Goal: Task Accomplishment & Management: Complete application form

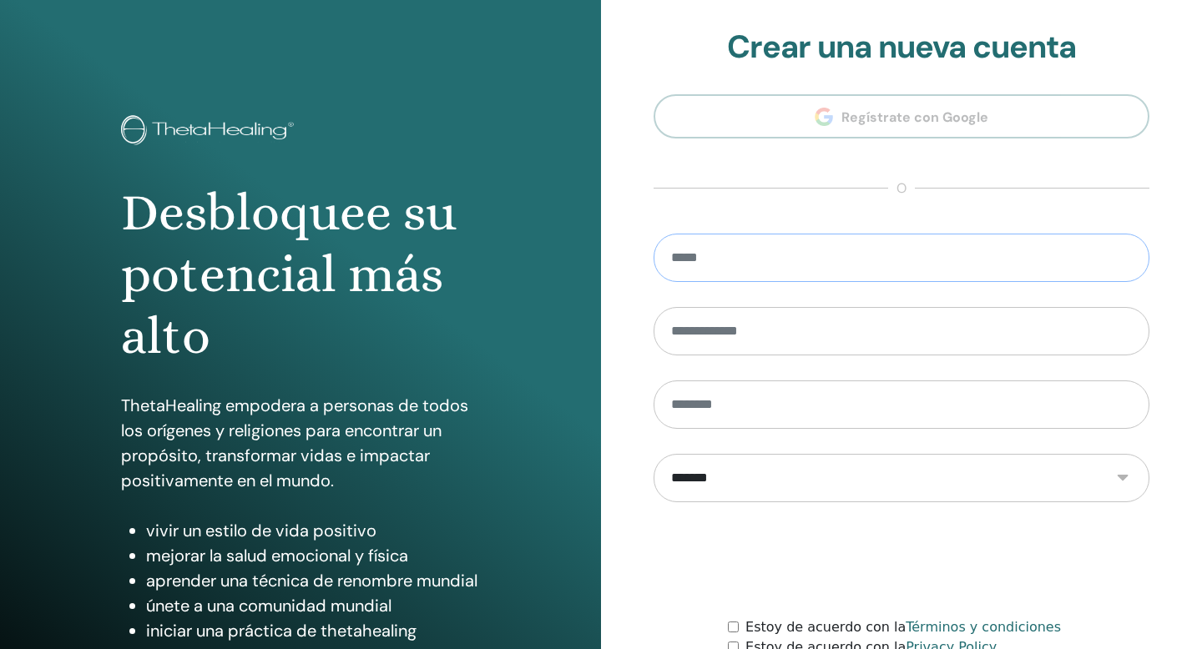
click at [770, 254] on input "email" at bounding box center [902, 258] width 496 height 48
type input "**********"
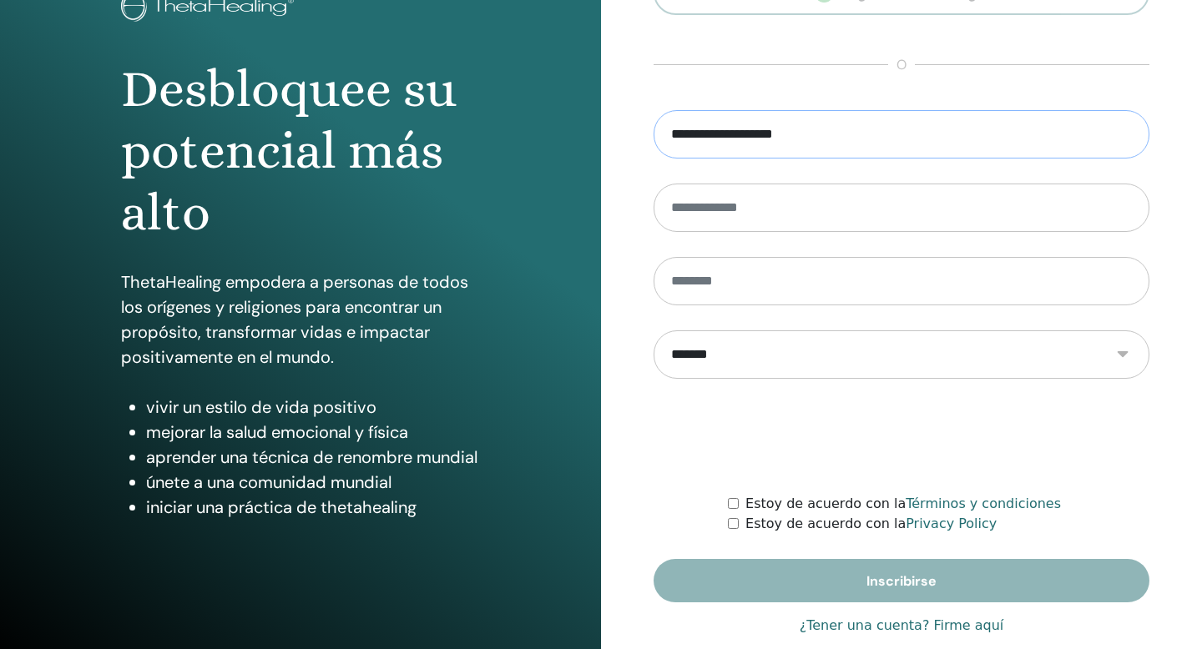
scroll to position [125, 0]
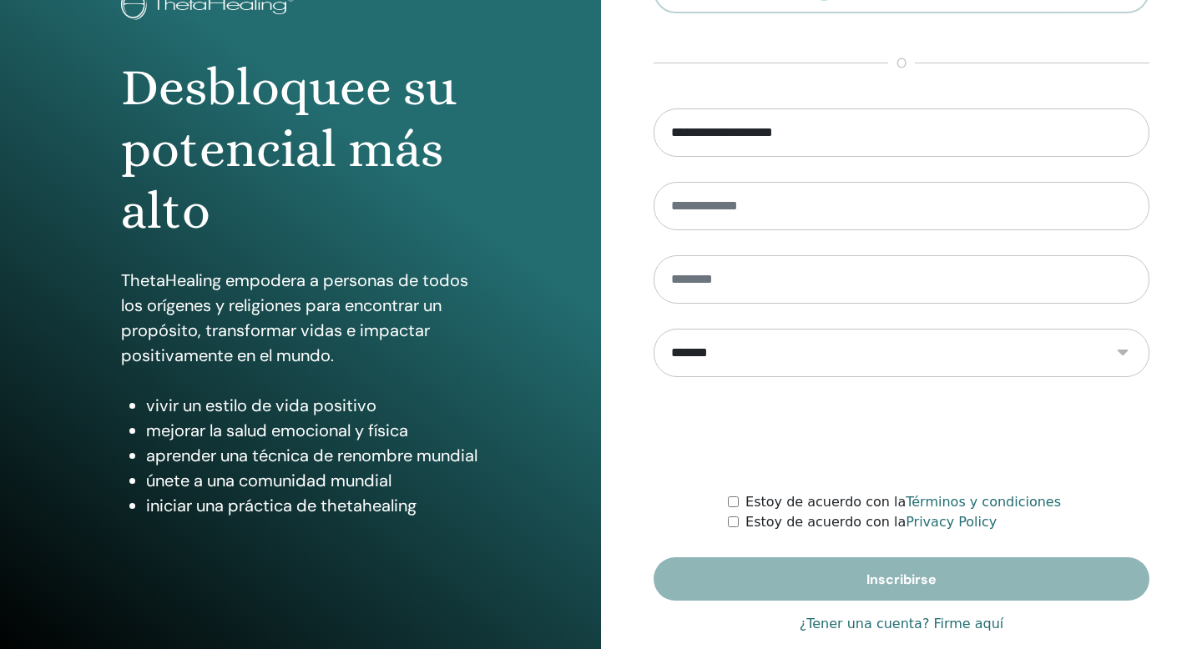
click at [882, 621] on link "¿Tener una cuenta? Firme aquí" at bounding box center [902, 624] width 204 height 20
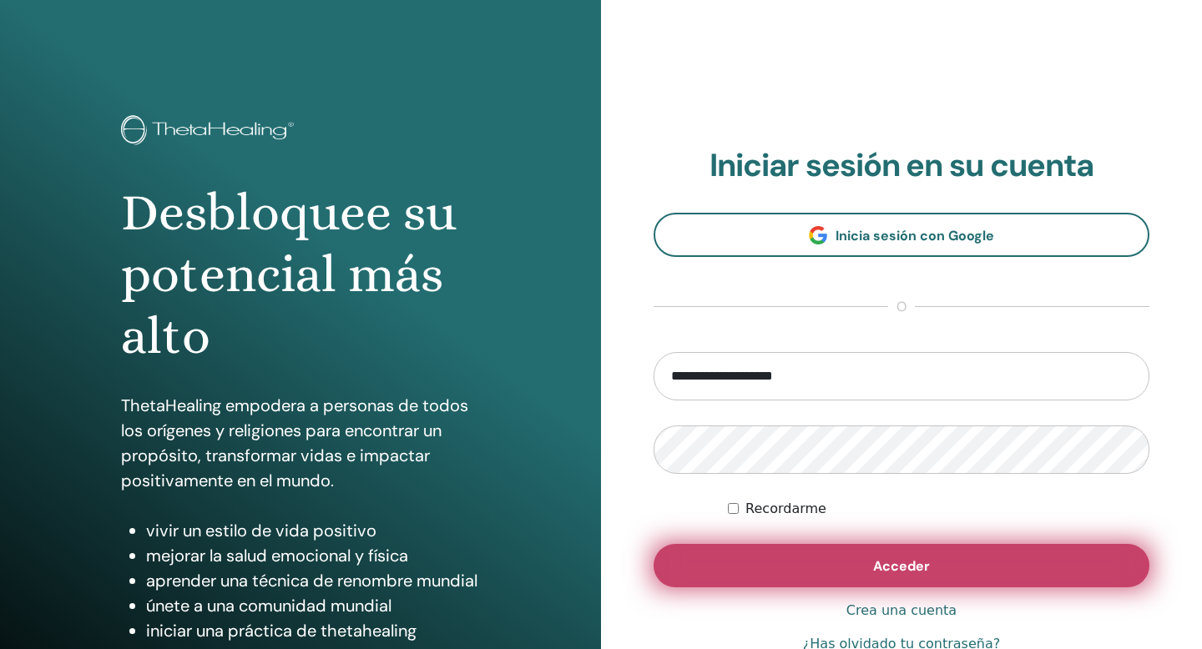
click at [884, 566] on span "Acceder" at bounding box center [901, 567] width 57 height 18
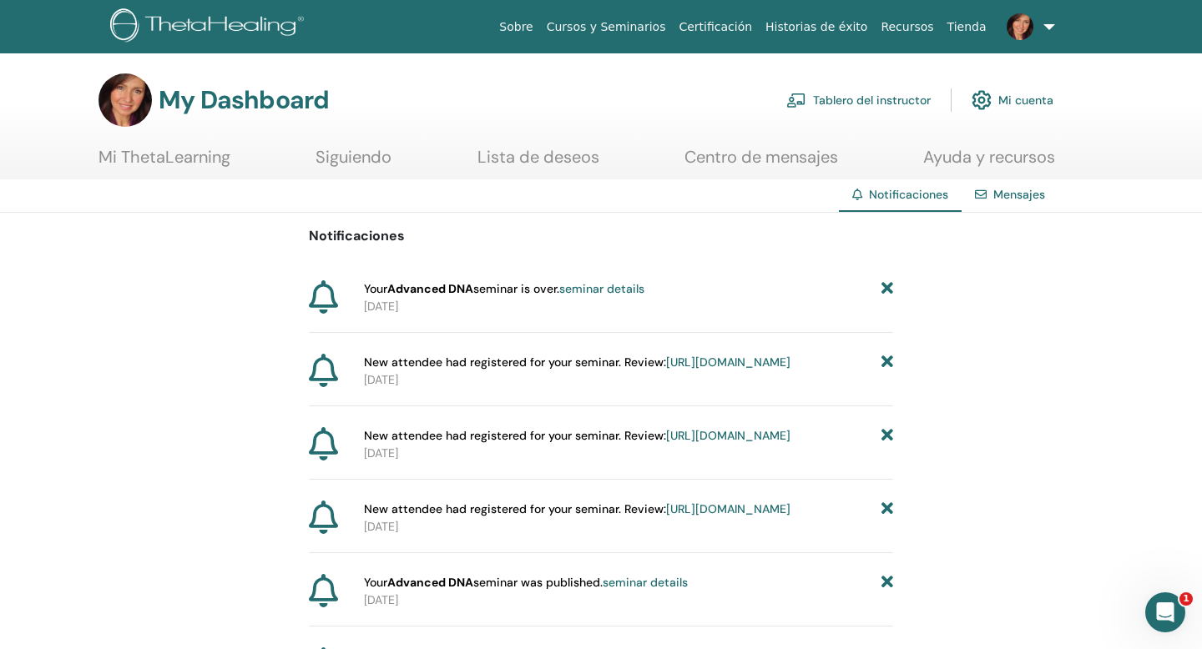
click at [849, 98] on link "Tablero del instructor" at bounding box center [858, 100] width 144 height 37
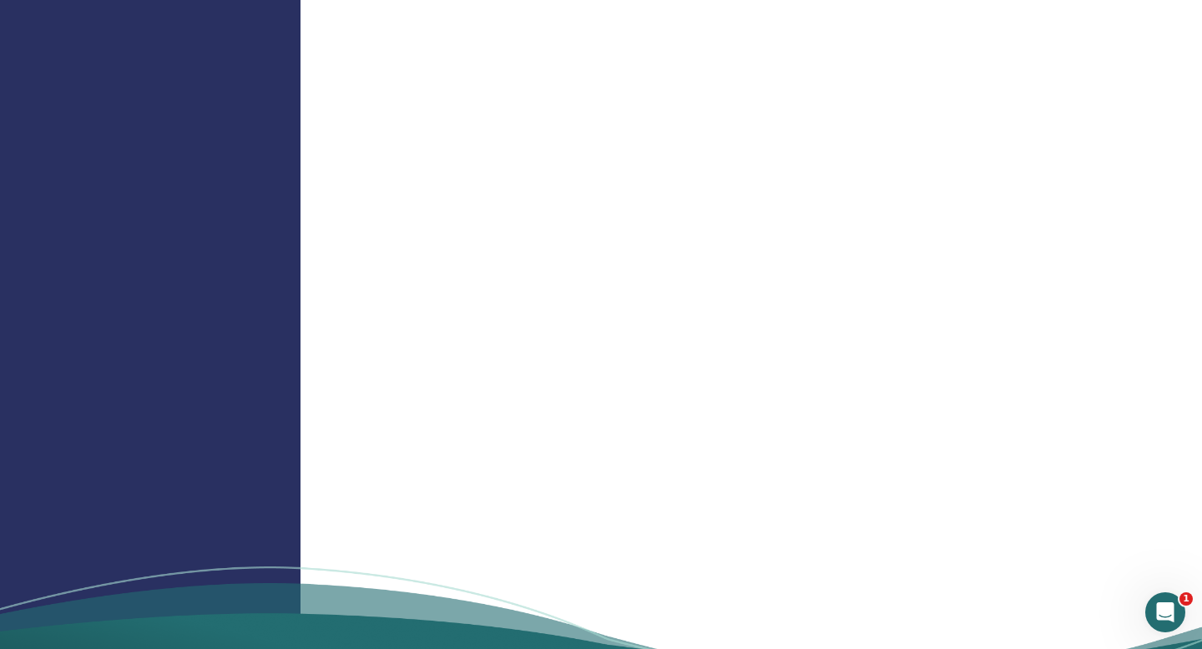
scroll to position [1653, 0]
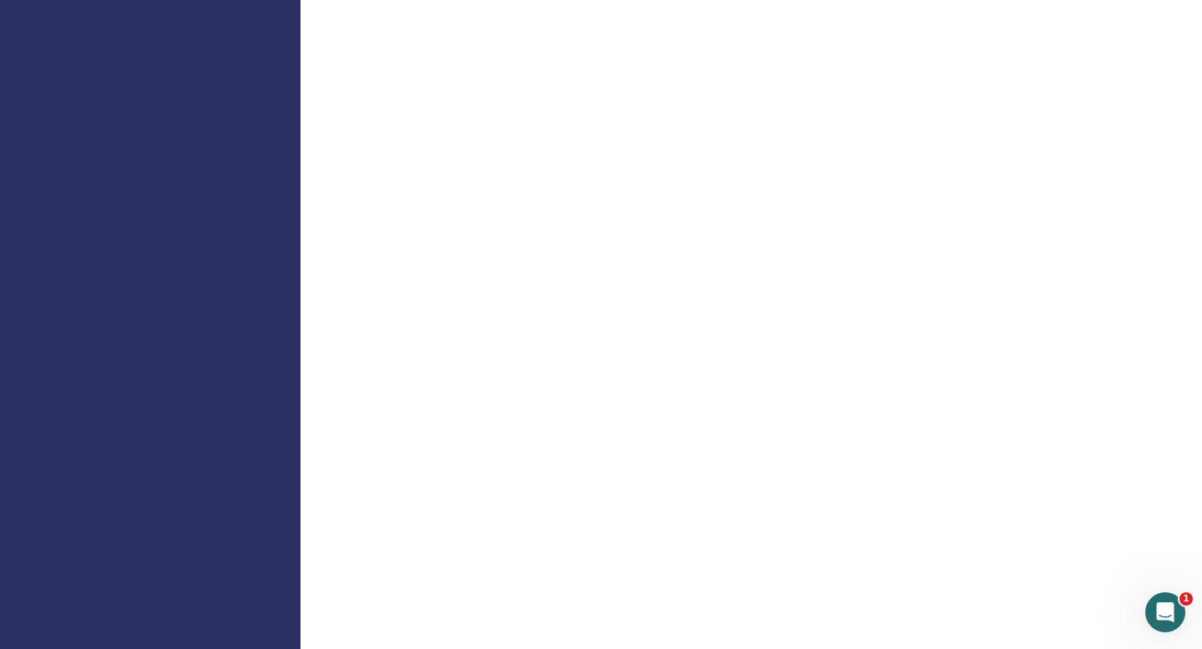
click at [1076, 124] on div "Bienvenido instructor" at bounding box center [750, 129] width 901 height 2341
click at [1170, 605] on icon "Abrir Intercom Messenger" at bounding box center [1163, 611] width 28 height 28
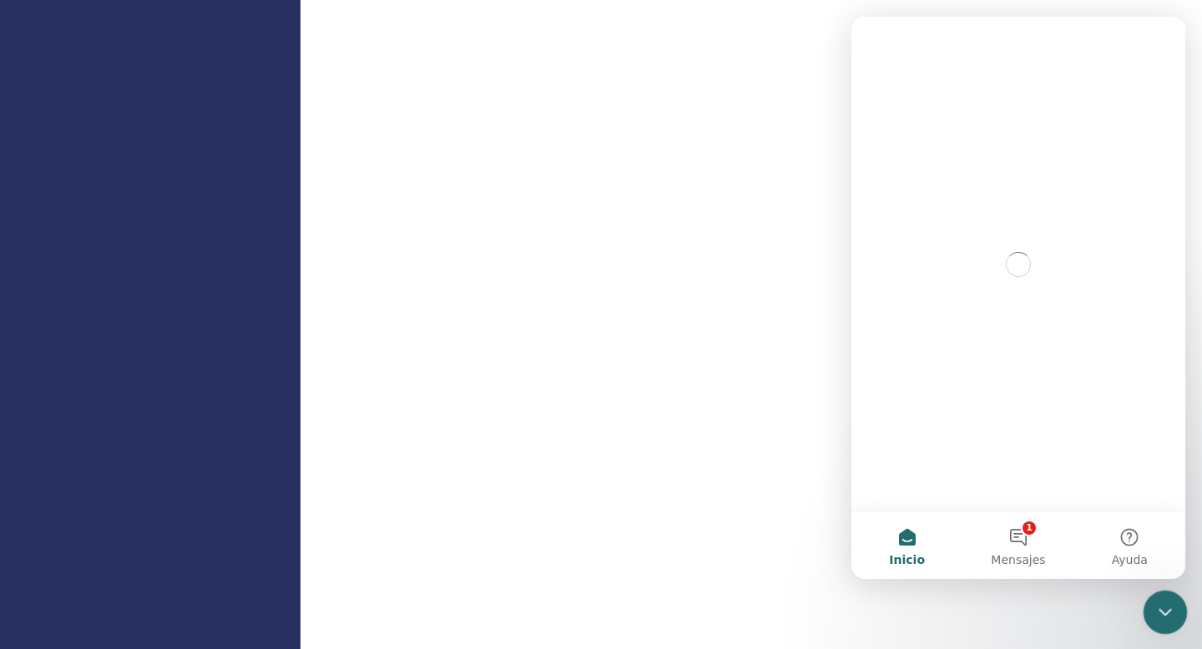
scroll to position [0, 0]
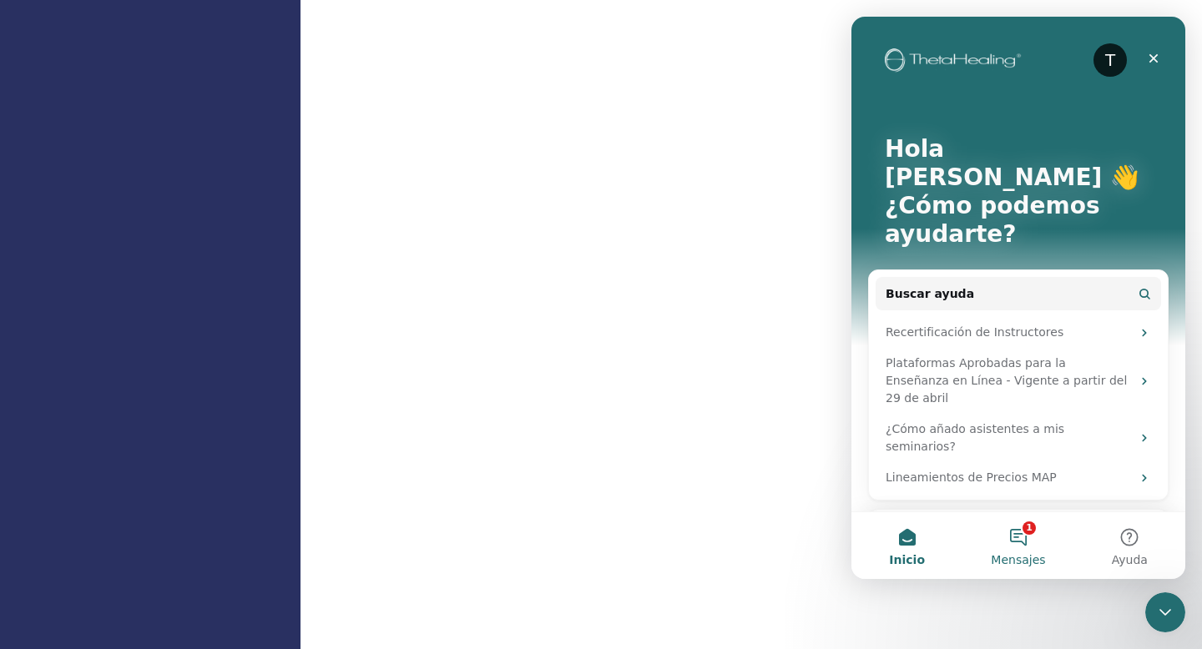
click at [1021, 537] on button "1 Mensajes" at bounding box center [1017, 545] width 111 height 67
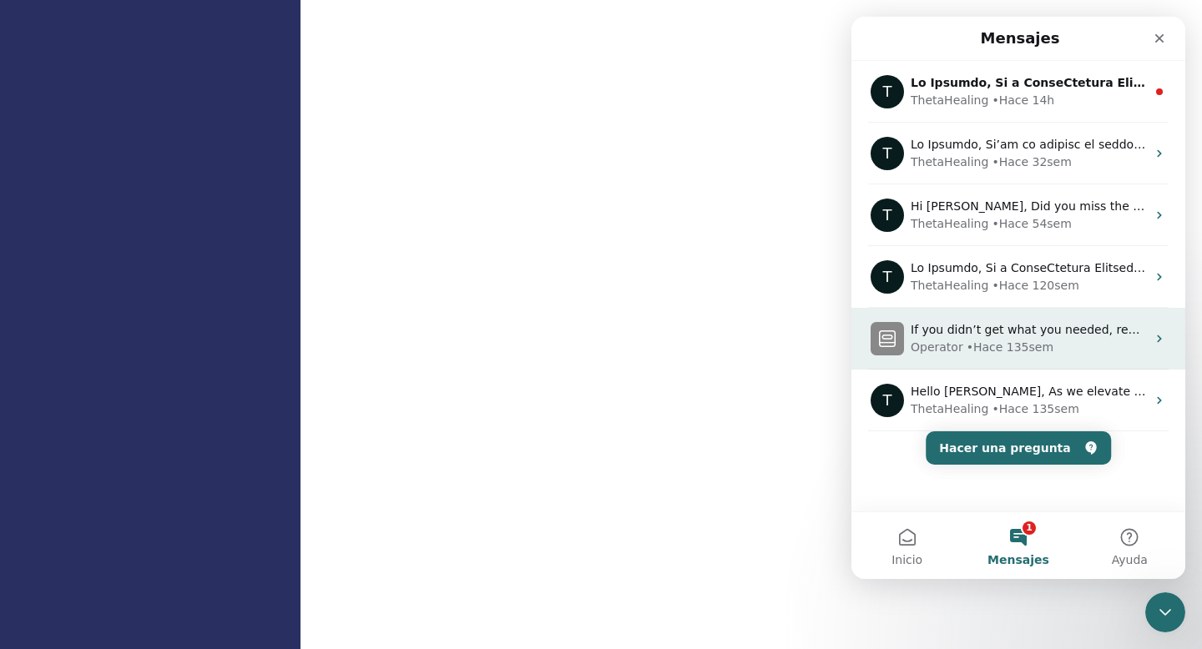
click at [1038, 339] on div "• Hace 135sem" at bounding box center [1010, 348] width 87 height 18
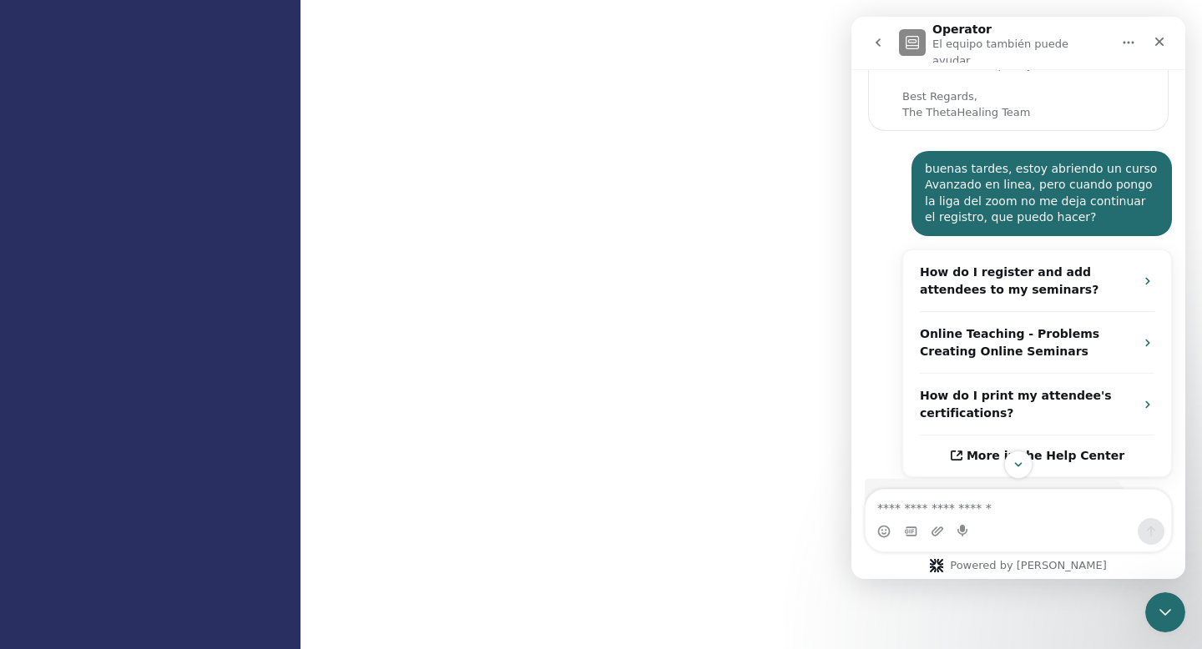
scroll to position [132, 0]
click at [1017, 463] on icon "Scroll to bottom" at bounding box center [1018, 464] width 8 height 5
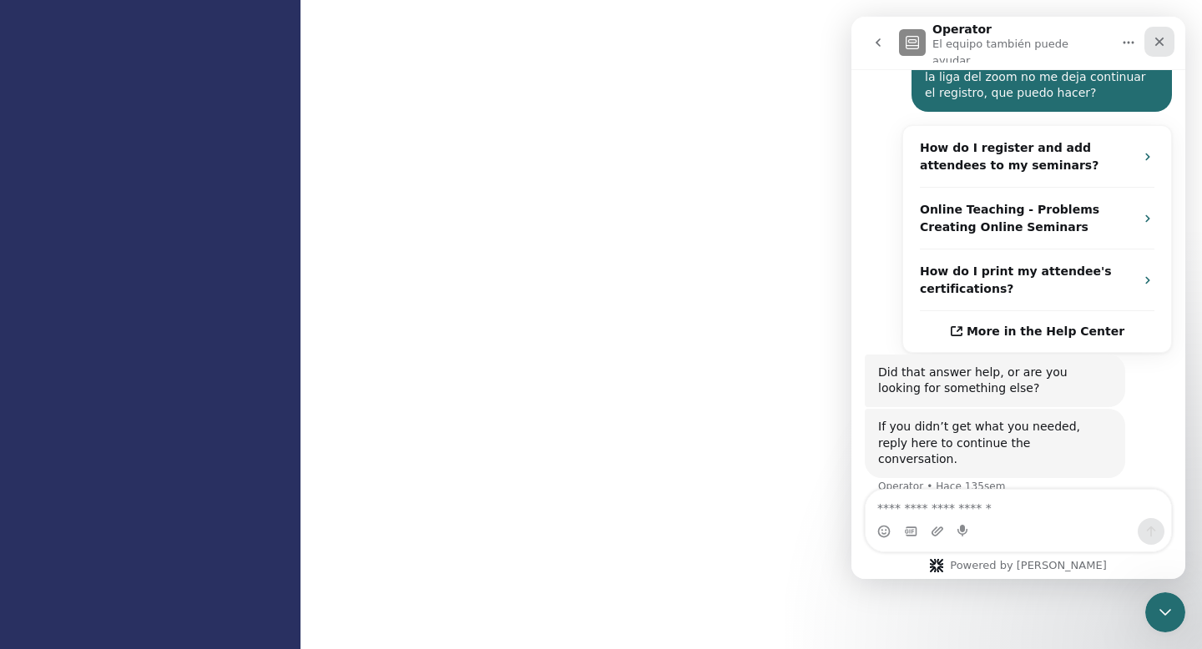
click at [1160, 35] on icon "Cerrar" at bounding box center [1159, 41] width 13 height 13
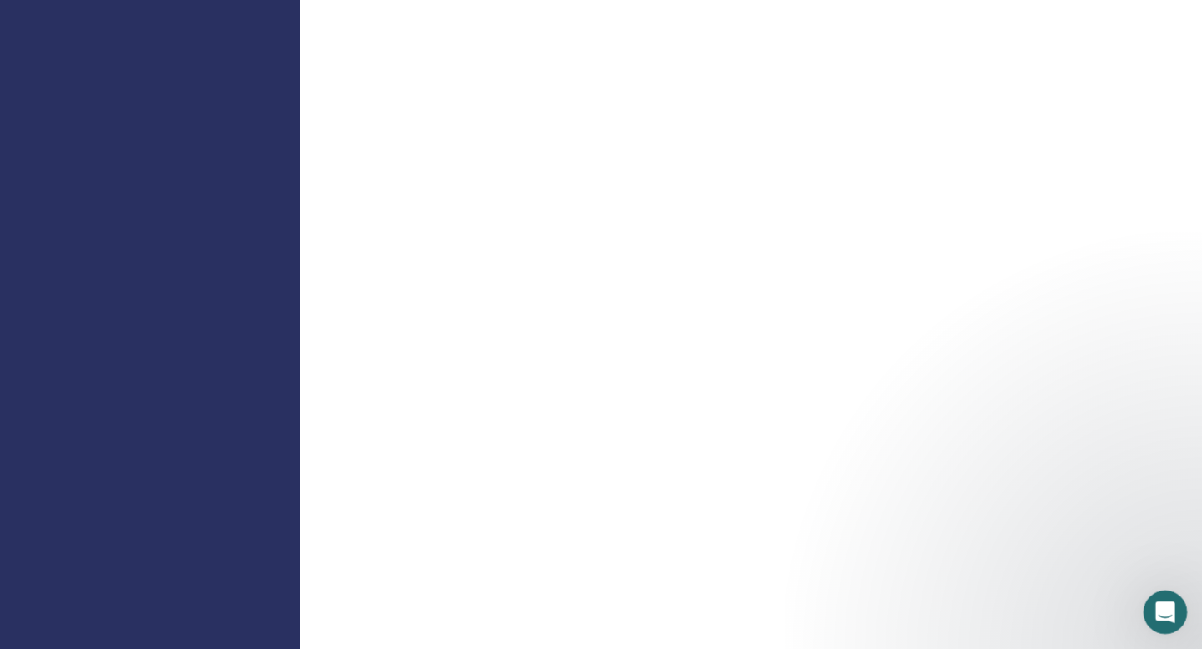
click at [1164, 612] on icon "Abrir Intercom Messenger" at bounding box center [1163, 609] width 12 height 13
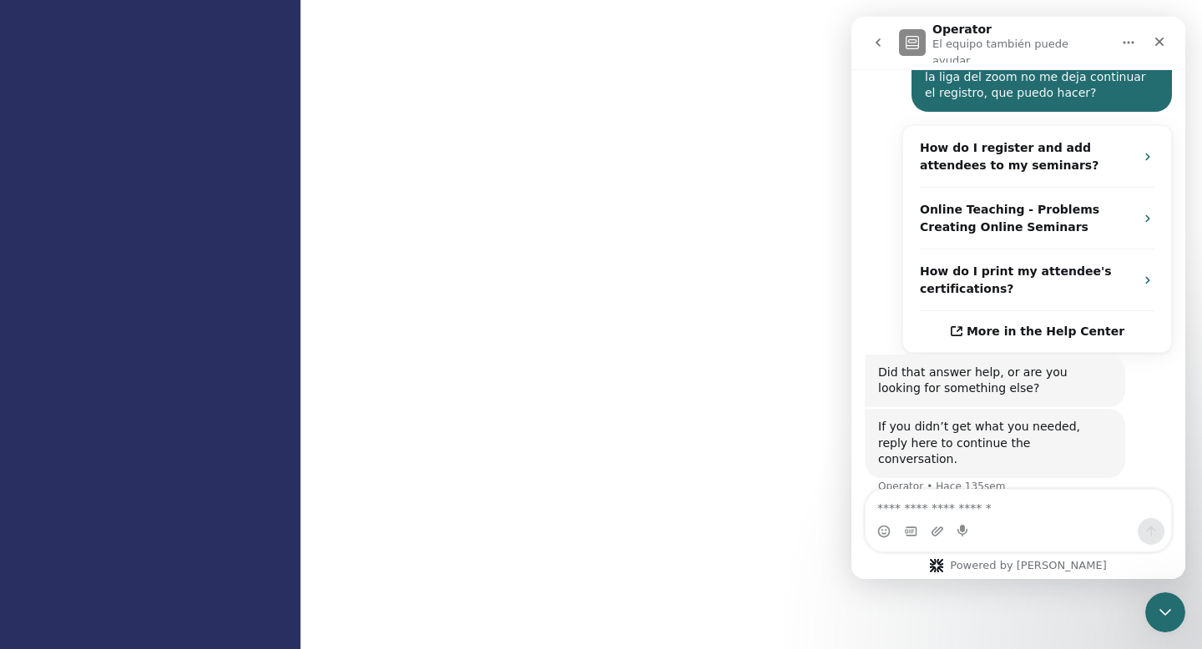
click at [876, 36] on icon "go back" at bounding box center [877, 42] width 13 height 13
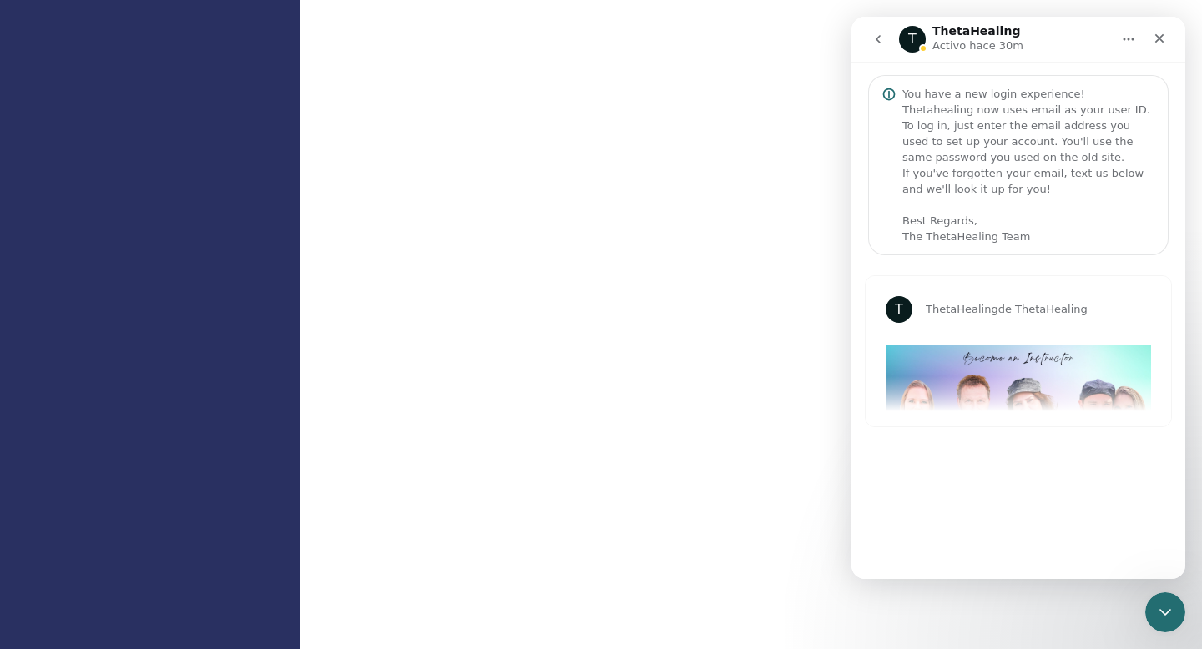
scroll to position [984, 0]
click at [1055, 377] on div "T ThetaHealing de ThetaHealing Hello Azucena, As we elevate the quality of our …" at bounding box center [1018, 351] width 305 height 150
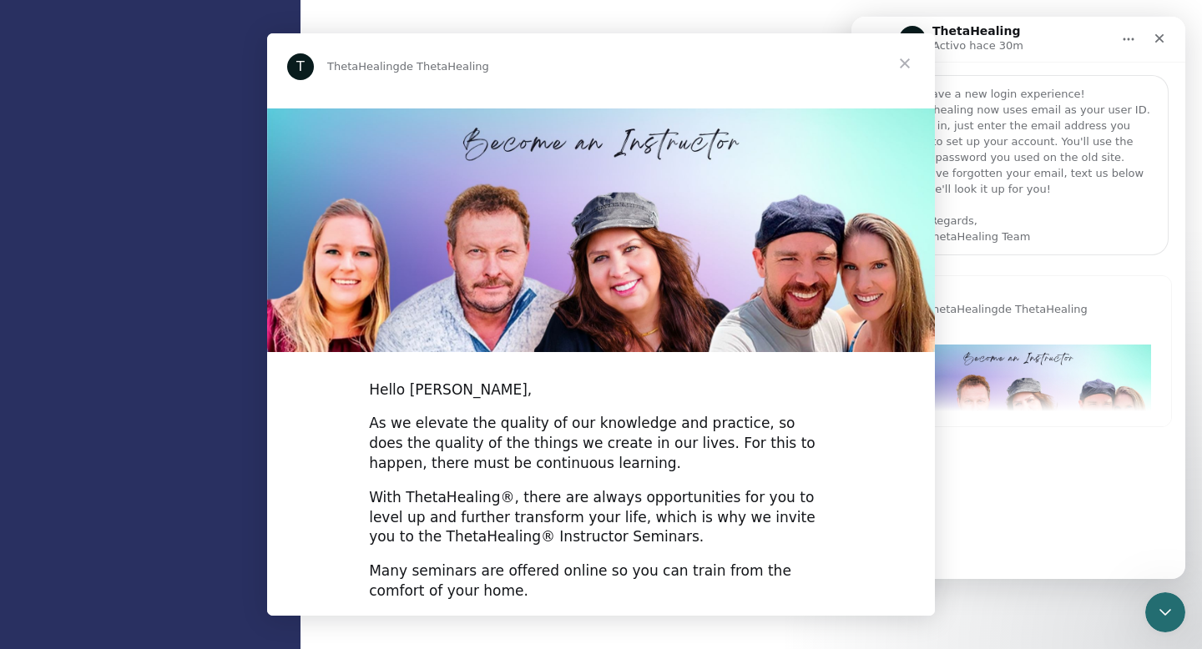
scroll to position [0, 0]
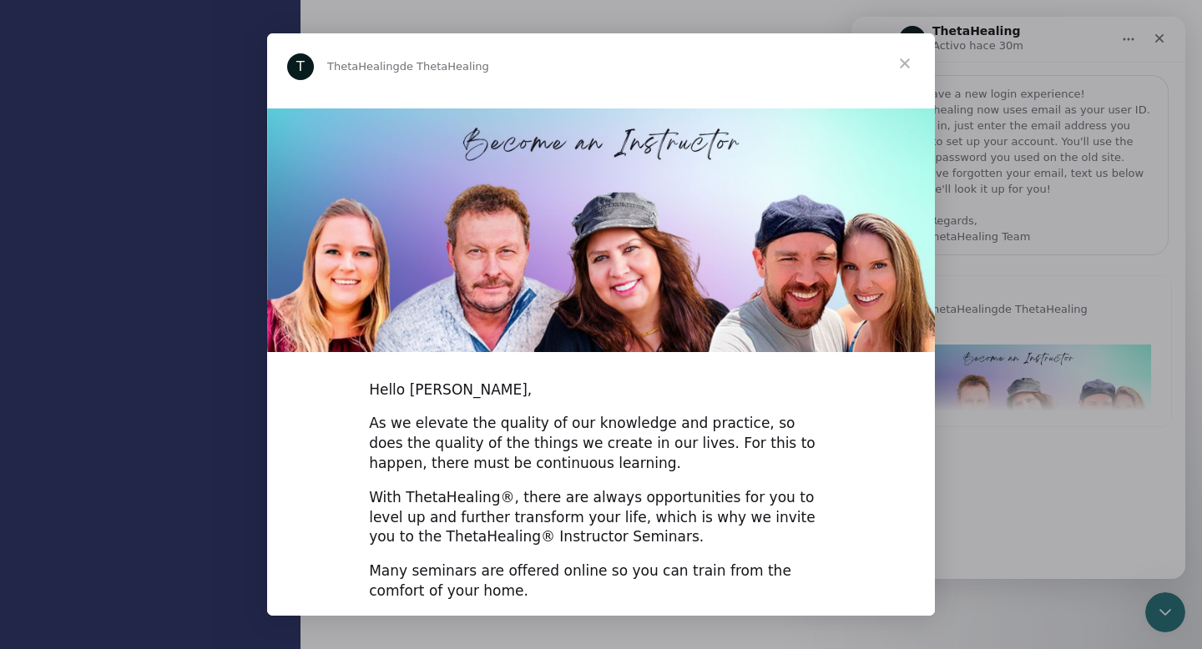
click at [906, 58] on span "Cerrar" at bounding box center [905, 63] width 60 height 60
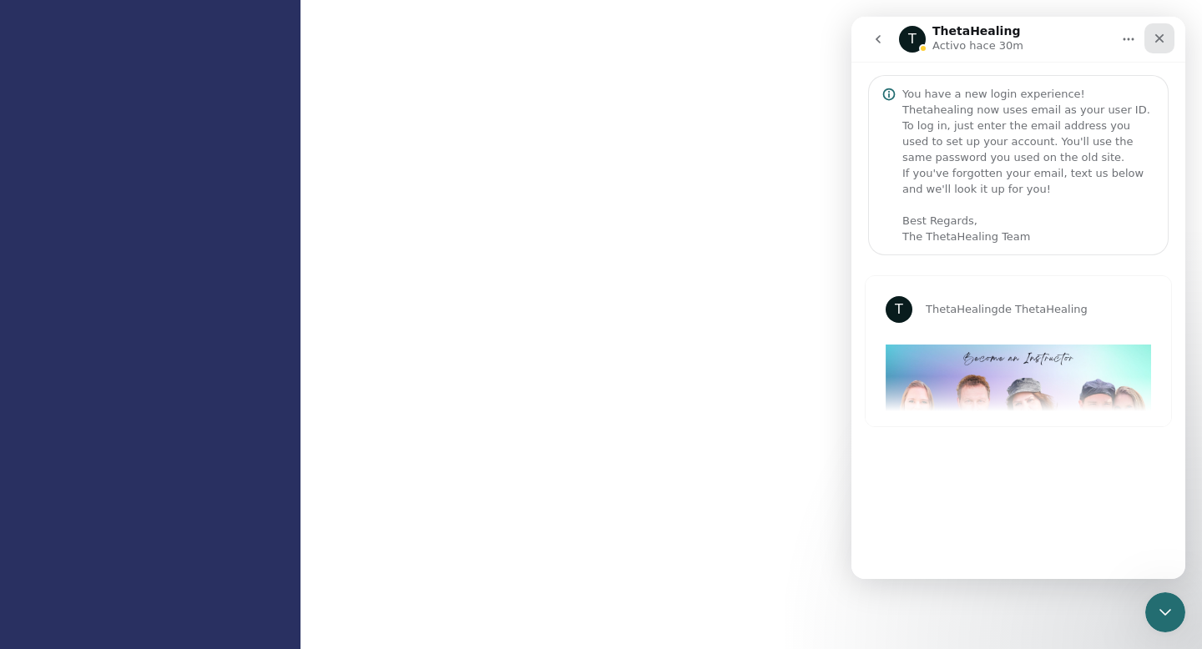
click at [1159, 34] on icon "Cerrar" at bounding box center [1159, 38] width 13 height 13
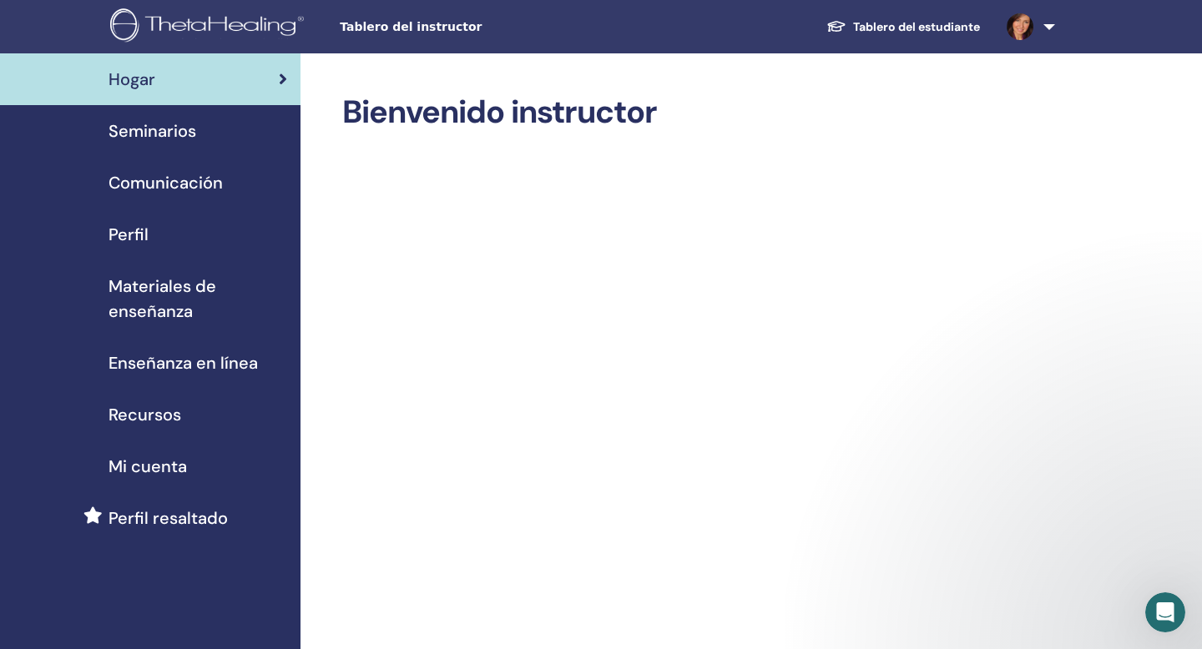
click at [183, 521] on span "Perfil resaltado" at bounding box center [168, 518] width 119 height 25
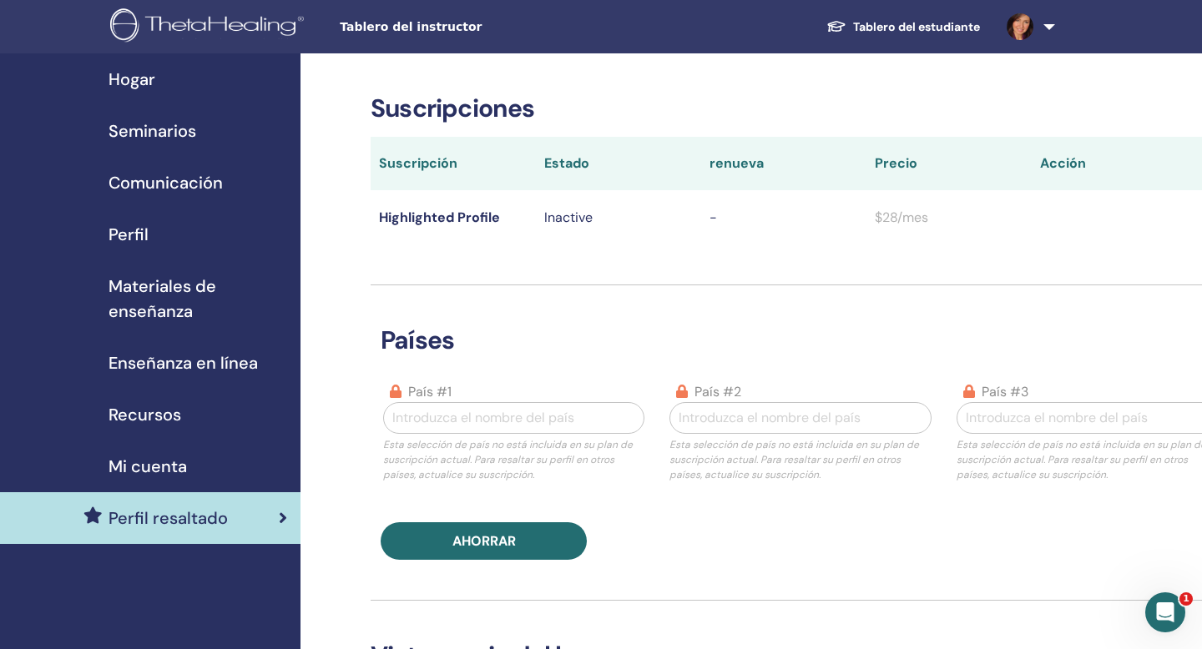
click at [152, 468] on span "Mi cuenta" at bounding box center [148, 466] width 78 height 25
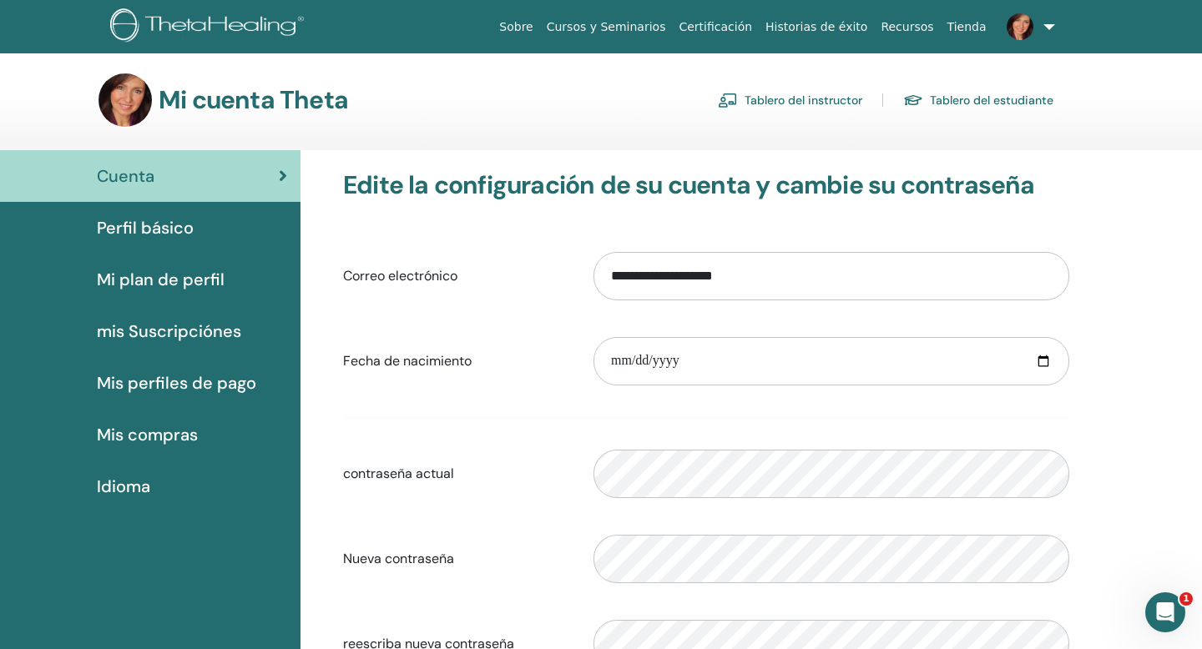
click at [148, 229] on span "Perfil básico" at bounding box center [145, 227] width 97 height 25
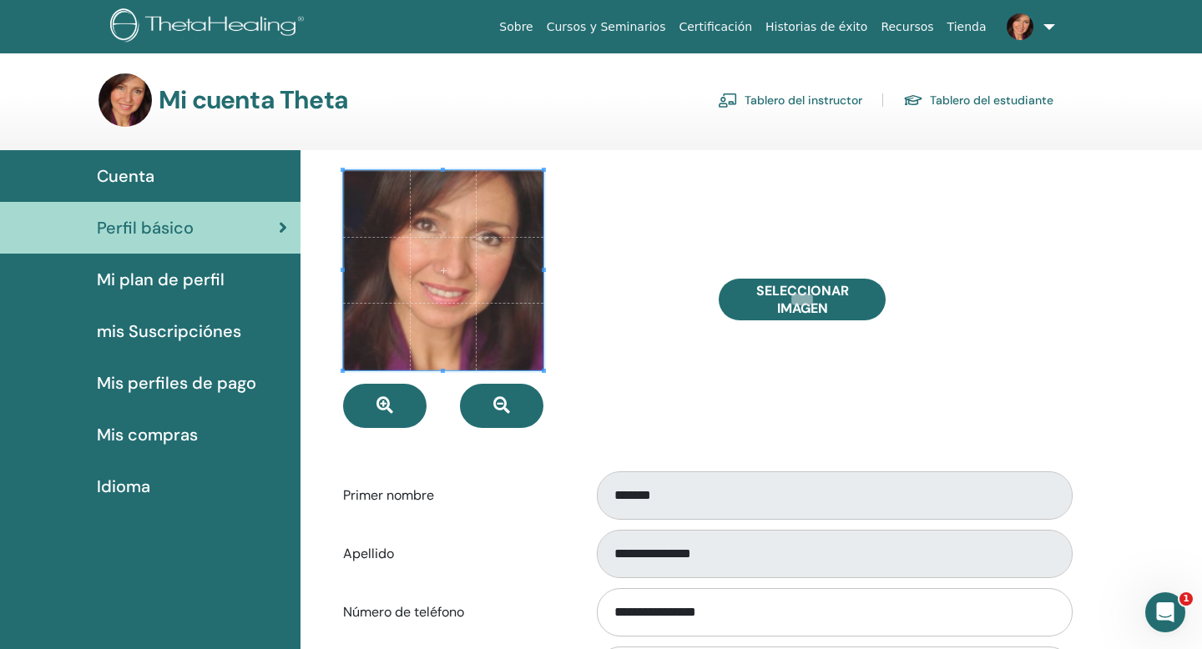
click at [156, 278] on span "Mi plan de perfil" at bounding box center [161, 279] width 128 height 25
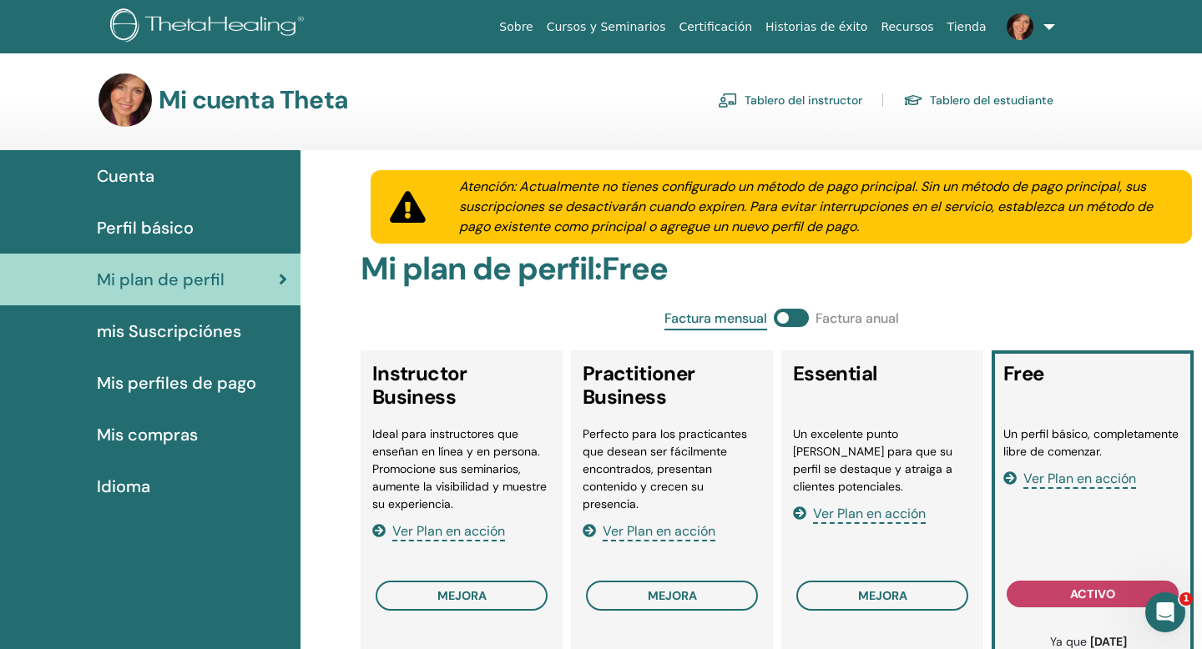
click at [207, 327] on span "mis Suscripciónes" at bounding box center [169, 331] width 144 height 25
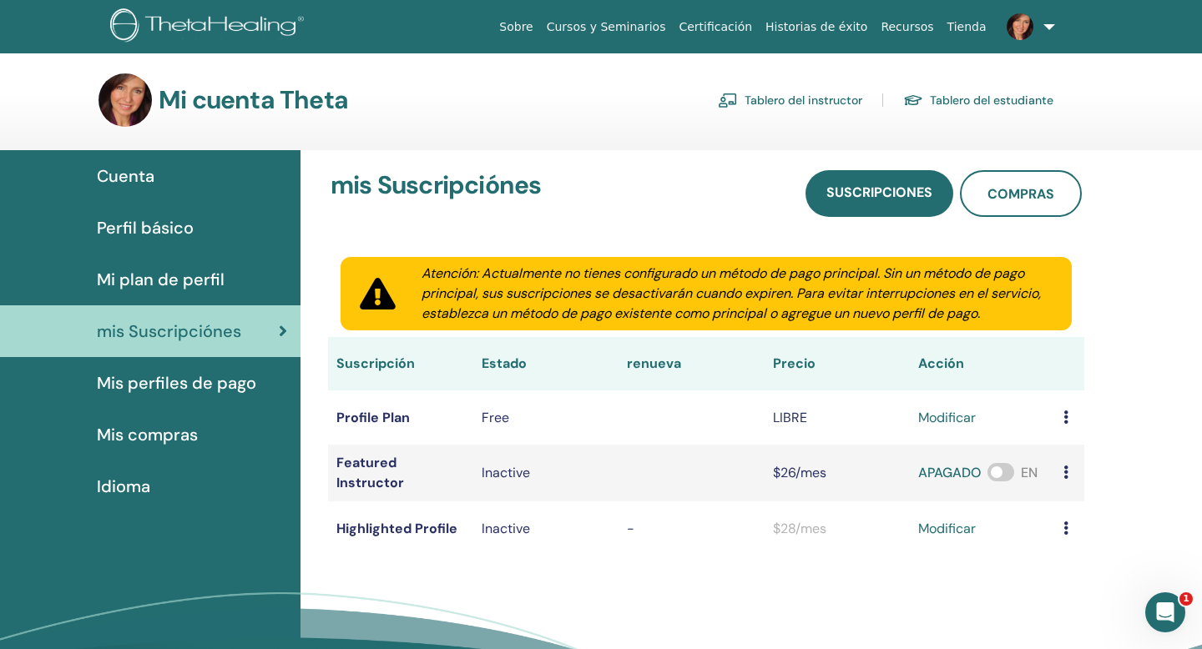
click at [203, 381] on span "Mis perfiles de pago" at bounding box center [176, 383] width 159 height 25
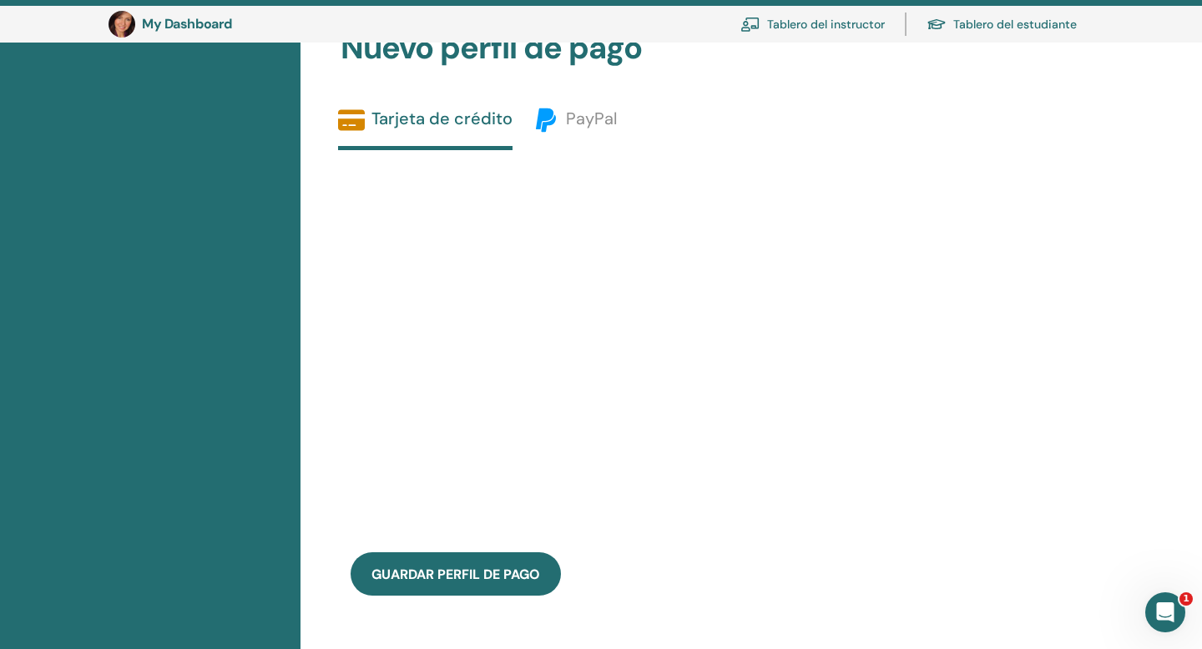
scroll to position [553, 0]
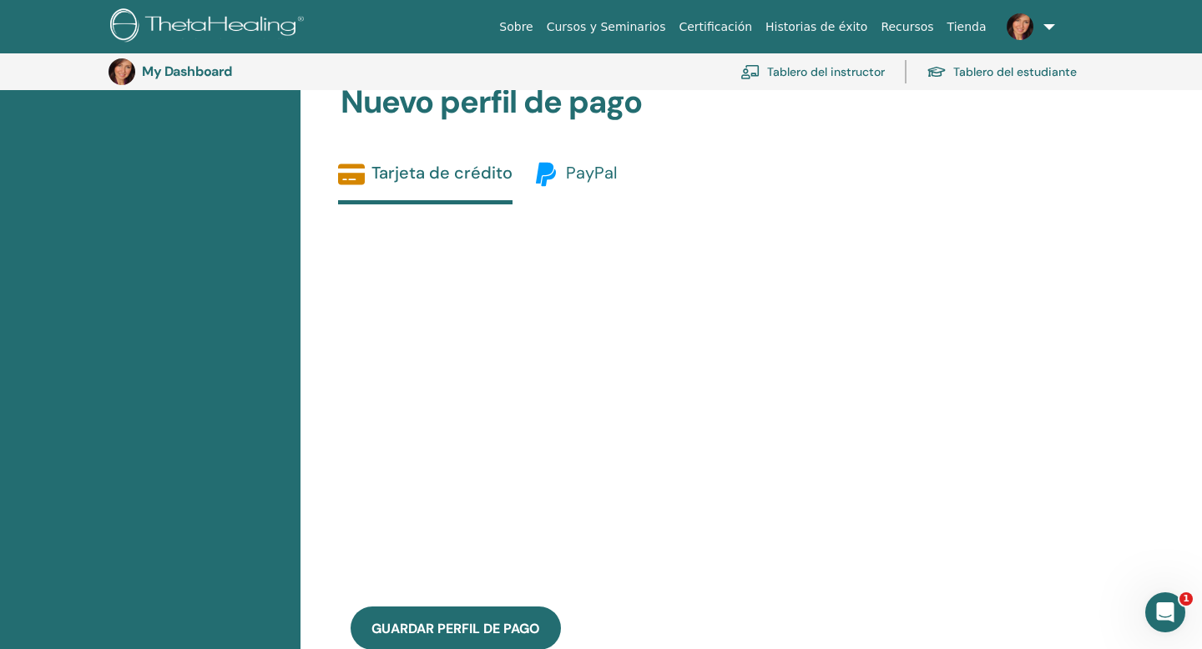
click at [571, 181] on span "PayPal" at bounding box center [591, 173] width 51 height 22
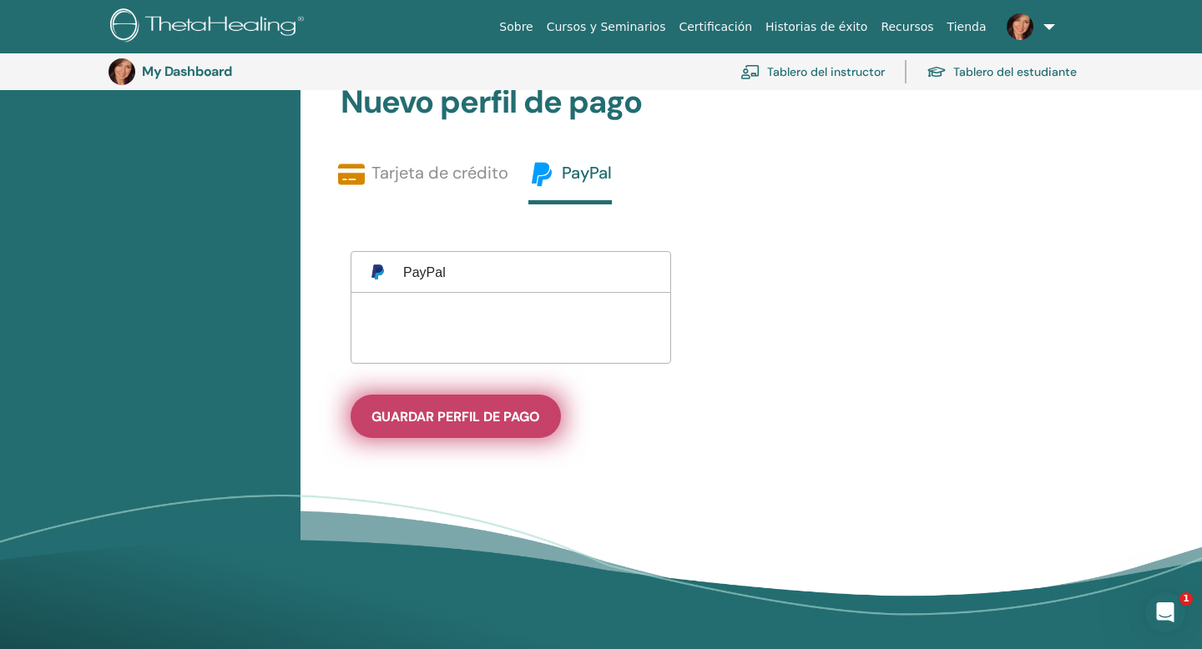
click at [437, 417] on span "guardar perfil de pago" at bounding box center [455, 417] width 169 height 18
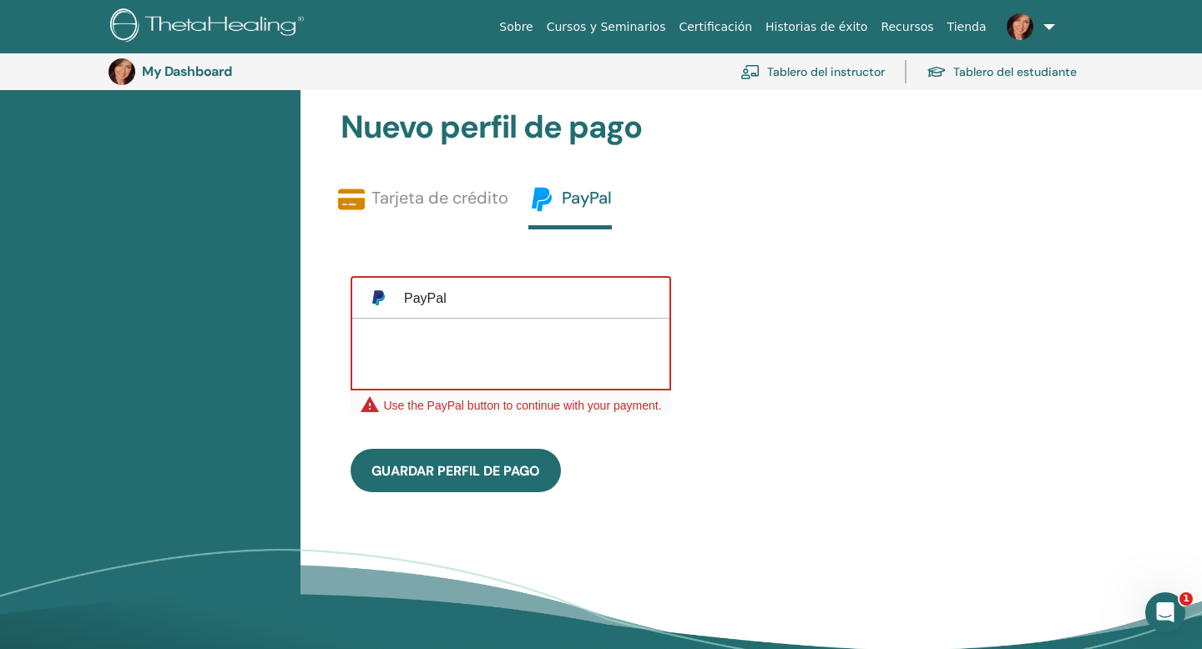
scroll to position [528, 0]
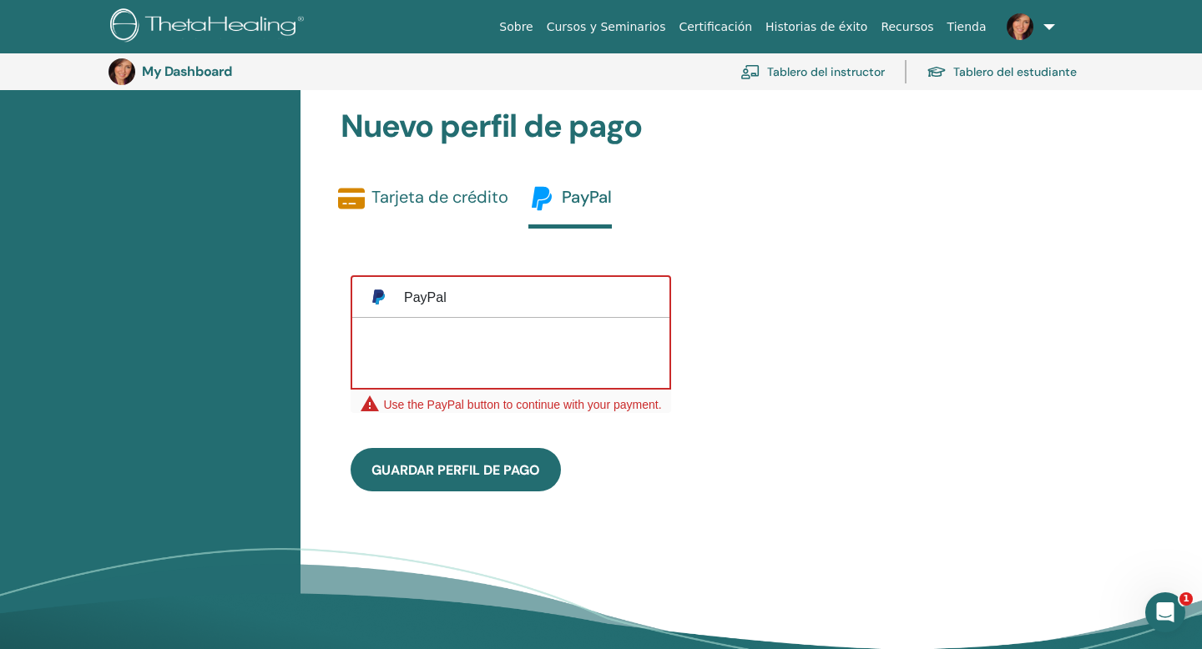
click at [457, 194] on link "Tarjeta de crédito" at bounding box center [423, 204] width 170 height 39
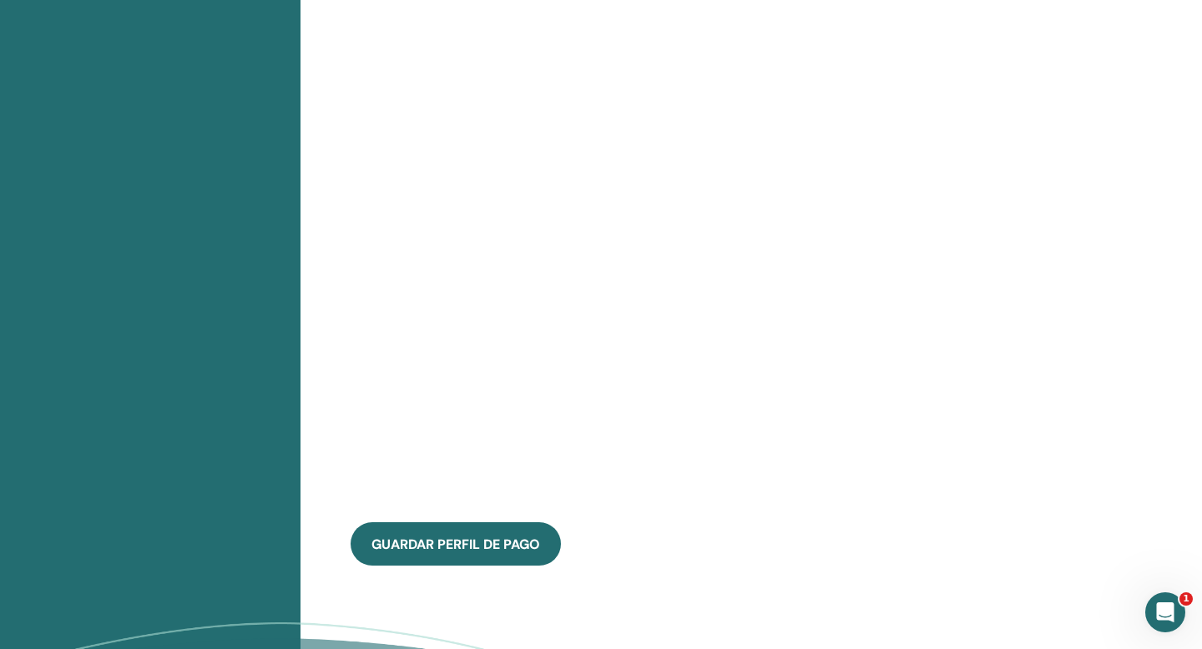
scroll to position [802, 0]
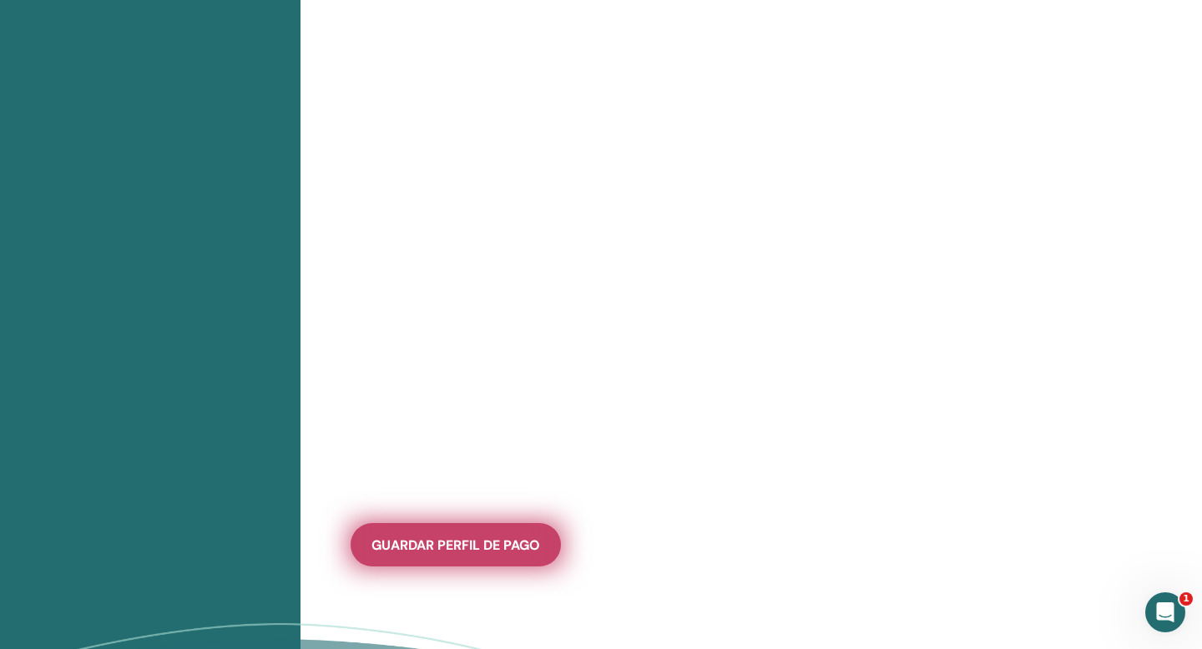
click at [449, 545] on span "guardar perfil de pago" at bounding box center [455, 546] width 169 height 18
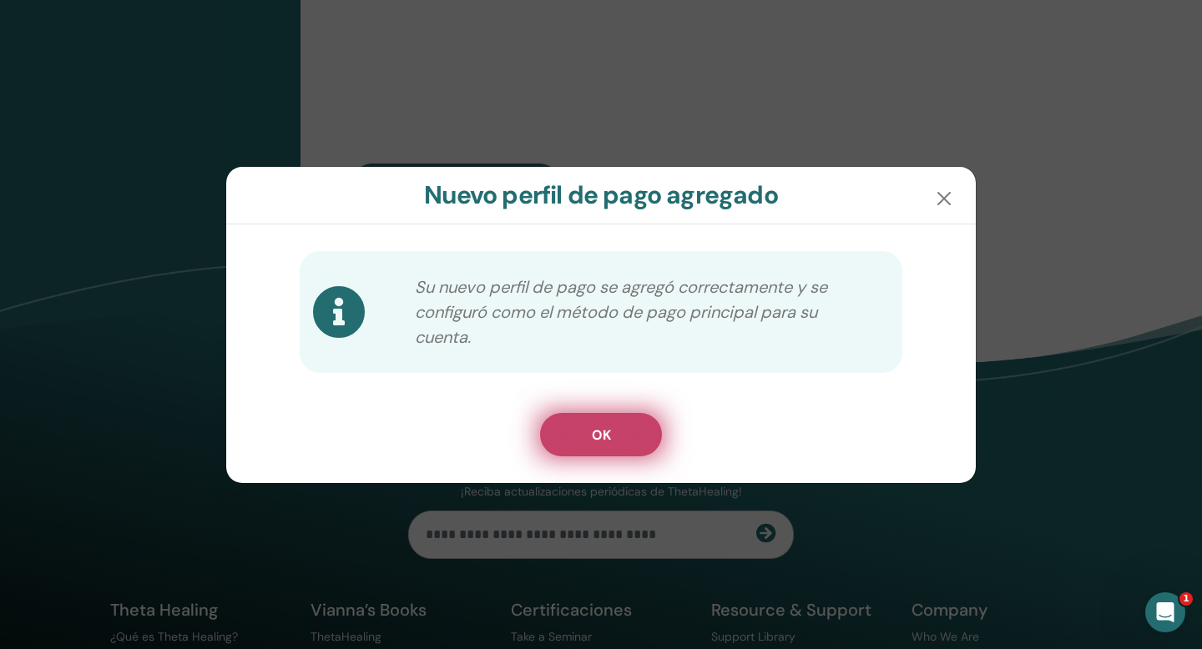
click at [607, 433] on span "OK" at bounding box center [601, 436] width 19 height 18
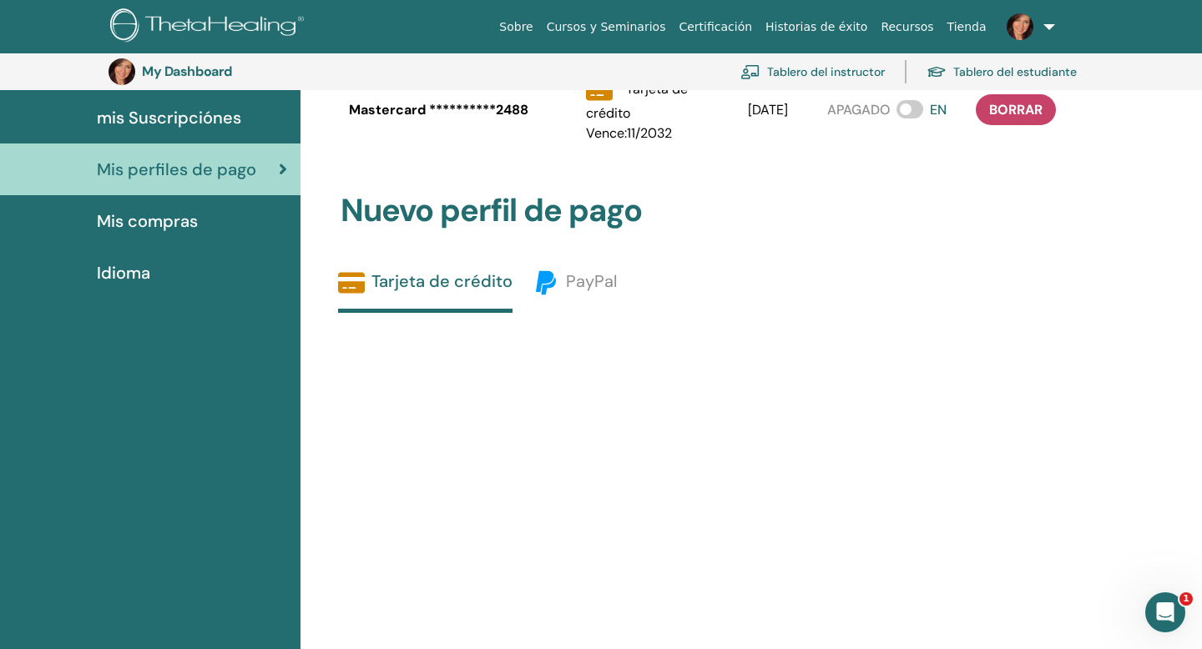
scroll to position [240, 0]
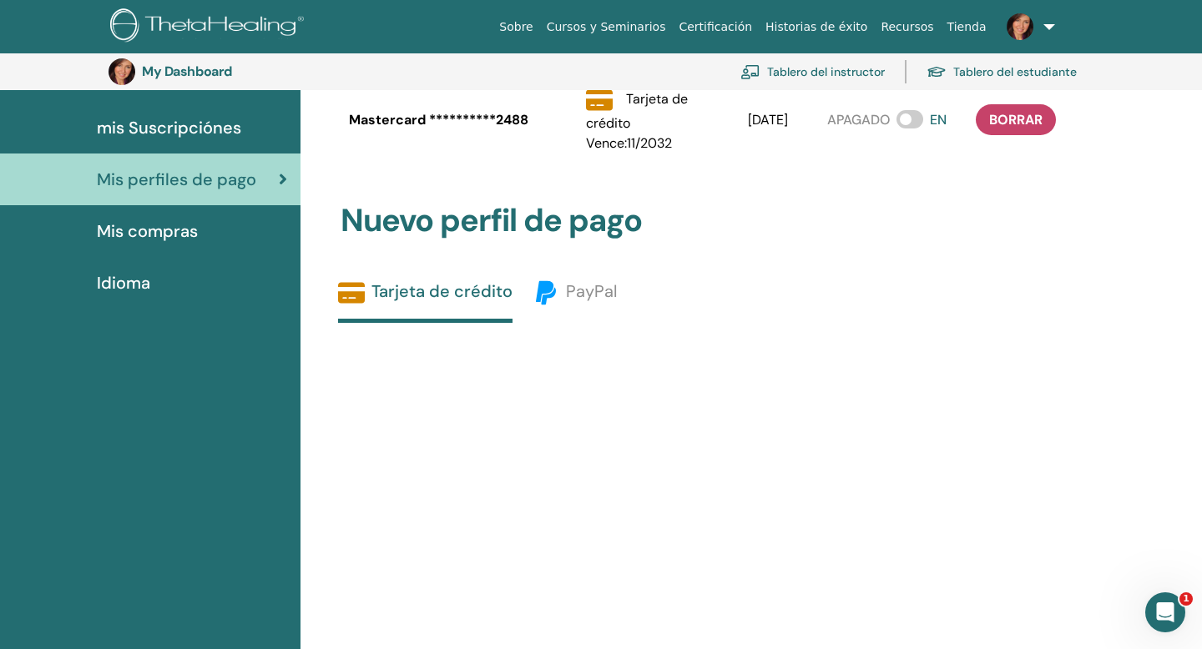
click at [461, 293] on link "Tarjeta de crédito" at bounding box center [425, 301] width 174 height 43
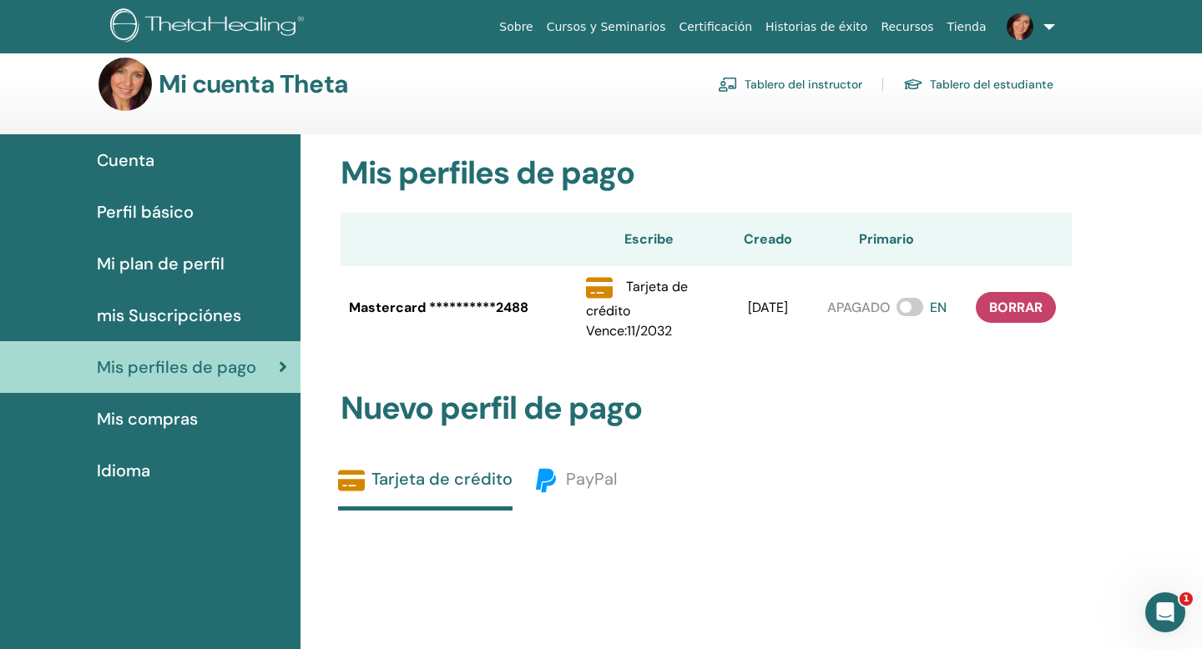
scroll to position [0, 0]
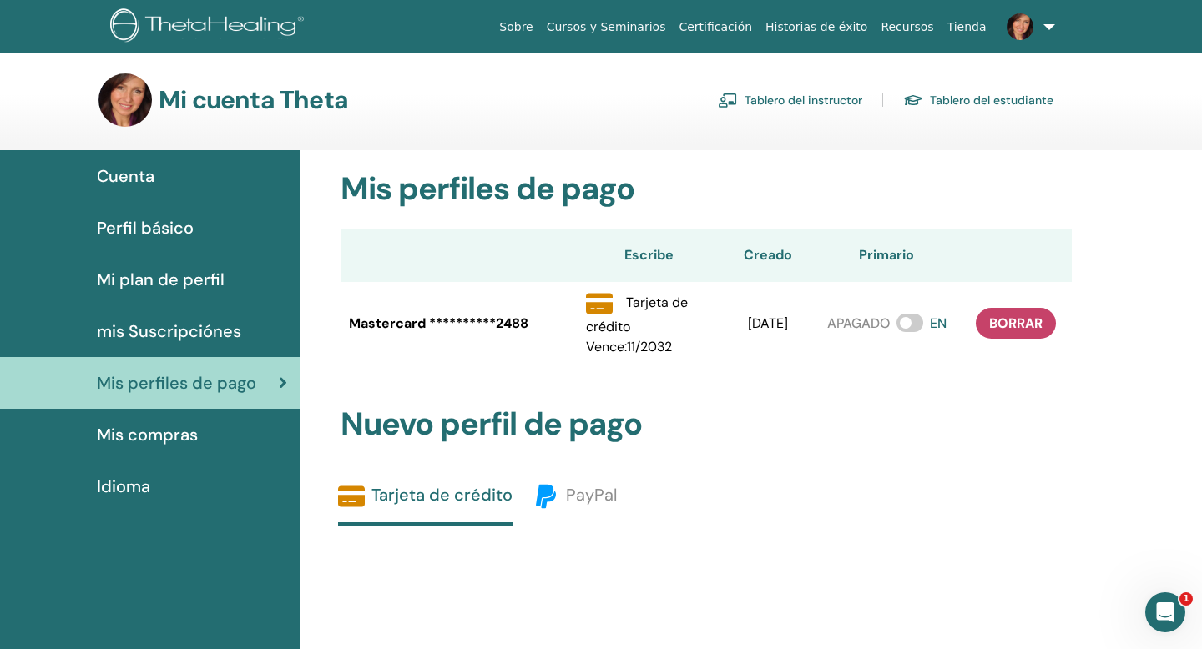
click at [146, 435] on span "Mis compras" at bounding box center [147, 434] width 101 height 25
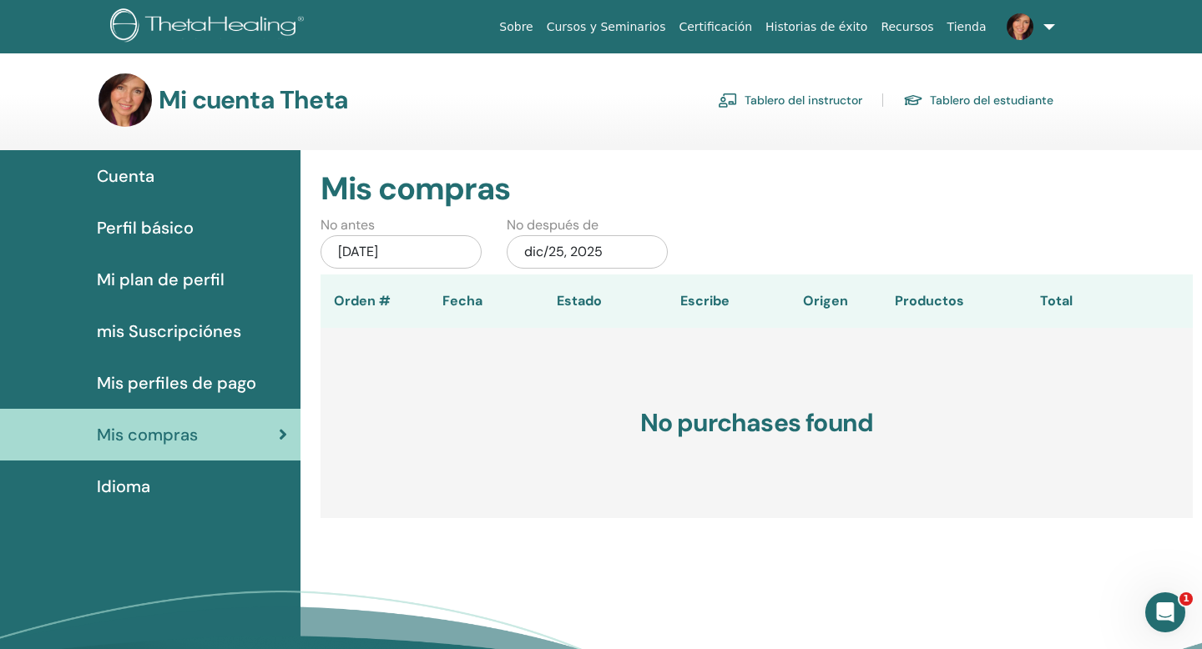
click at [126, 487] on span "Idioma" at bounding box center [123, 486] width 53 height 25
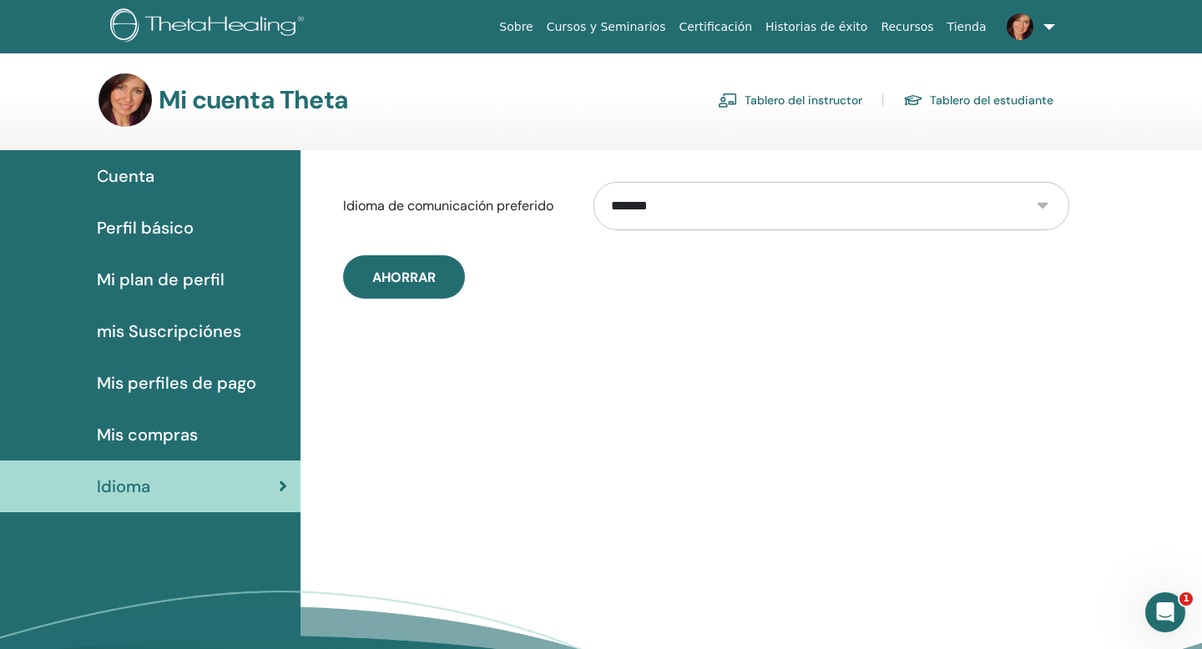
click at [143, 174] on span "Cuenta" at bounding box center [126, 176] width 58 height 25
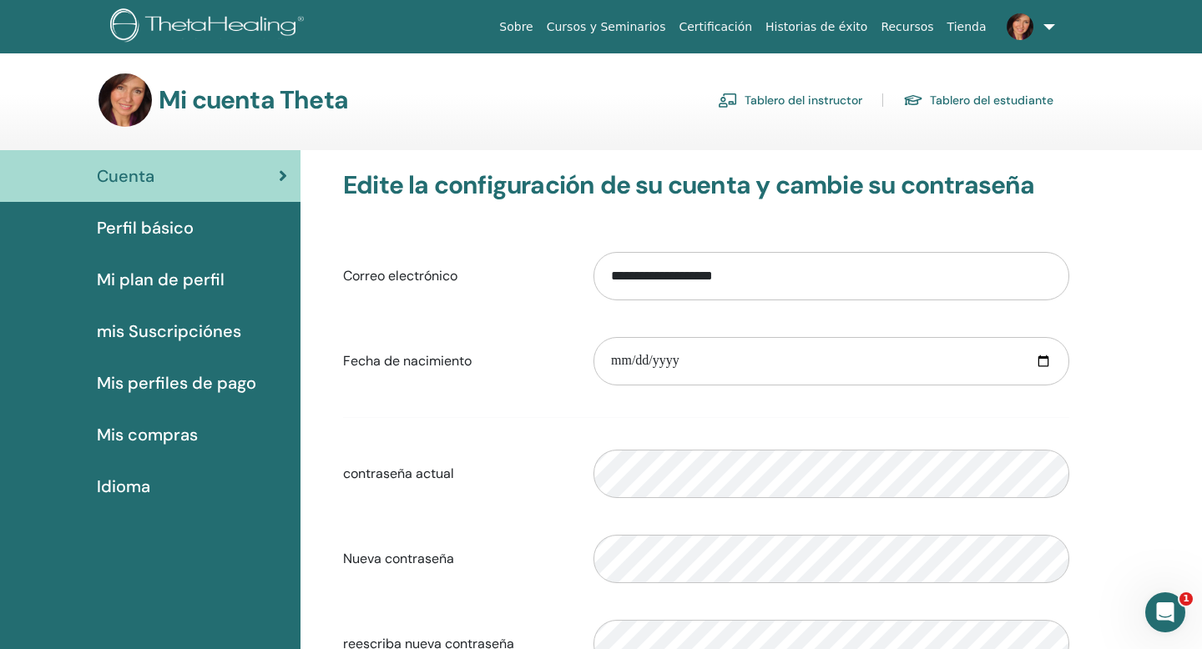
click at [813, 100] on link "Tablero del instructor" at bounding box center [790, 100] width 144 height 27
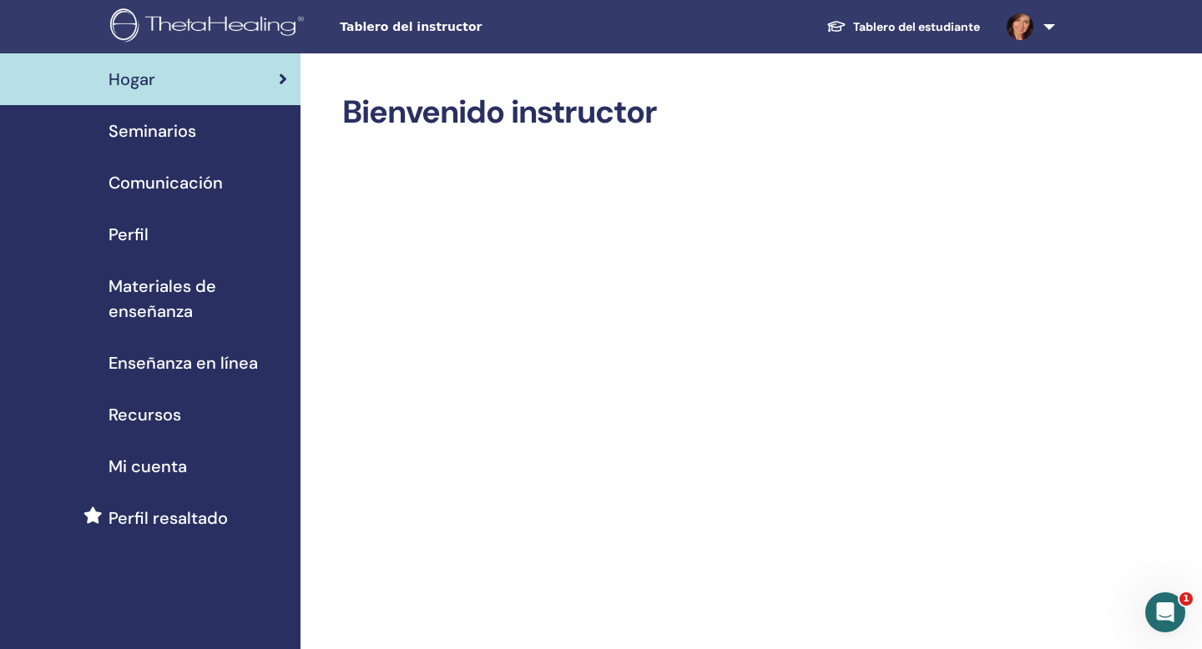
click at [134, 235] on span "Perfil" at bounding box center [129, 234] width 40 height 25
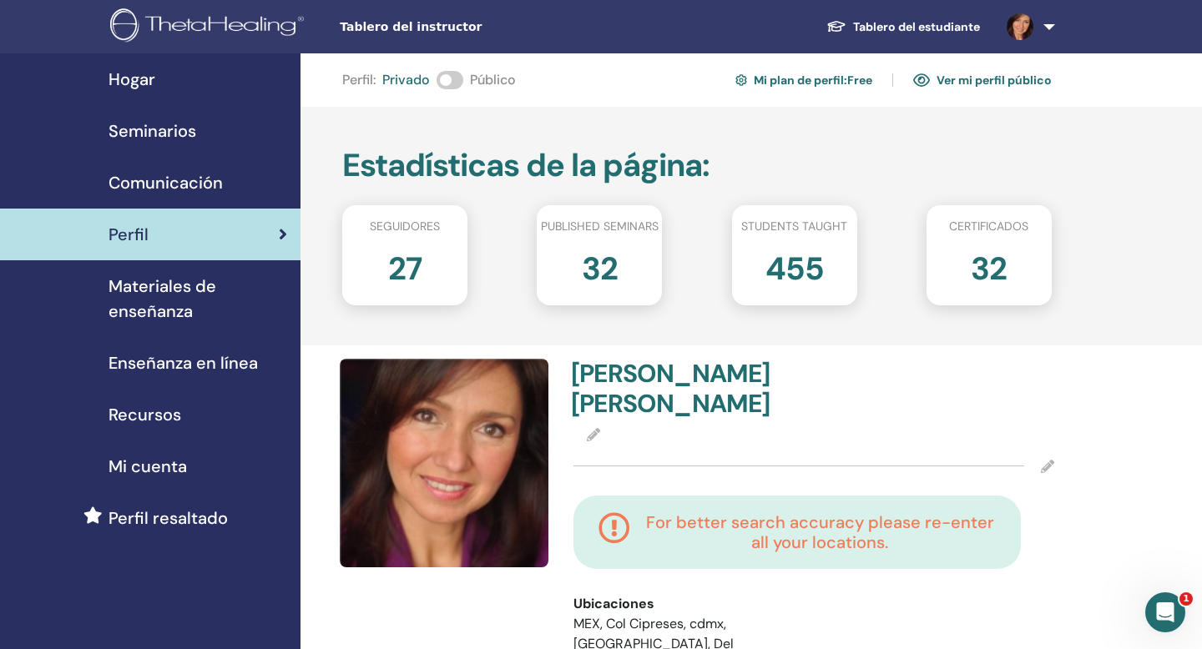
click at [995, 79] on link "Ver mi perfil público" at bounding box center [982, 80] width 139 height 27
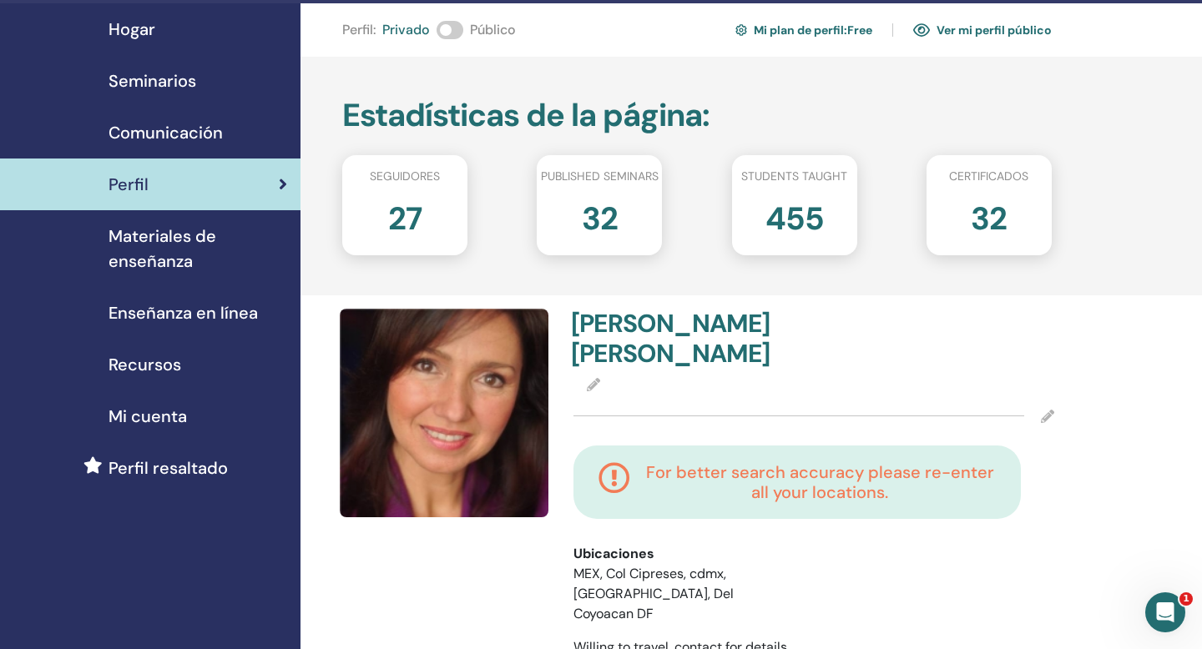
scroll to position [53, 0]
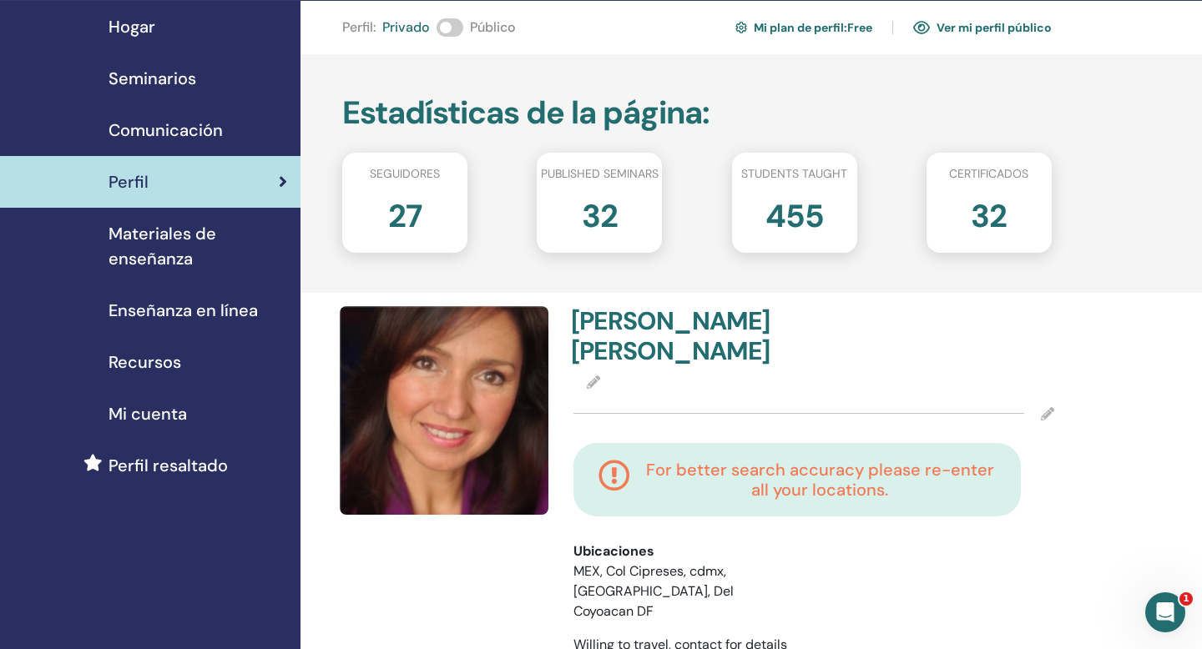
click at [176, 78] on span "Seminarios" at bounding box center [153, 78] width 88 height 25
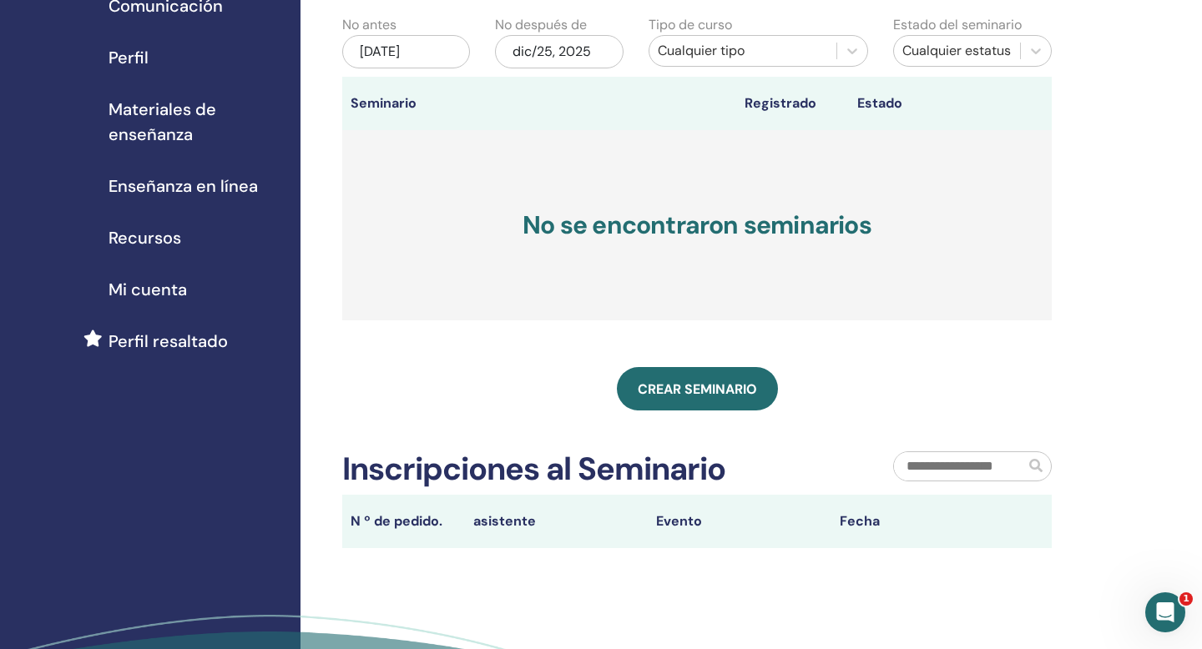
scroll to position [179, 0]
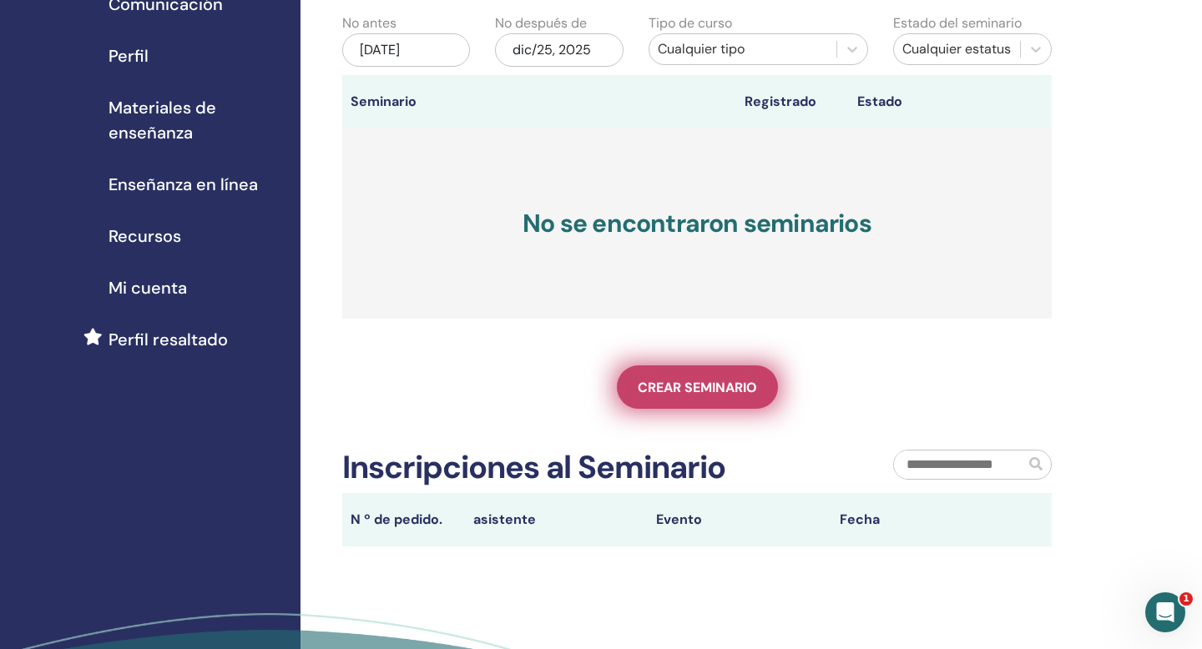
click at [688, 390] on span "Crear seminario" at bounding box center [697, 388] width 119 height 18
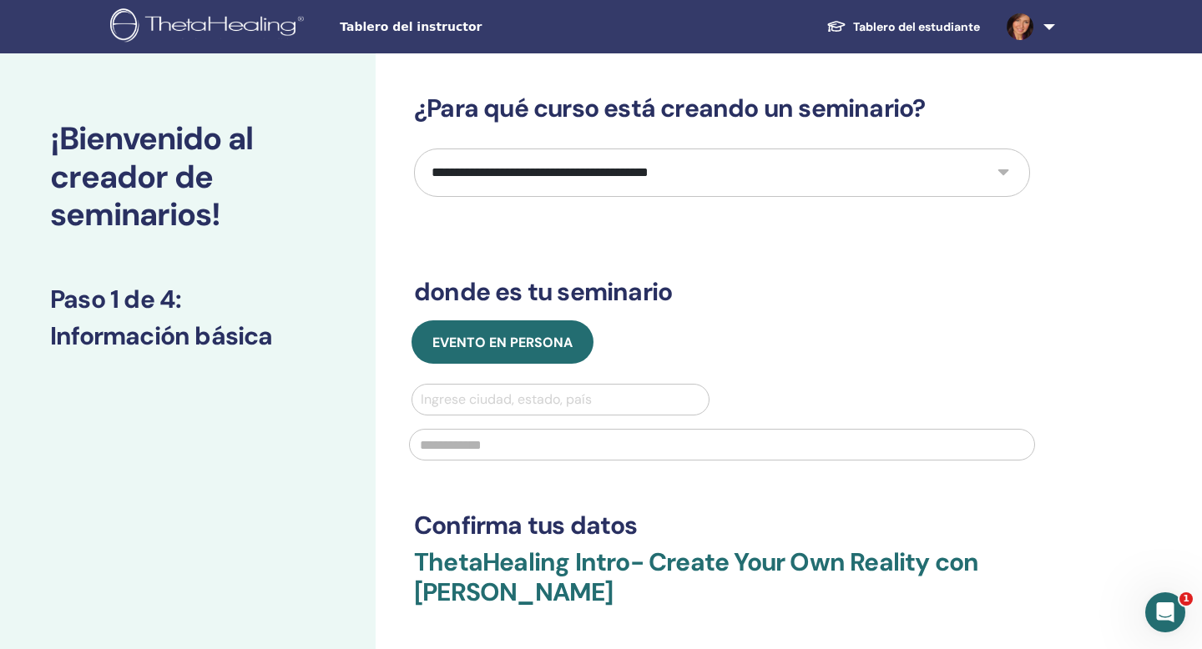
click at [1002, 171] on select "**********" at bounding box center [722, 173] width 616 height 48
select select "*"
click at [414, 149] on select "**********" at bounding box center [722, 173] width 616 height 48
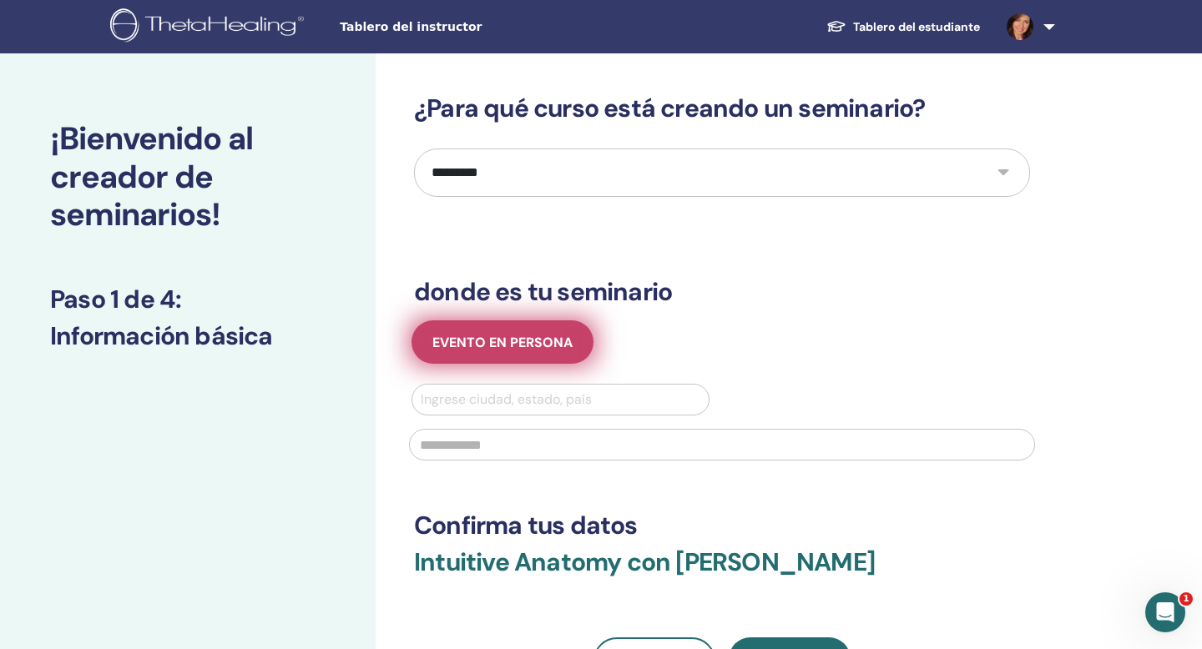
click at [490, 343] on span "Evento en persona" at bounding box center [502, 343] width 140 height 18
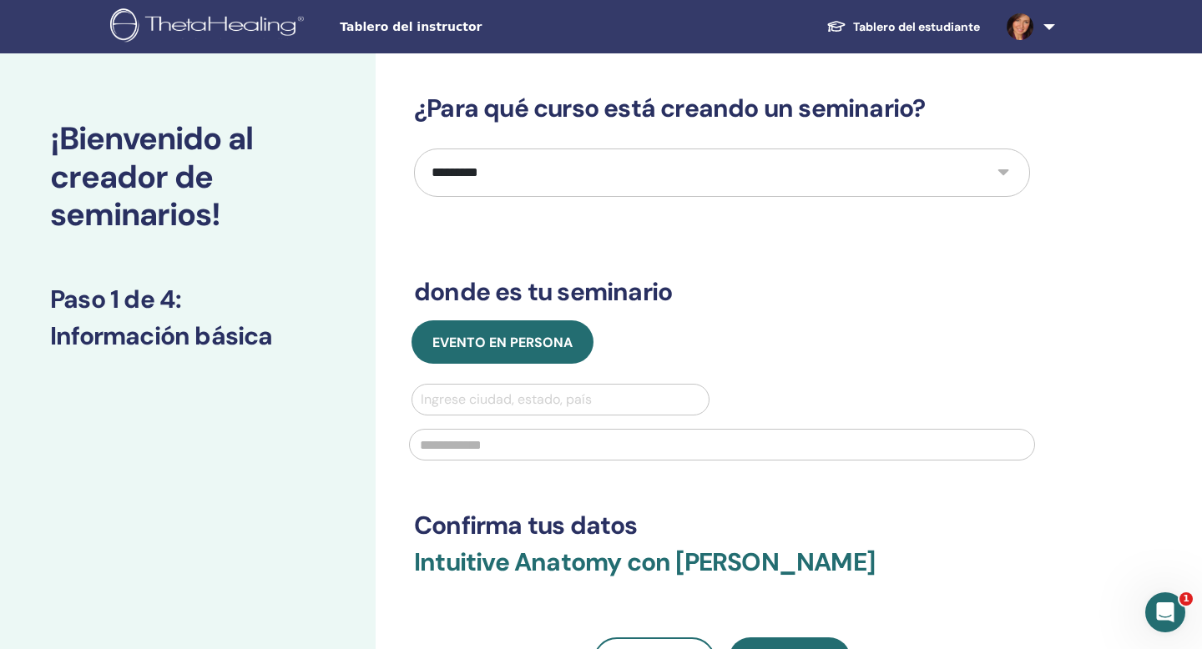
click at [477, 394] on div at bounding box center [561, 399] width 280 height 23
type input "******"
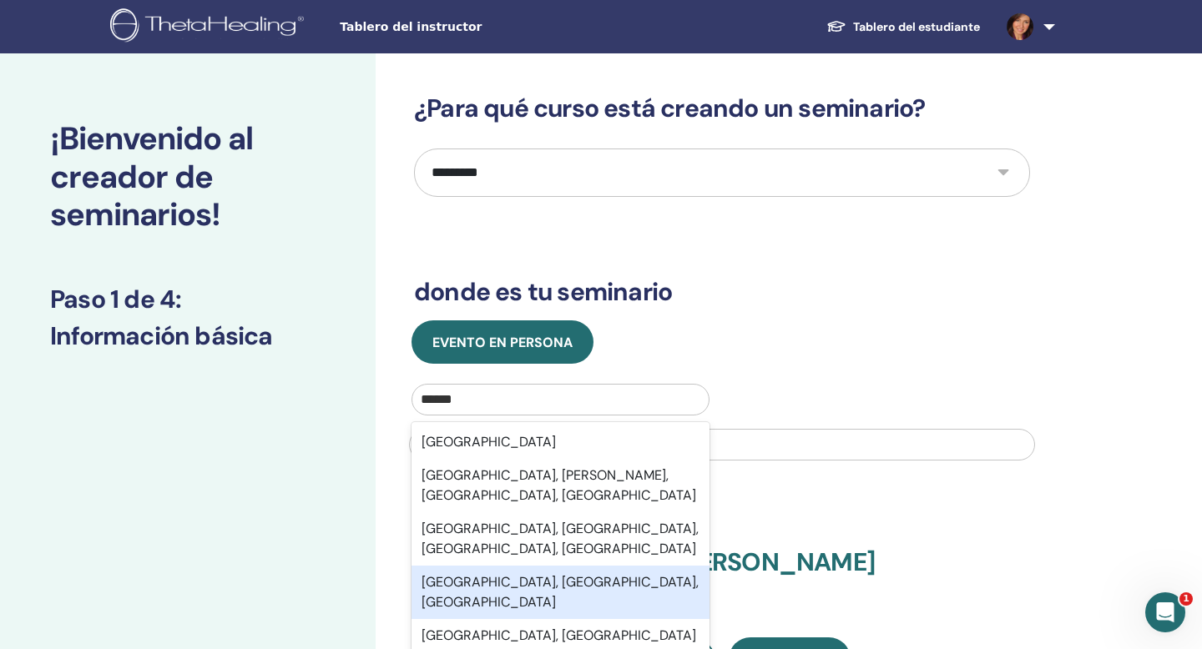
click at [453, 566] on div "Mexico, Mexico City, MEX" at bounding box center [560, 592] width 298 height 53
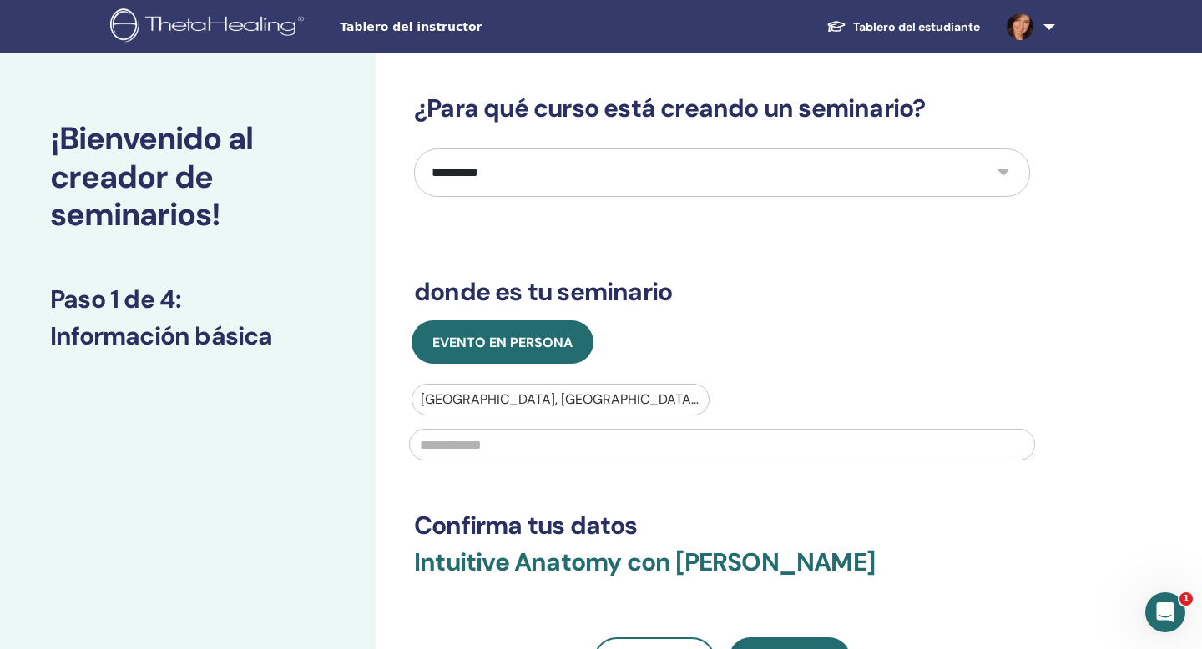
click at [469, 443] on input "text" at bounding box center [722, 445] width 626 height 32
type input "**********"
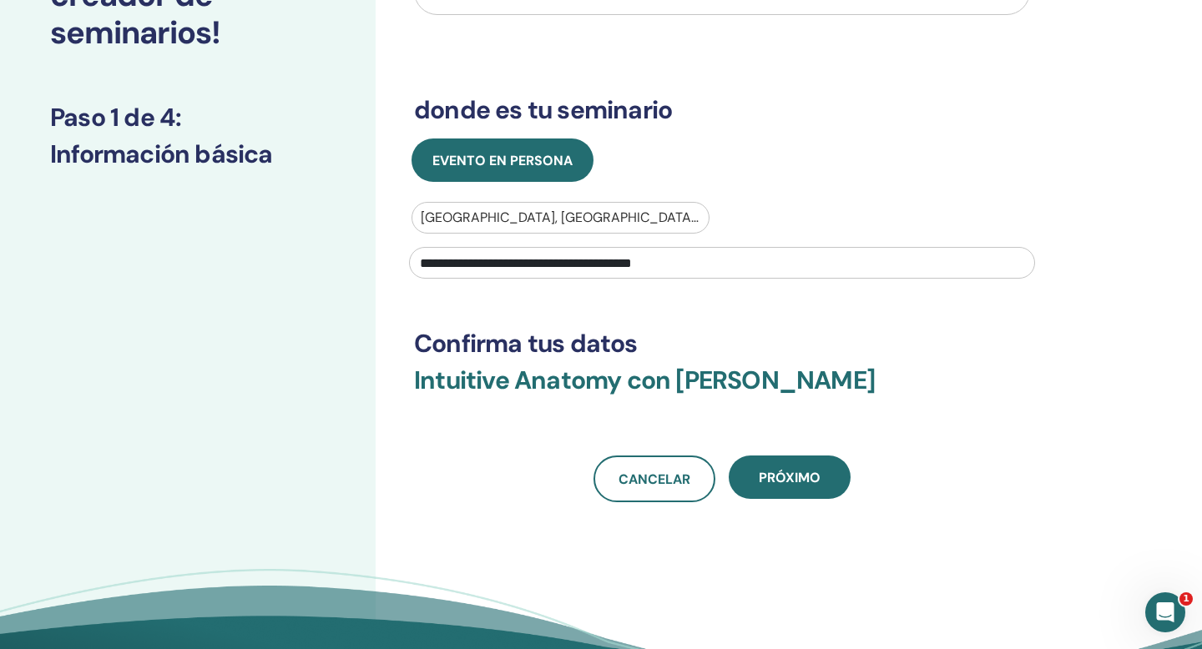
scroll to position [186, 0]
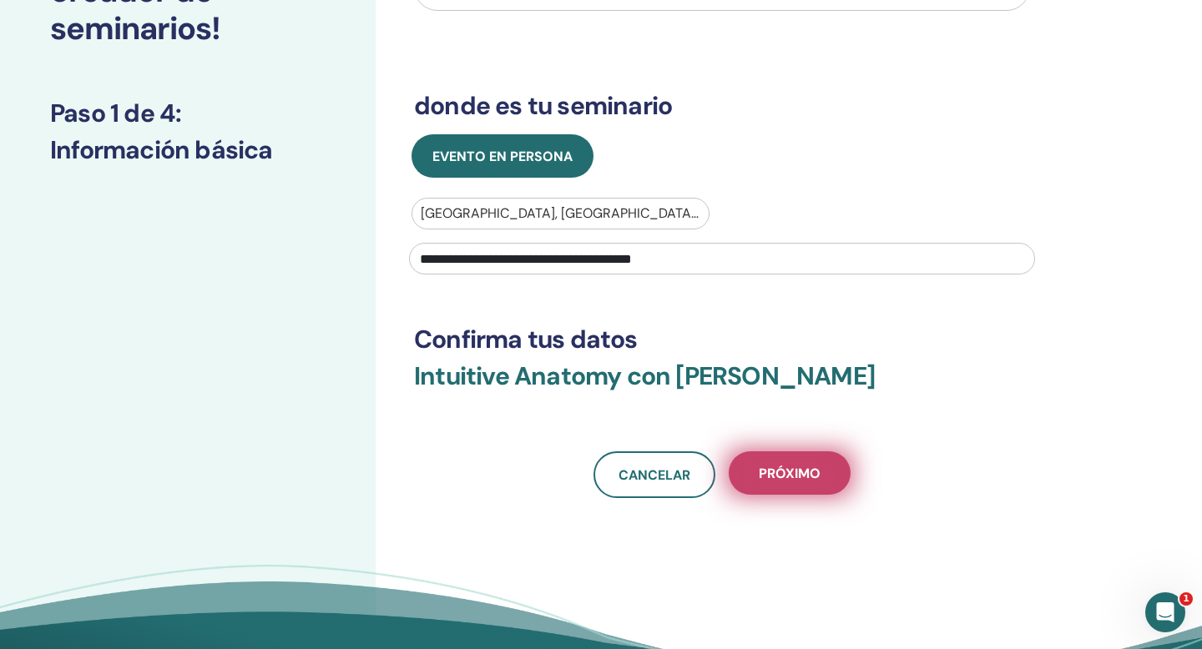
click at [785, 475] on span "próximo" at bounding box center [790, 474] width 62 height 18
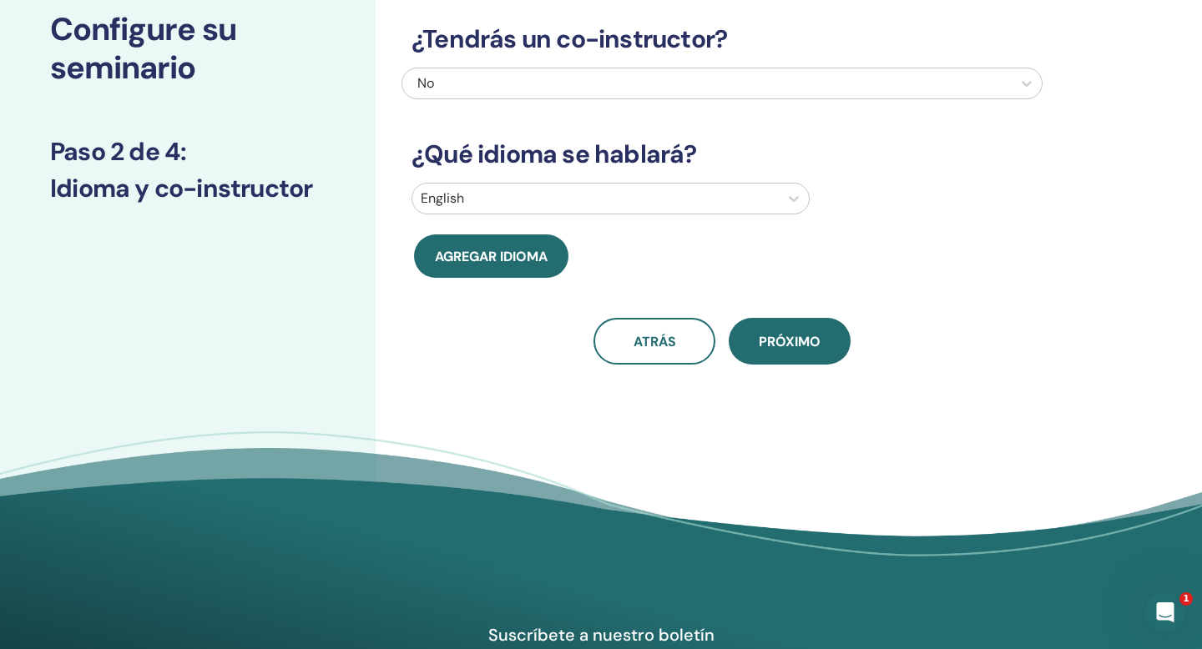
scroll to position [0, 0]
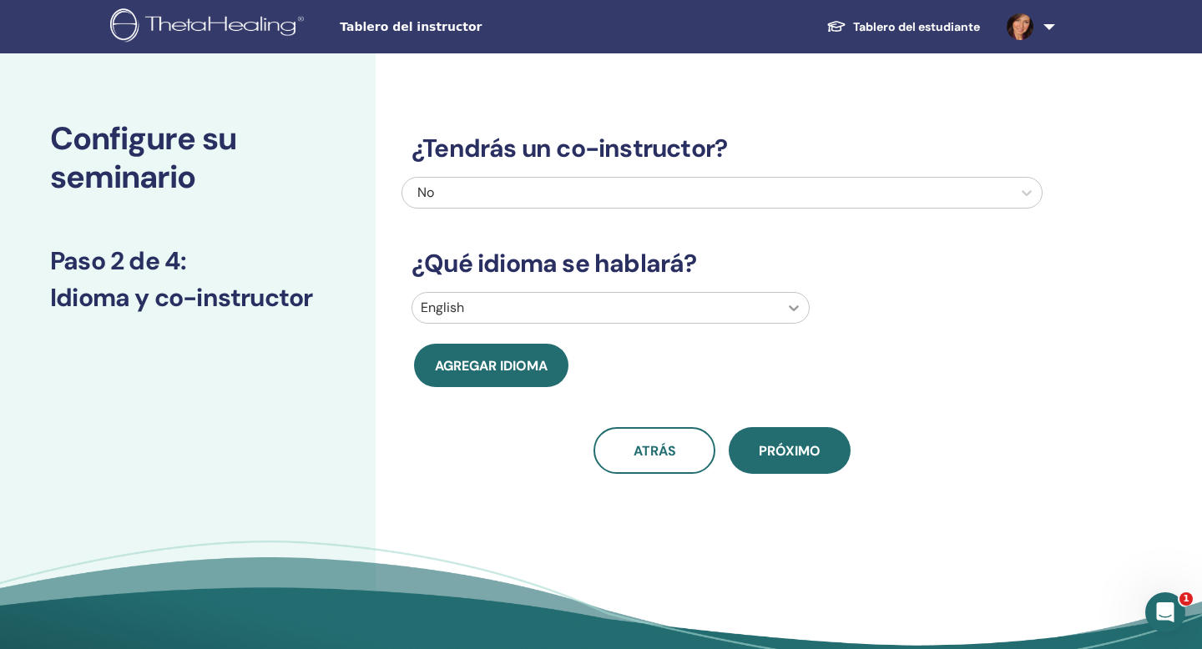
click at [790, 309] on icon at bounding box center [793, 308] width 17 height 17
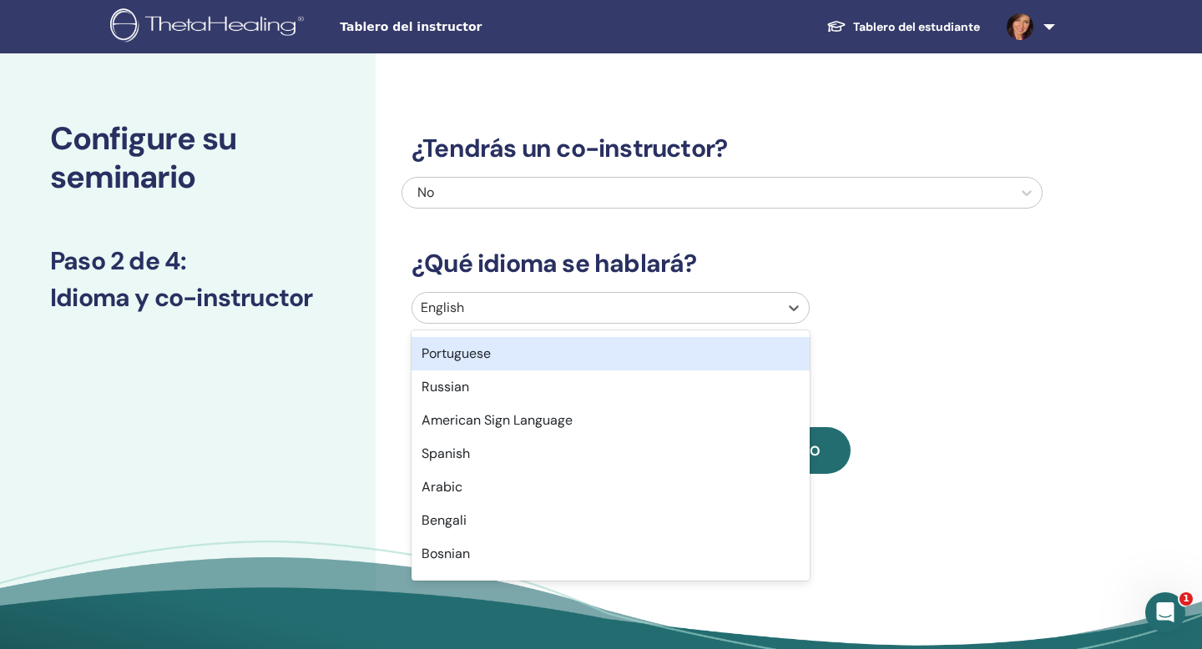
scroll to position [129, 0]
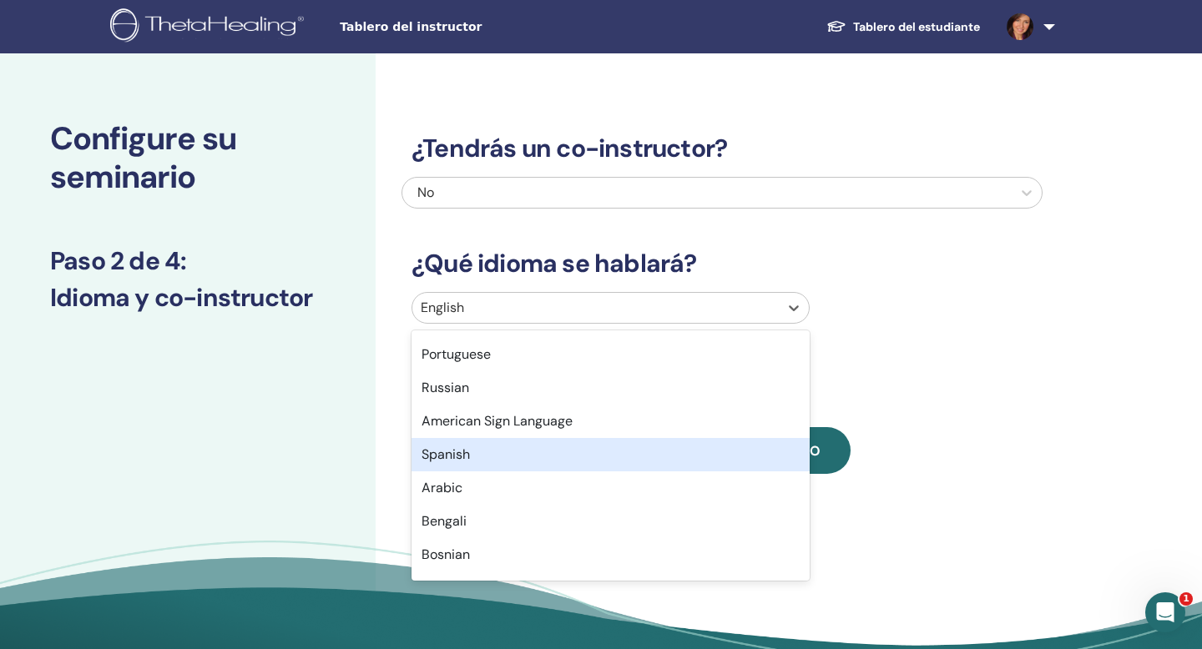
click at [446, 457] on div "Spanish" at bounding box center [610, 454] width 398 height 33
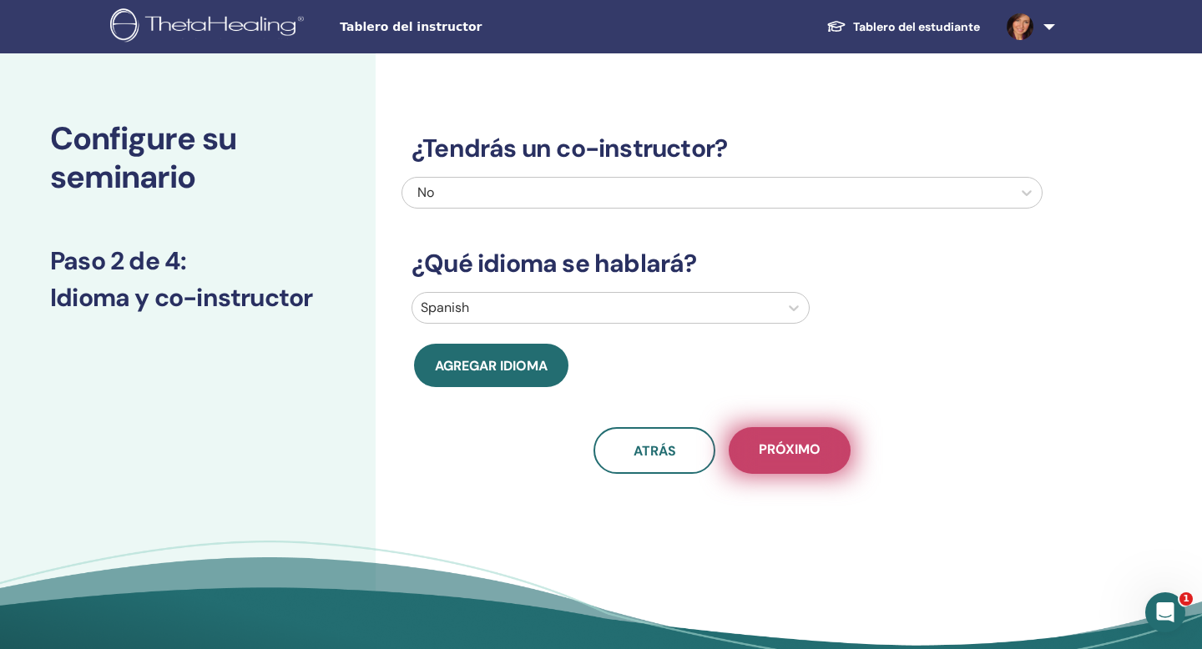
click at [785, 453] on span "próximo" at bounding box center [790, 451] width 62 height 21
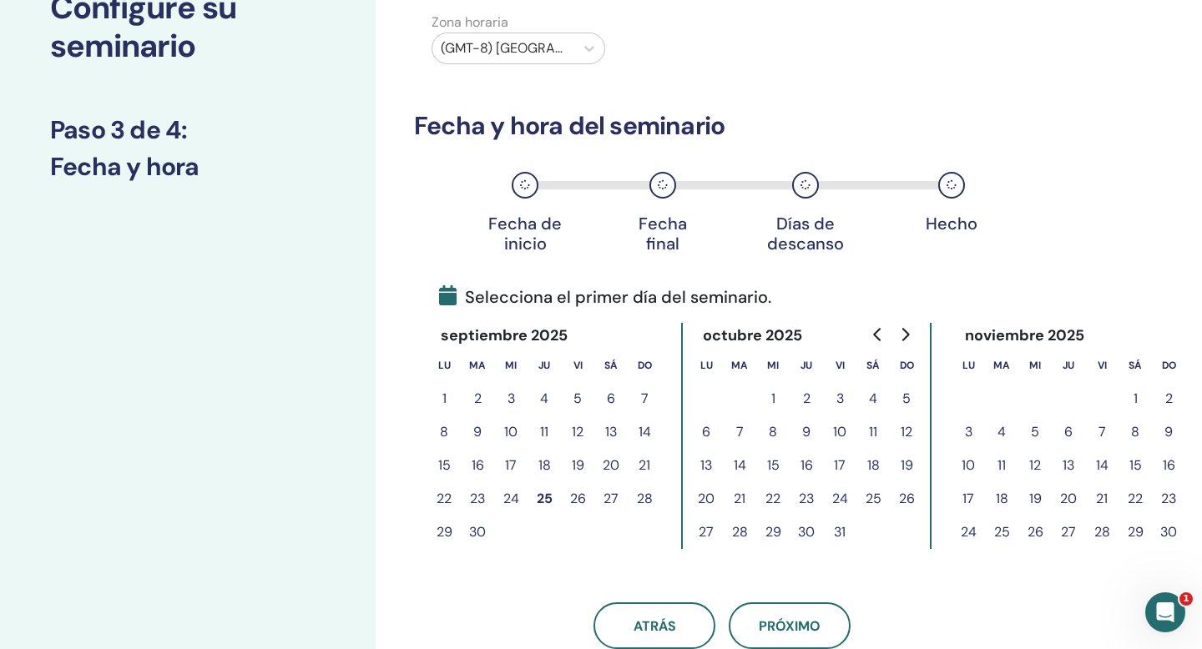
scroll to position [144, 0]
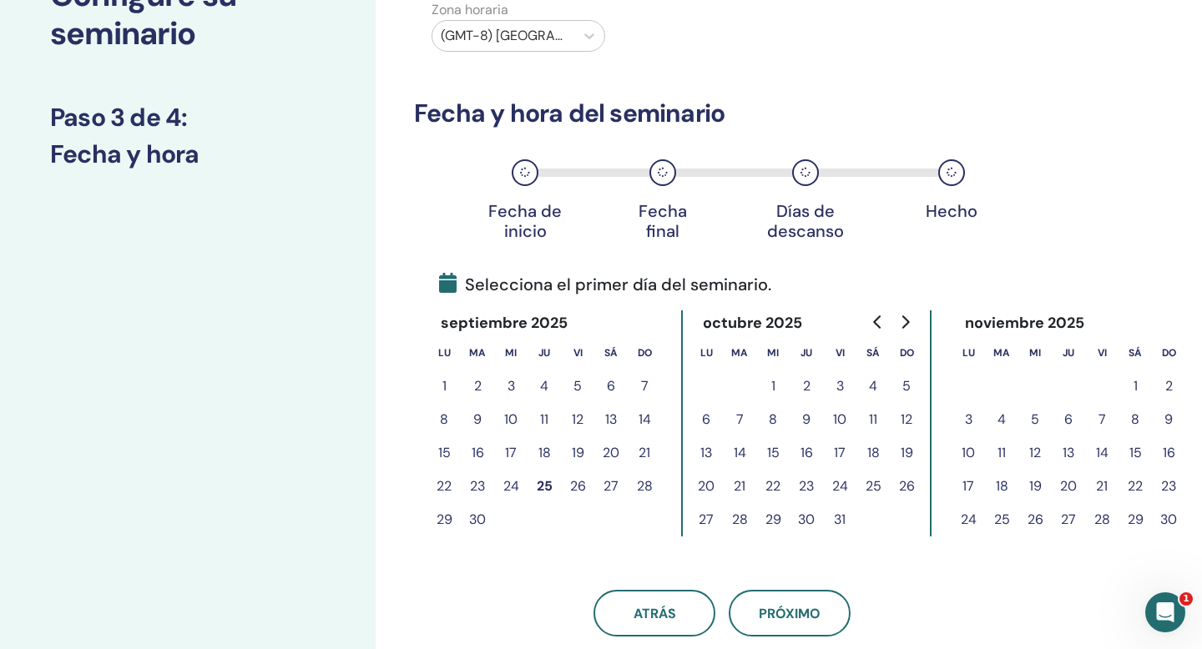
click at [705, 518] on button "27" at bounding box center [705, 519] width 33 height 33
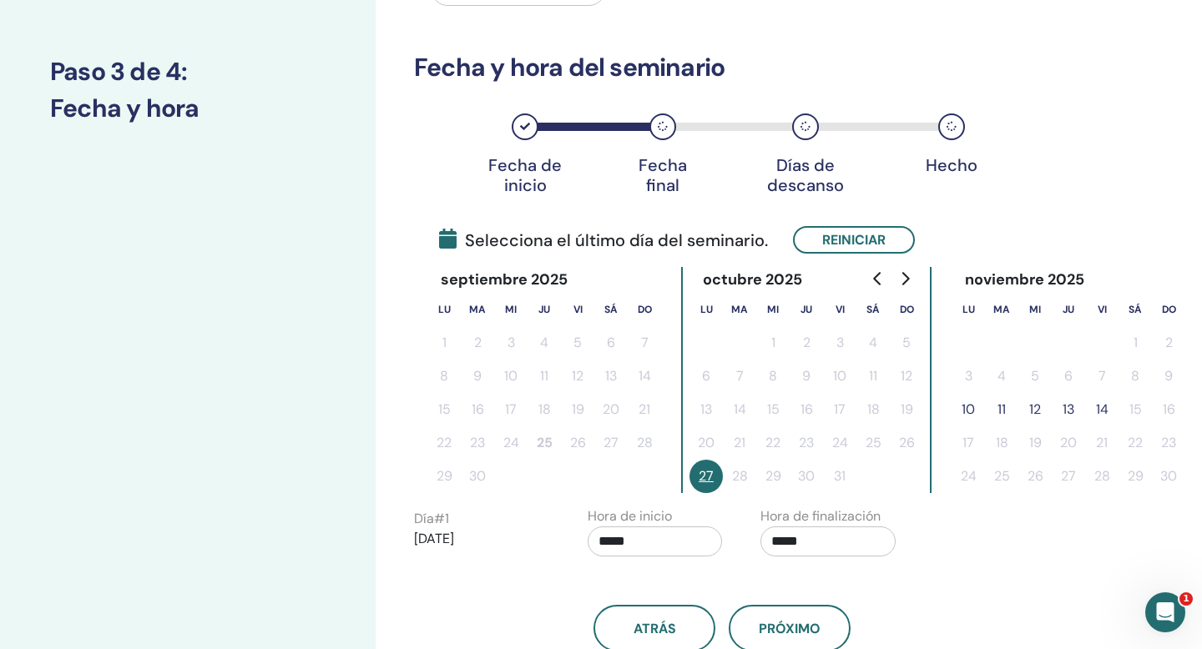
scroll to position [191, 0]
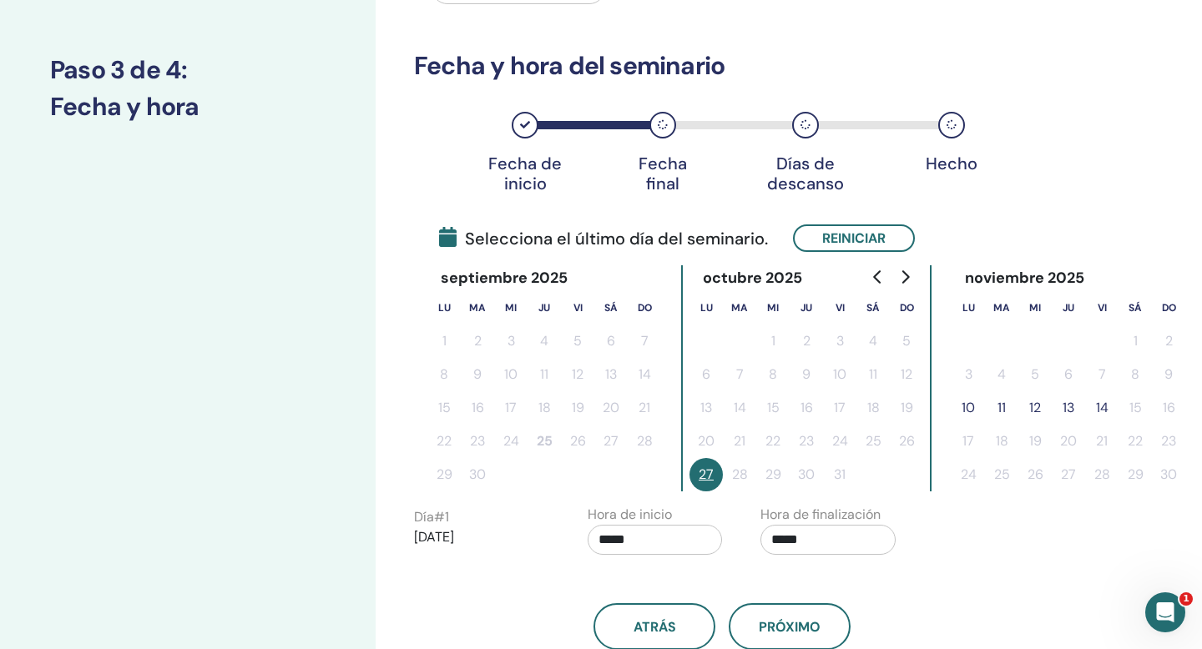
click at [1102, 409] on button "14" at bounding box center [1101, 407] width 33 height 33
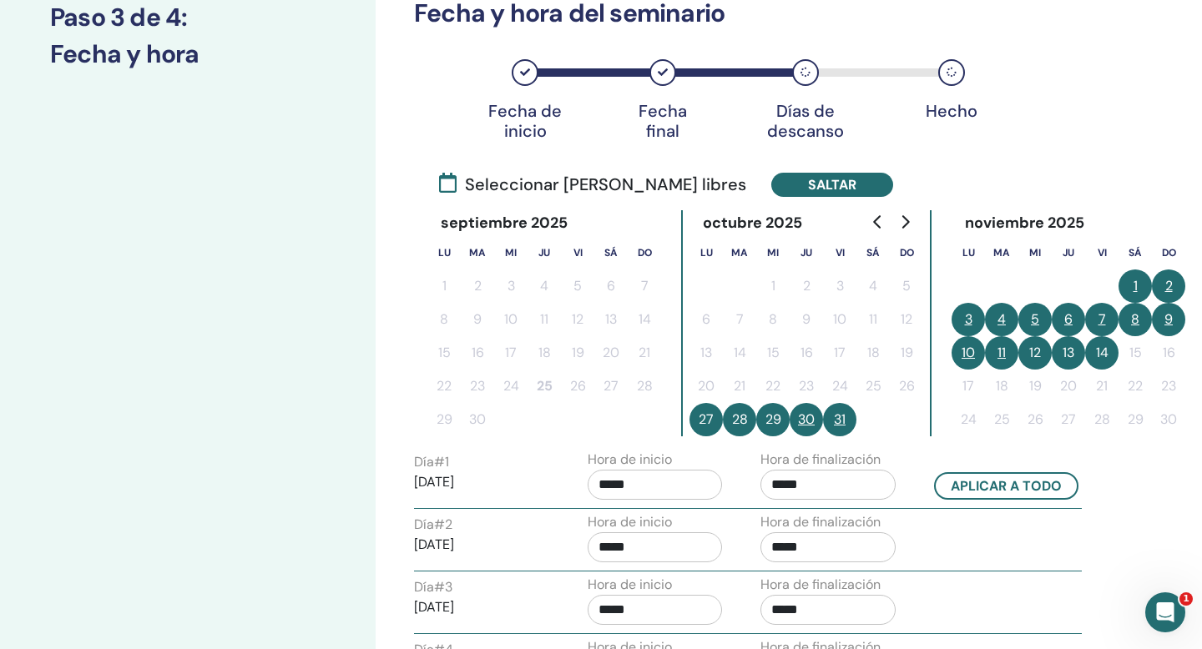
scroll to position [260, 0]
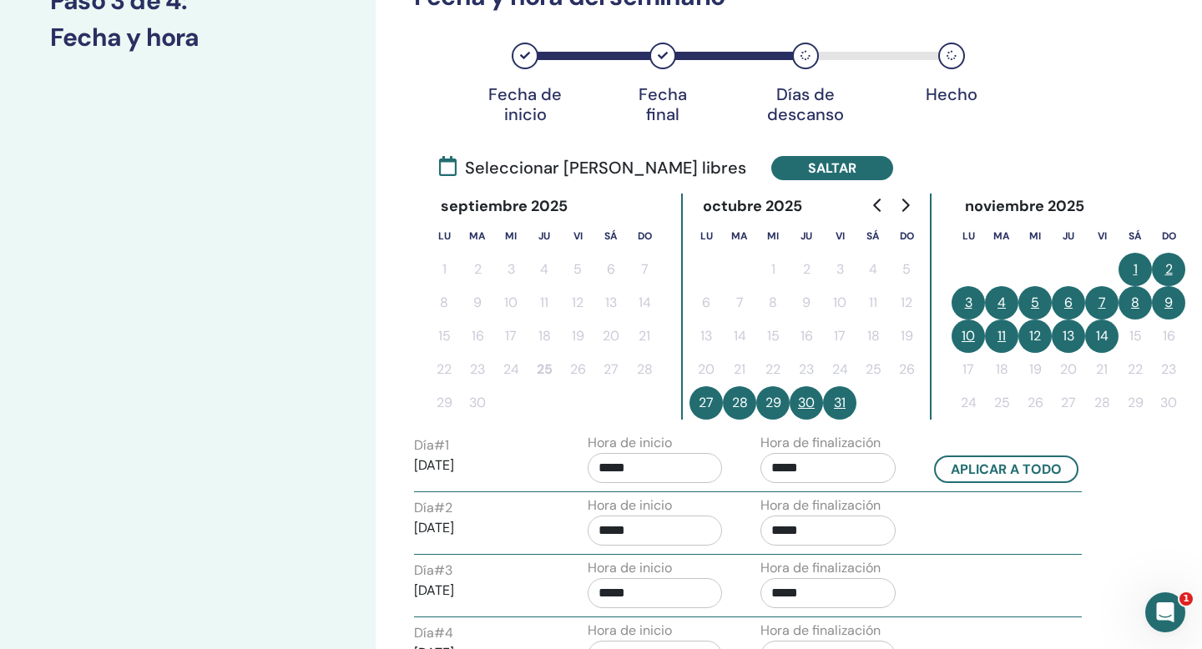
click at [614, 467] on input "*****" at bounding box center [655, 468] width 135 height 30
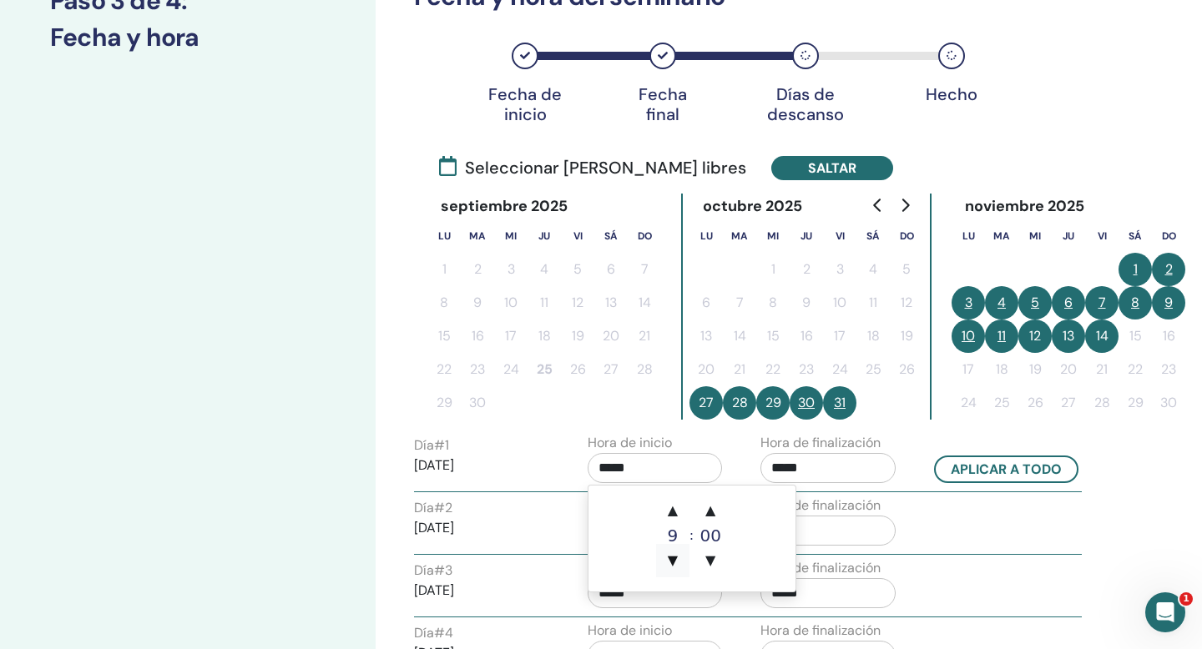
click at [674, 558] on span "▼" at bounding box center [672, 560] width 33 height 33
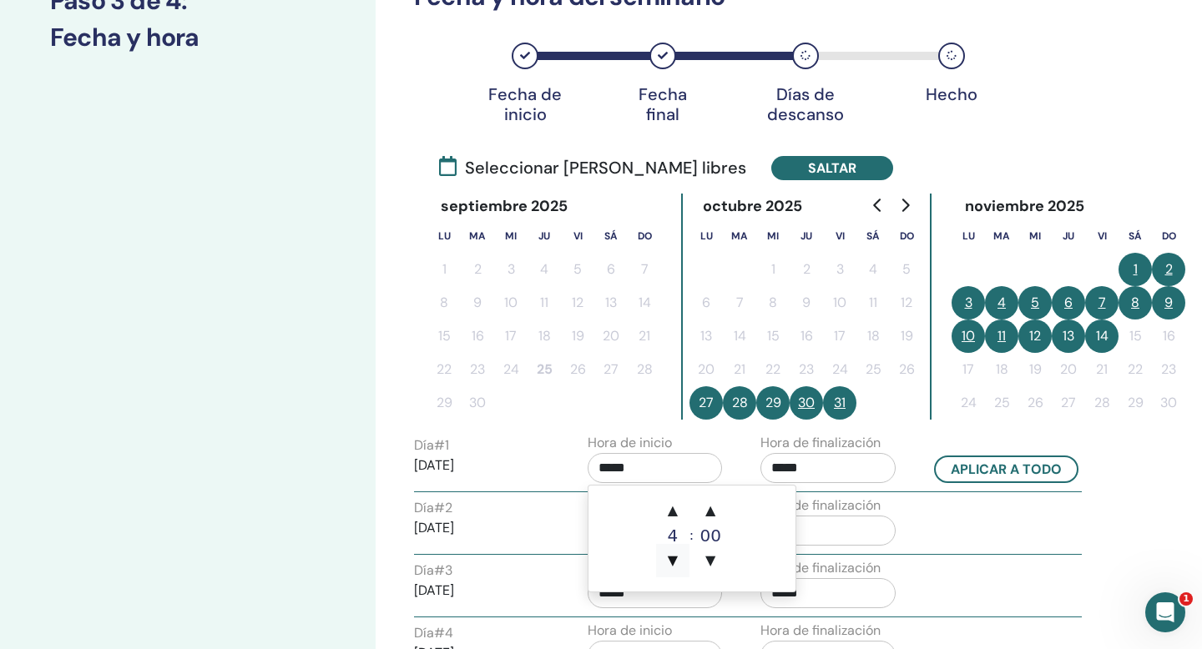
click at [674, 558] on span "▼" at bounding box center [672, 560] width 33 height 33
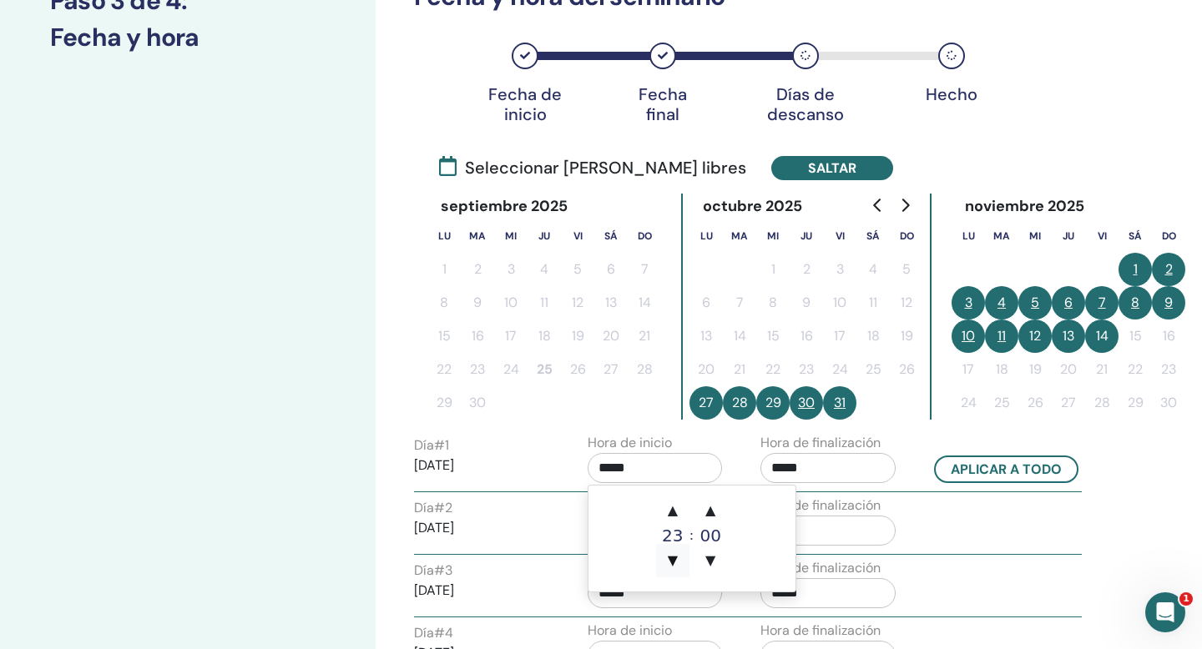
click at [674, 559] on span "▼" at bounding box center [672, 560] width 33 height 33
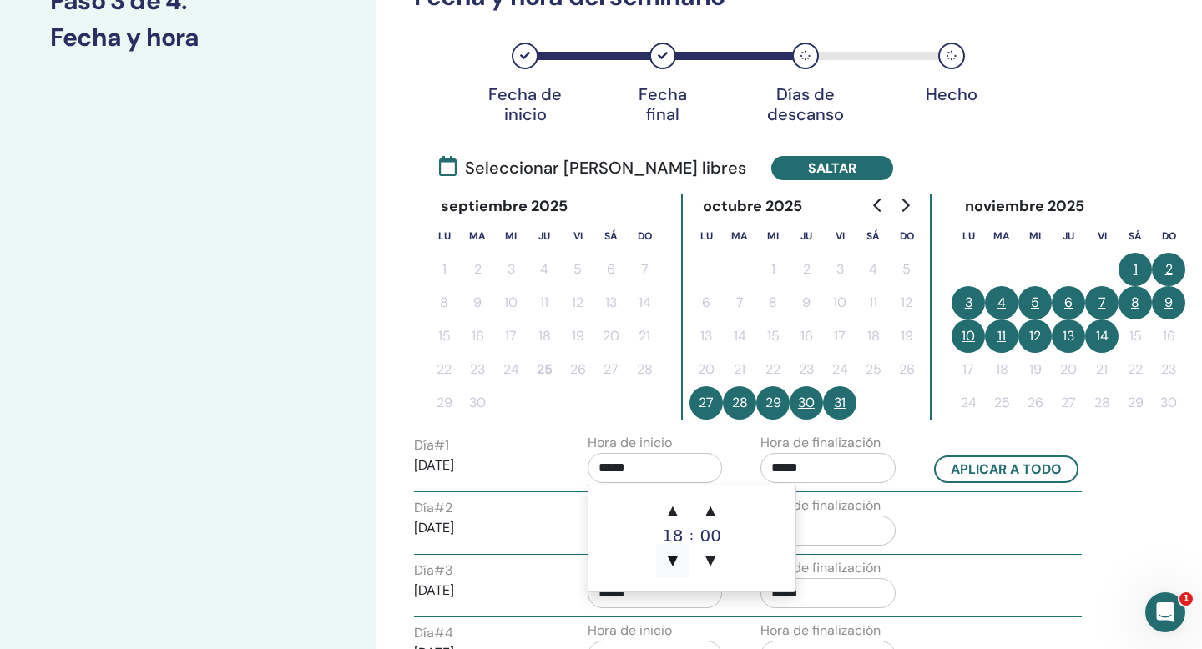
click at [674, 559] on span "▼" at bounding box center [672, 560] width 33 height 33
click at [679, 542] on div "15" at bounding box center [672, 536] width 33 height 17
click at [674, 538] on div "15" at bounding box center [672, 536] width 33 height 17
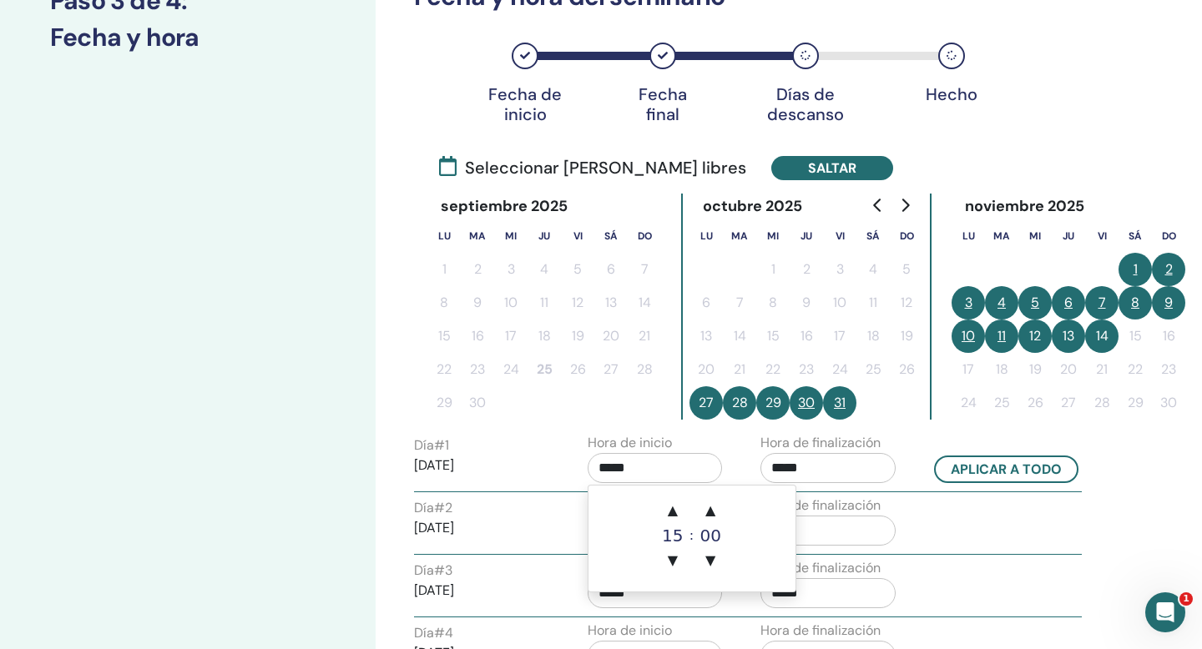
click at [648, 463] on input "*****" at bounding box center [655, 468] width 135 height 30
click at [677, 524] on span "▲" at bounding box center [672, 510] width 33 height 33
click at [836, 462] on input "*****" at bounding box center [827, 468] width 135 height 30
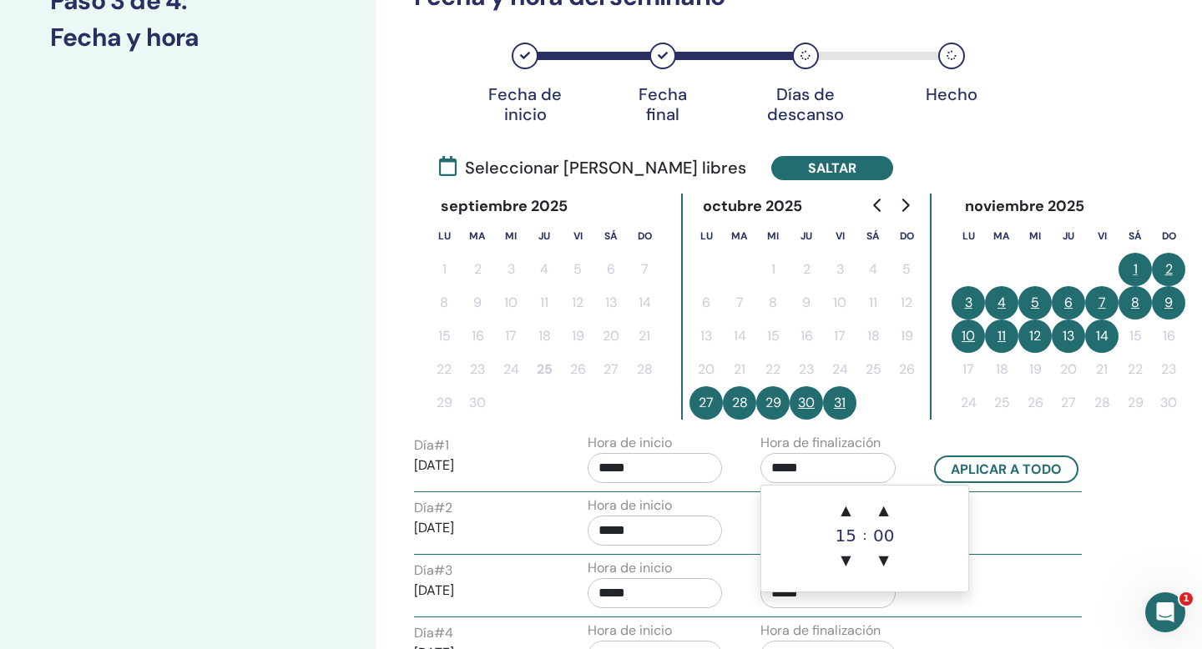
click at [643, 467] on input "*****" at bounding box center [655, 468] width 135 height 30
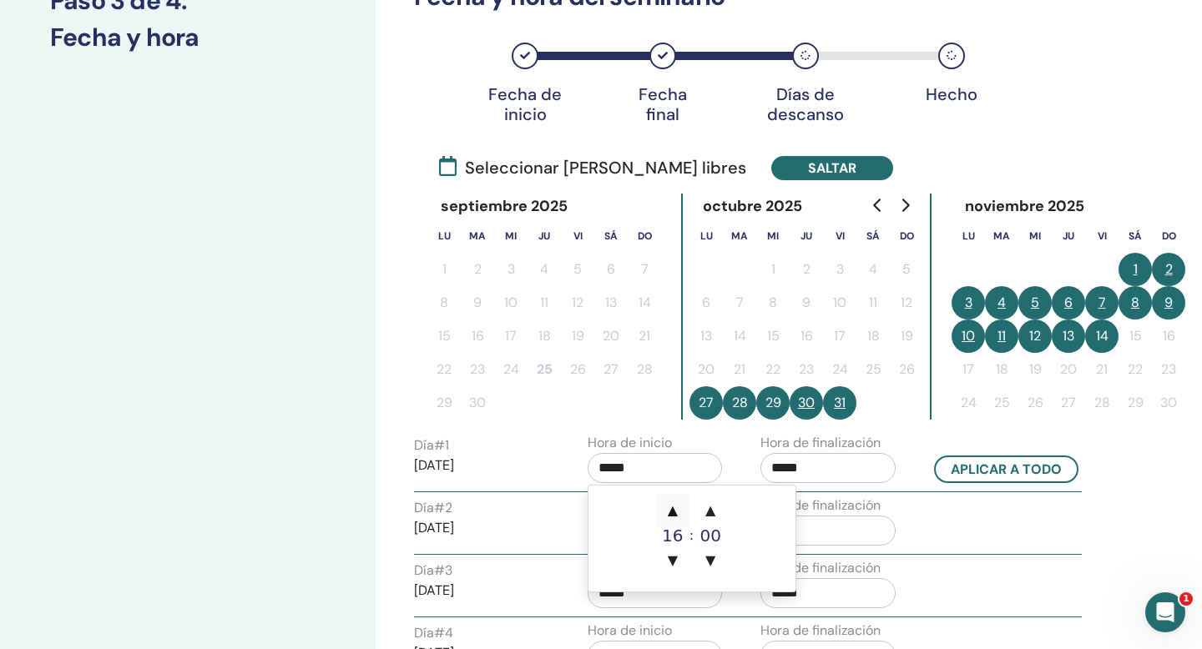
click at [676, 508] on span "▲" at bounding box center [672, 510] width 33 height 33
click at [672, 561] on span "▼" at bounding box center [672, 560] width 33 height 33
click at [630, 533] on td "▲ 15 ▼ : ▲ 00 ▼" at bounding box center [691, 539] width 207 height 106
click at [735, 599] on div "Hora de inicio *****" at bounding box center [662, 587] width 174 height 58
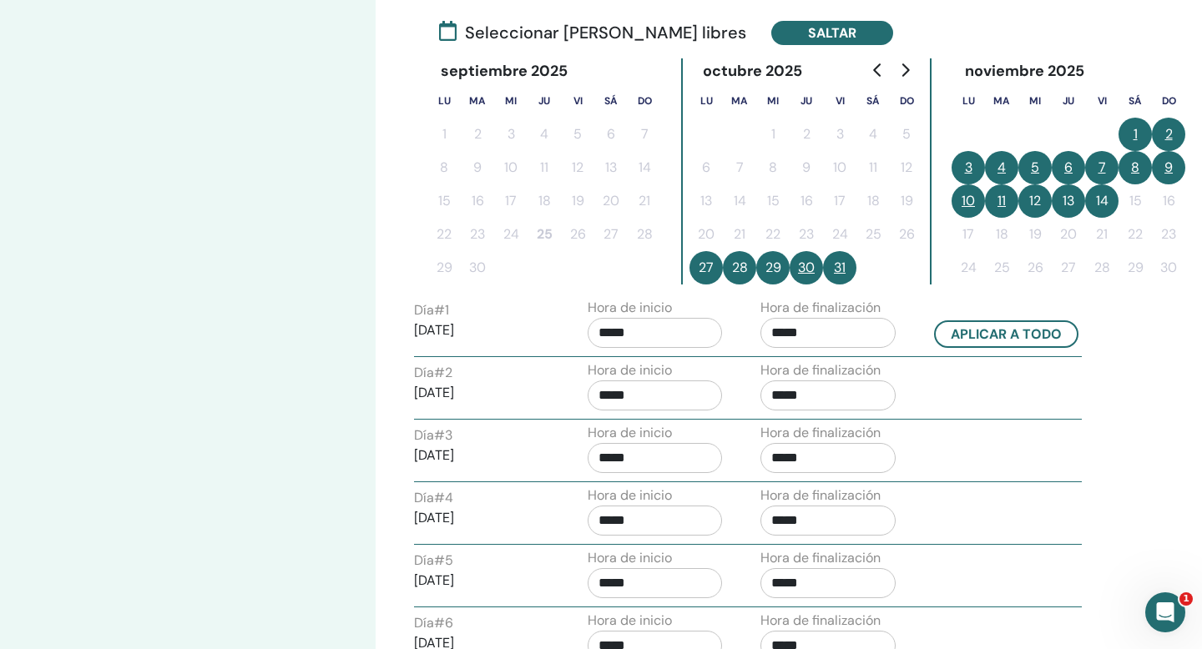
scroll to position [380, 0]
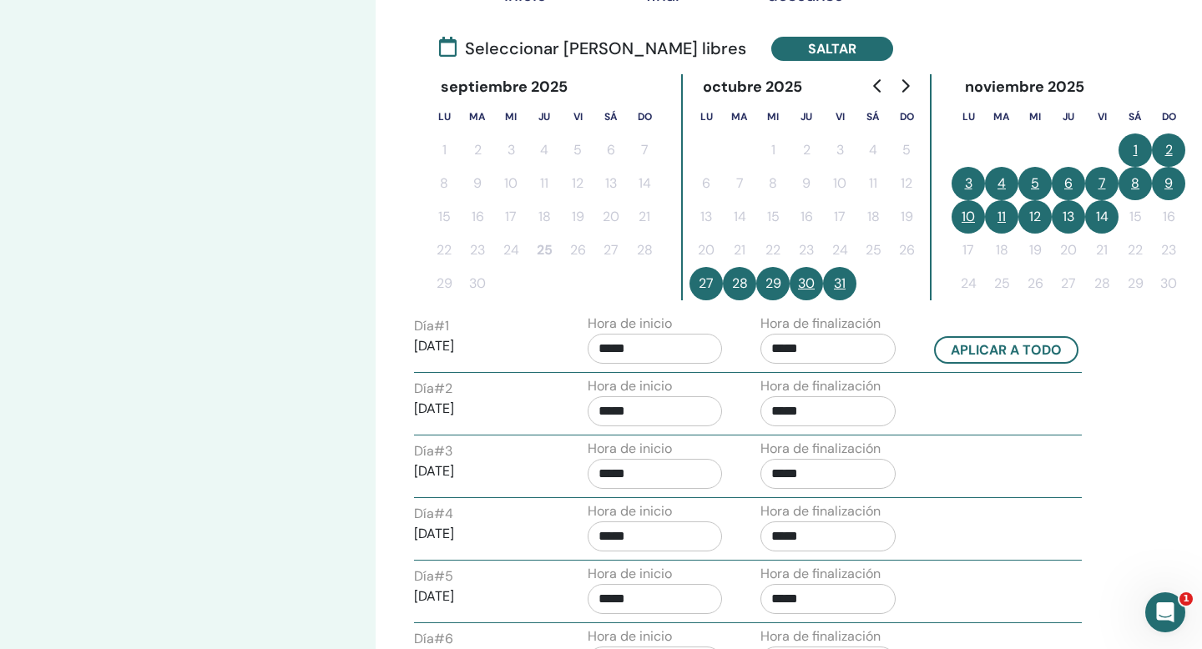
click at [614, 350] on input "*****" at bounding box center [655, 349] width 135 height 30
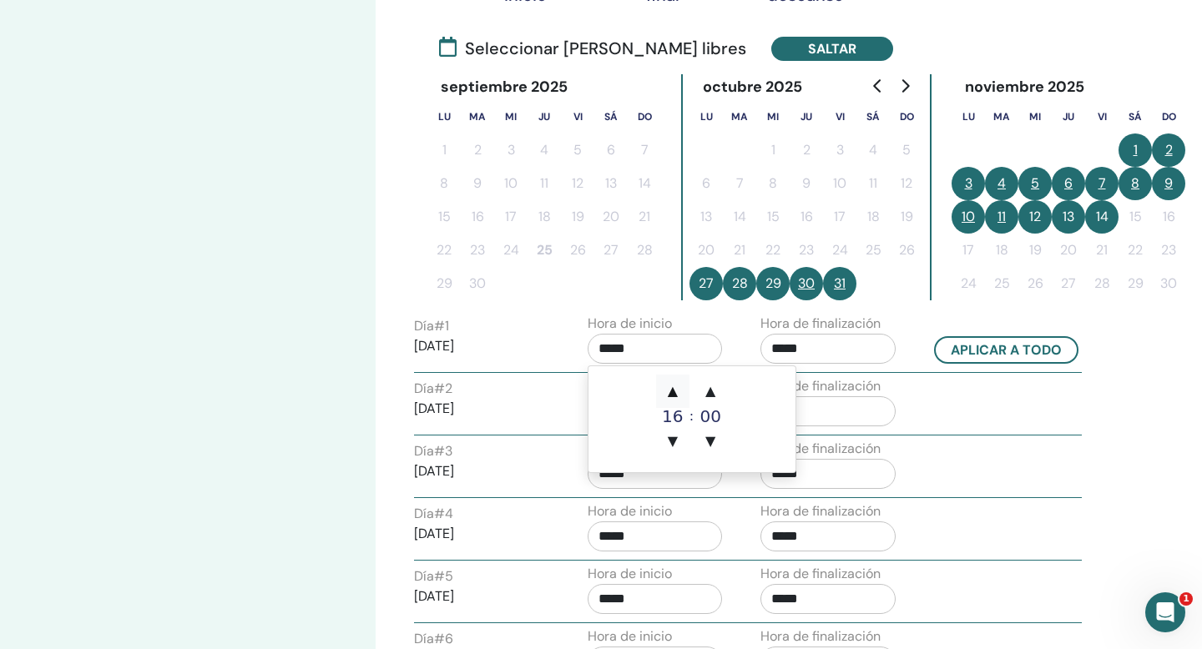
click at [675, 391] on span "▲" at bounding box center [672, 391] width 33 height 33
click at [674, 444] on span "▼" at bounding box center [672, 441] width 33 height 33
type input "*****"
click at [733, 400] on td "▲ 14 ▼ : ▲ 00 ▼" at bounding box center [691, 419] width 207 height 106
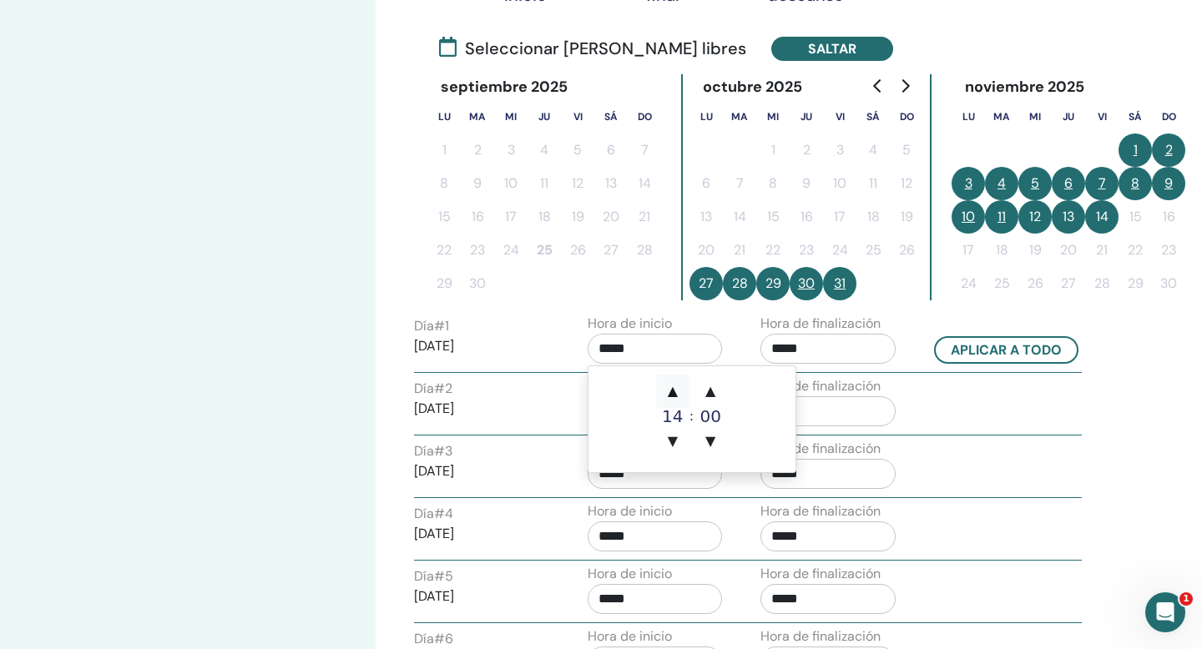
click at [674, 383] on span "▲" at bounding box center [672, 391] width 33 height 33
click at [677, 391] on span "▲" at bounding box center [672, 391] width 33 height 33
click at [675, 441] on span "▼" at bounding box center [672, 441] width 33 height 33
click at [962, 402] on div "Día # 2 2025/10/28 Hora de inicio ***** Hora de finalización *****" at bounding box center [747, 405] width 693 height 58
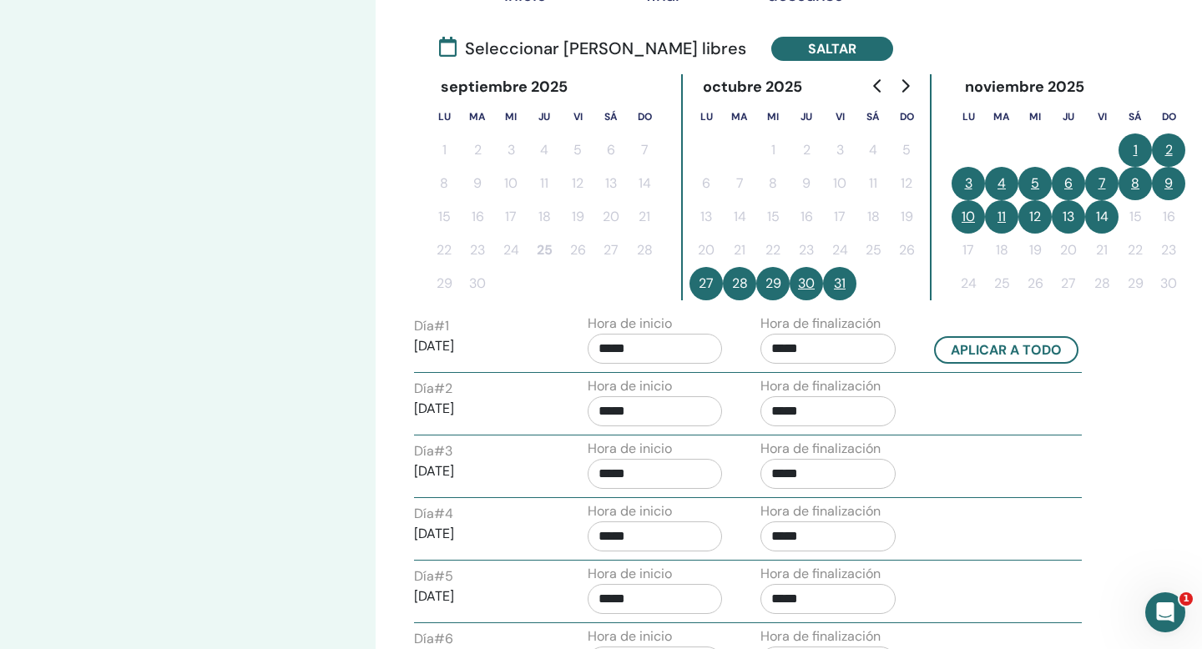
click at [782, 347] on input "*****" at bounding box center [827, 349] width 135 height 30
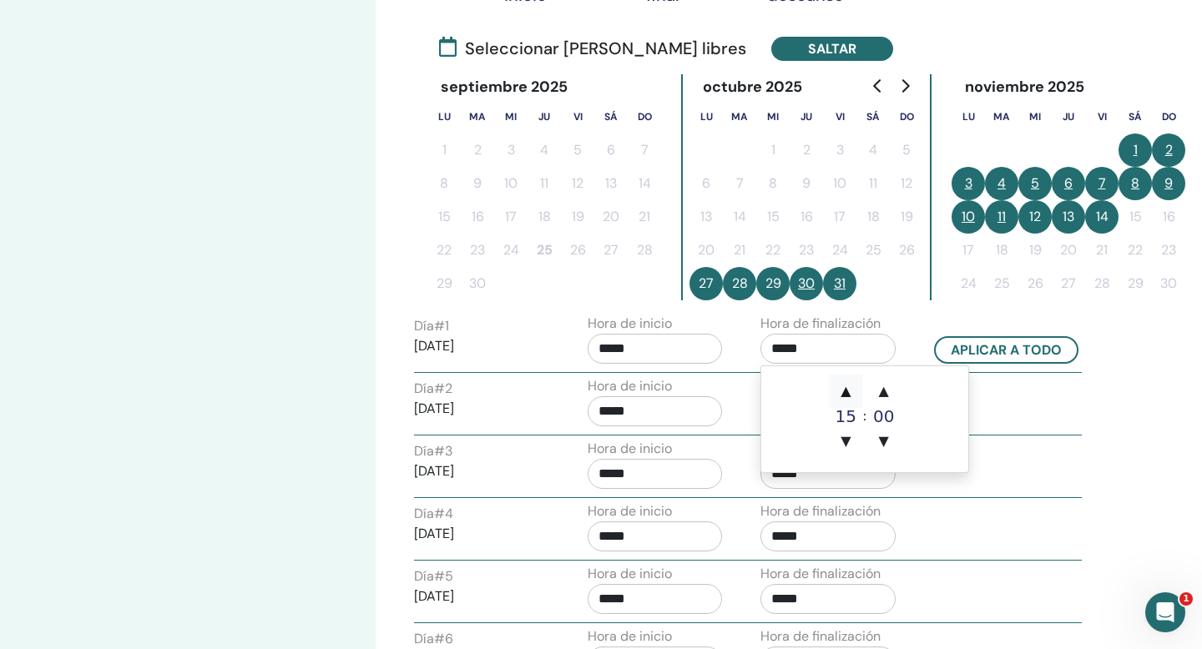
click at [846, 395] on span "▲" at bounding box center [845, 391] width 33 height 33
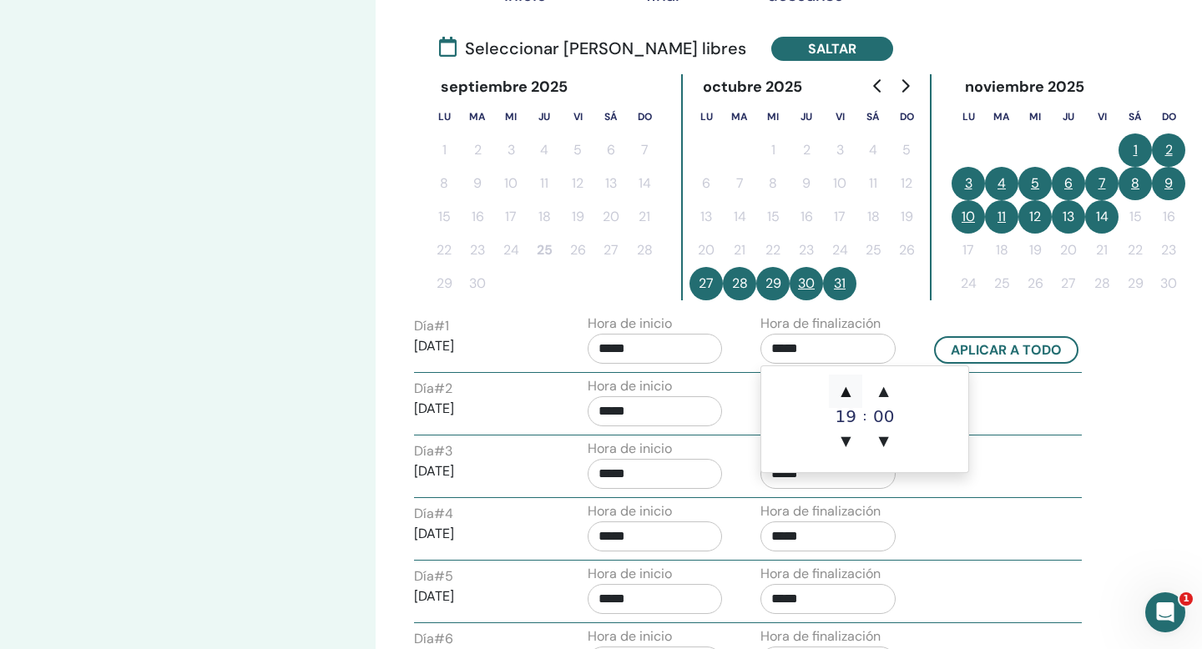
type input "*****"
click at [1002, 396] on div "Día # 2 2025/10/28 Hora de inicio ***** Hora de finalización *****" at bounding box center [747, 405] width 693 height 58
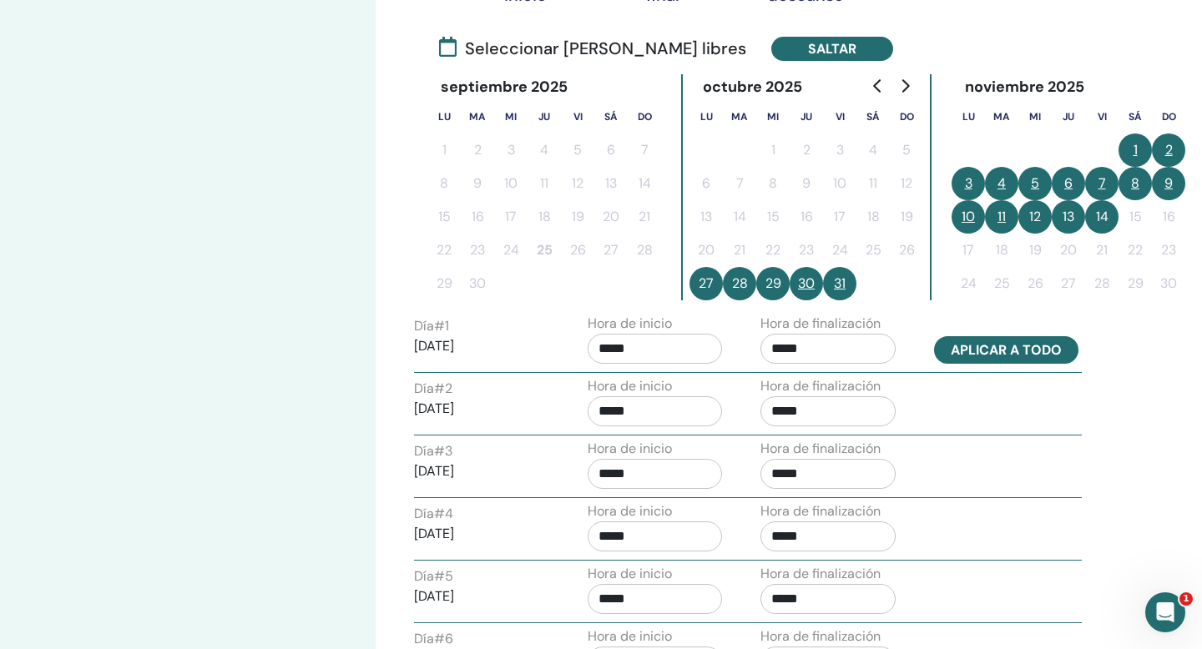
click at [1002, 350] on button "Aplicar a todo" at bounding box center [1006, 350] width 144 height 28
type input "*****"
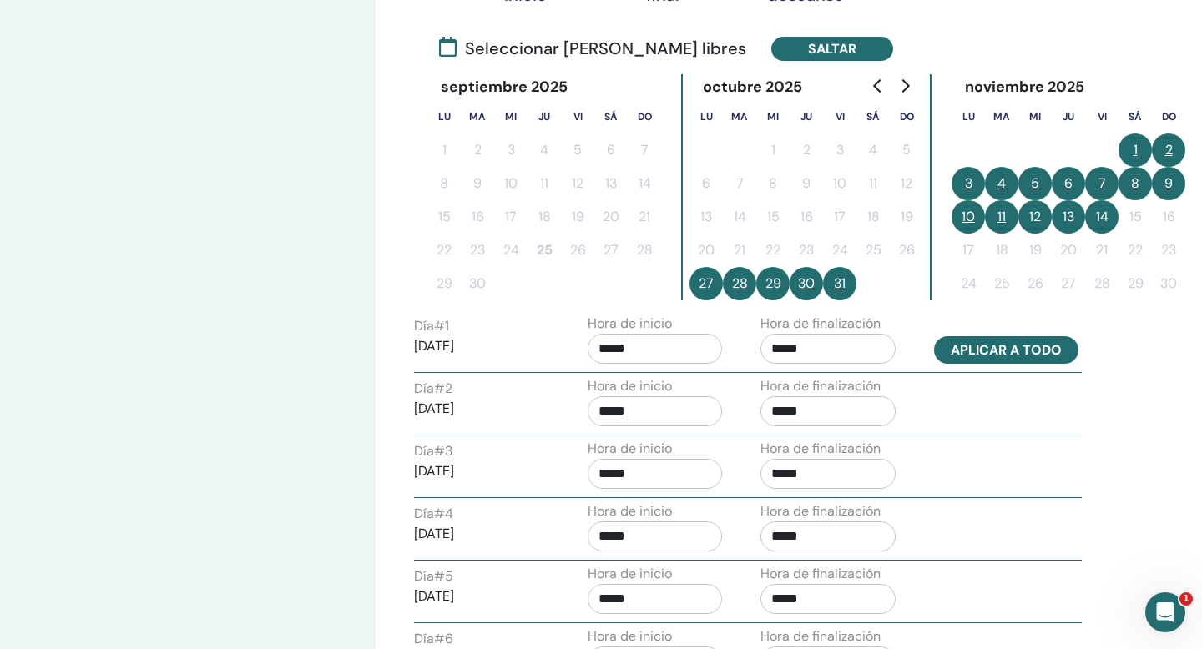
type input "*****"
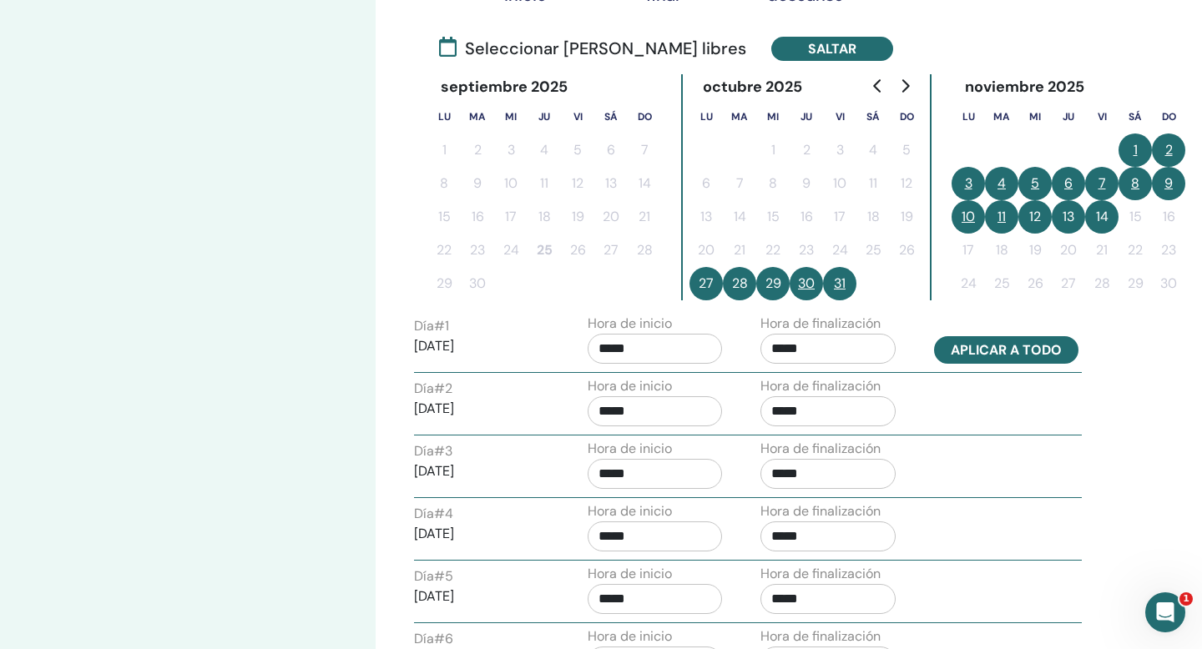
type input "*****"
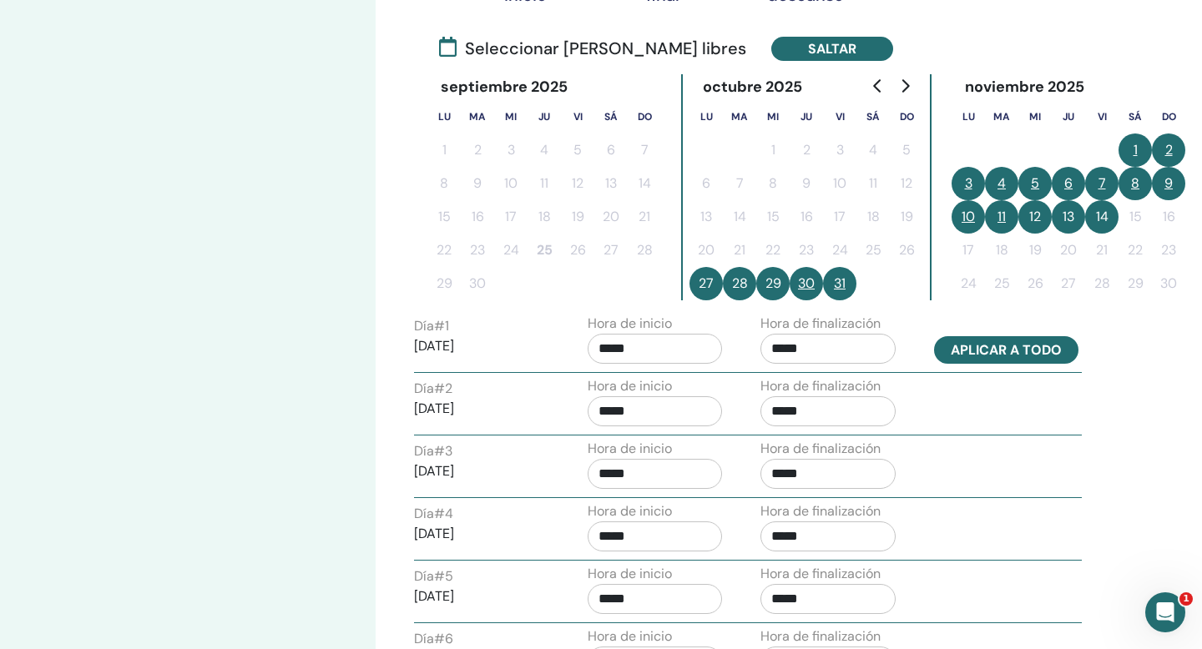
type input "*****"
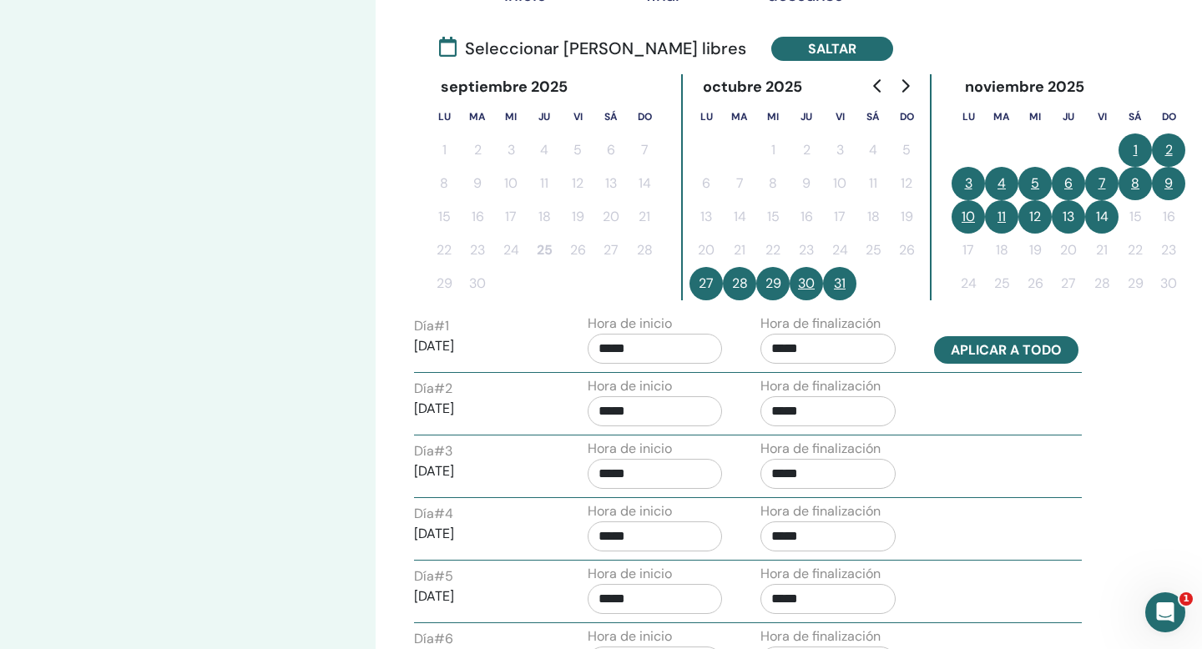
type input "*****"
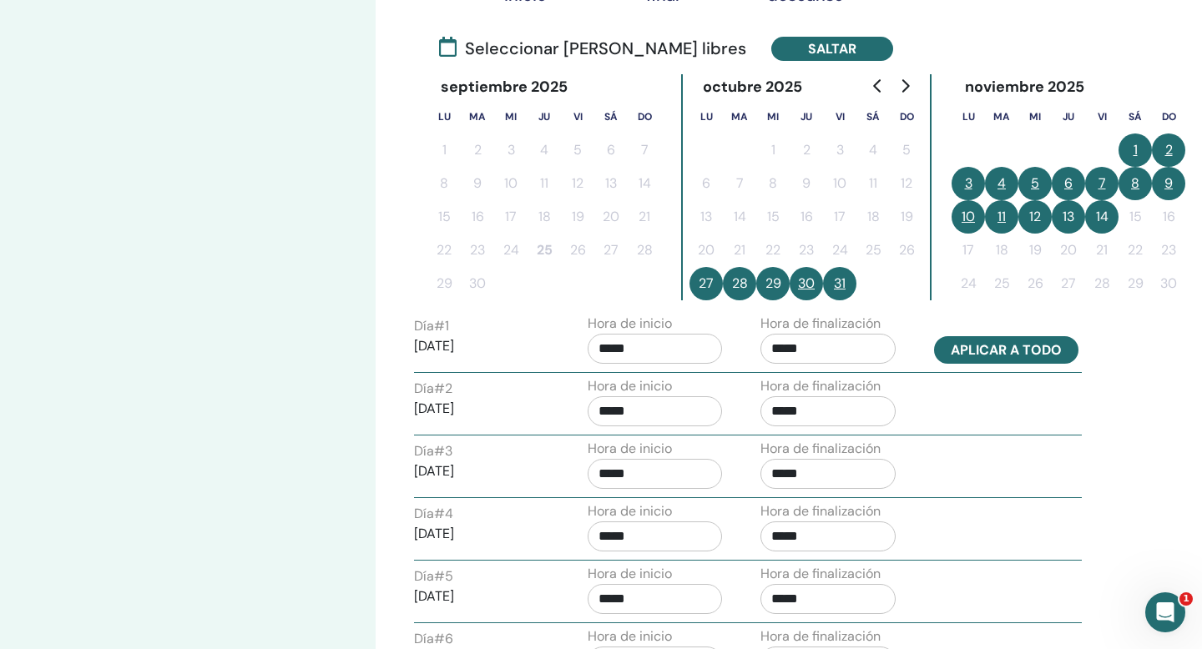
type input "*****"
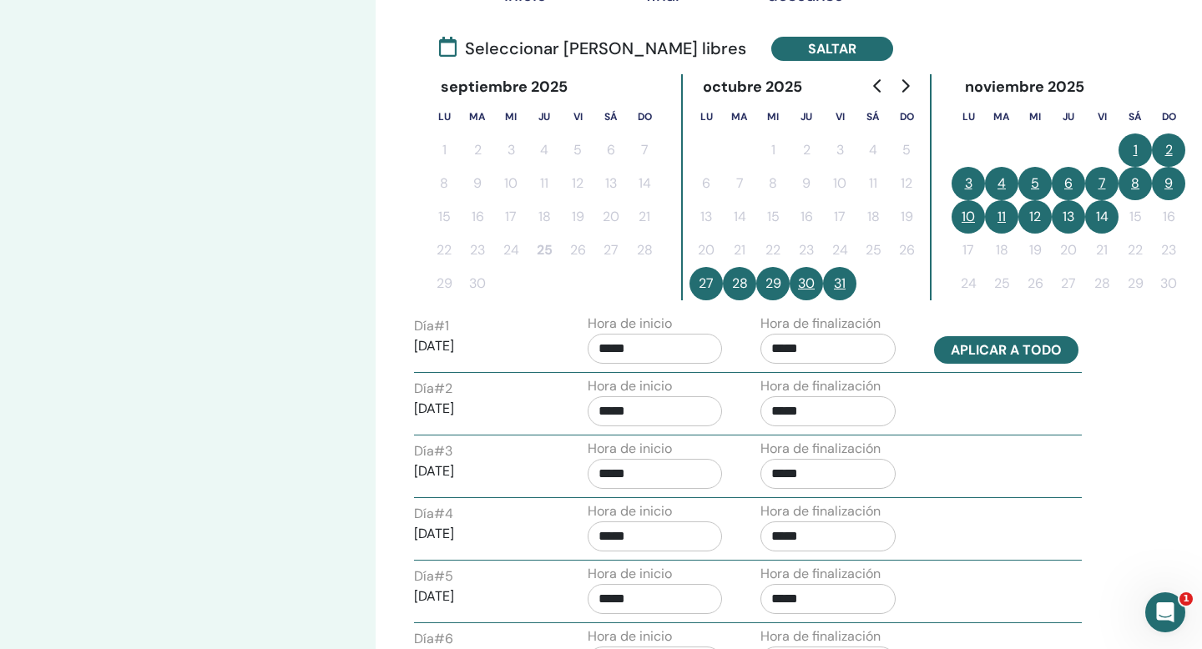
type input "*****"
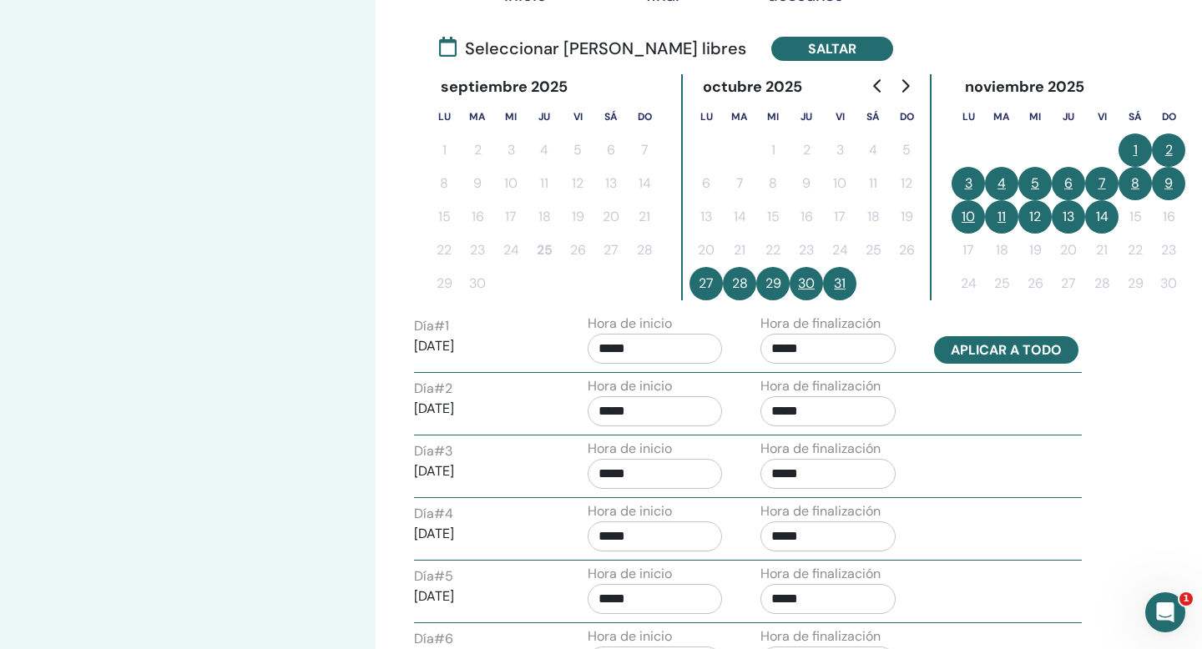
type input "*****"
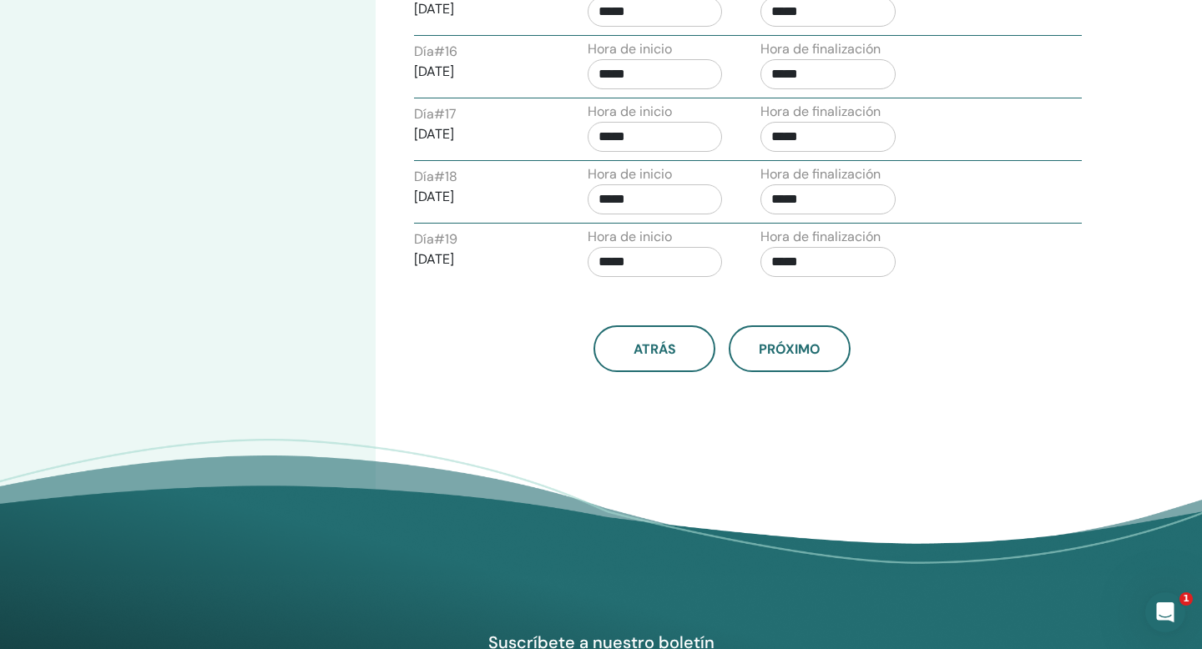
scroll to position [1604, 0]
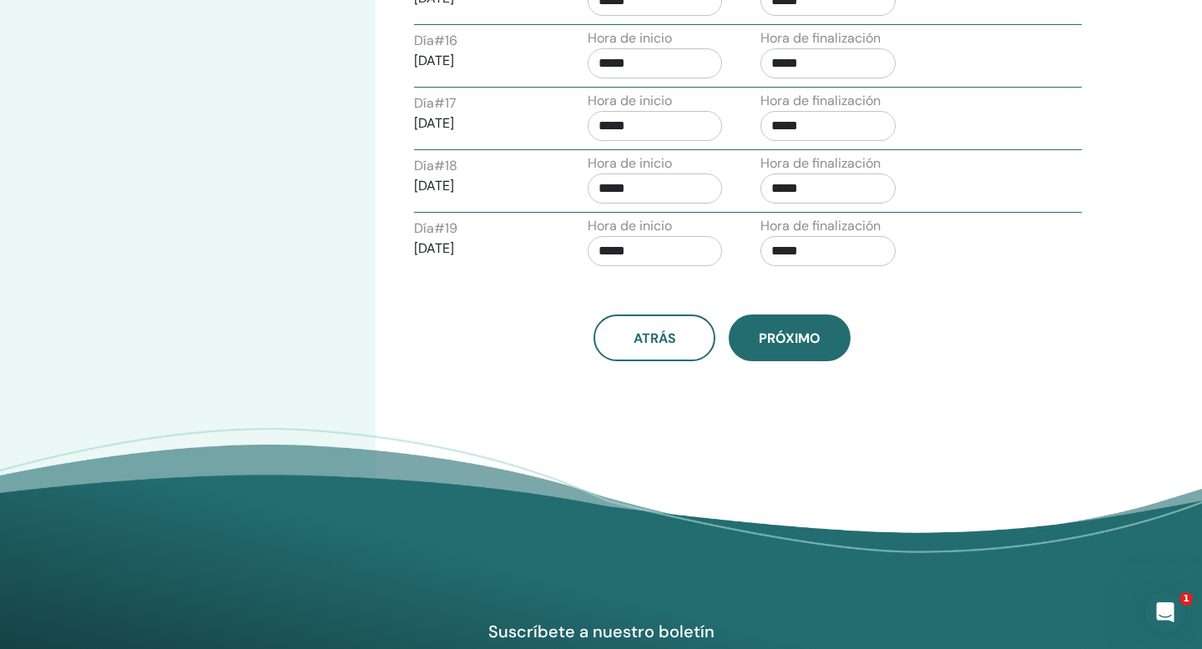
click at [788, 336] on span "próximo" at bounding box center [790, 339] width 62 height 18
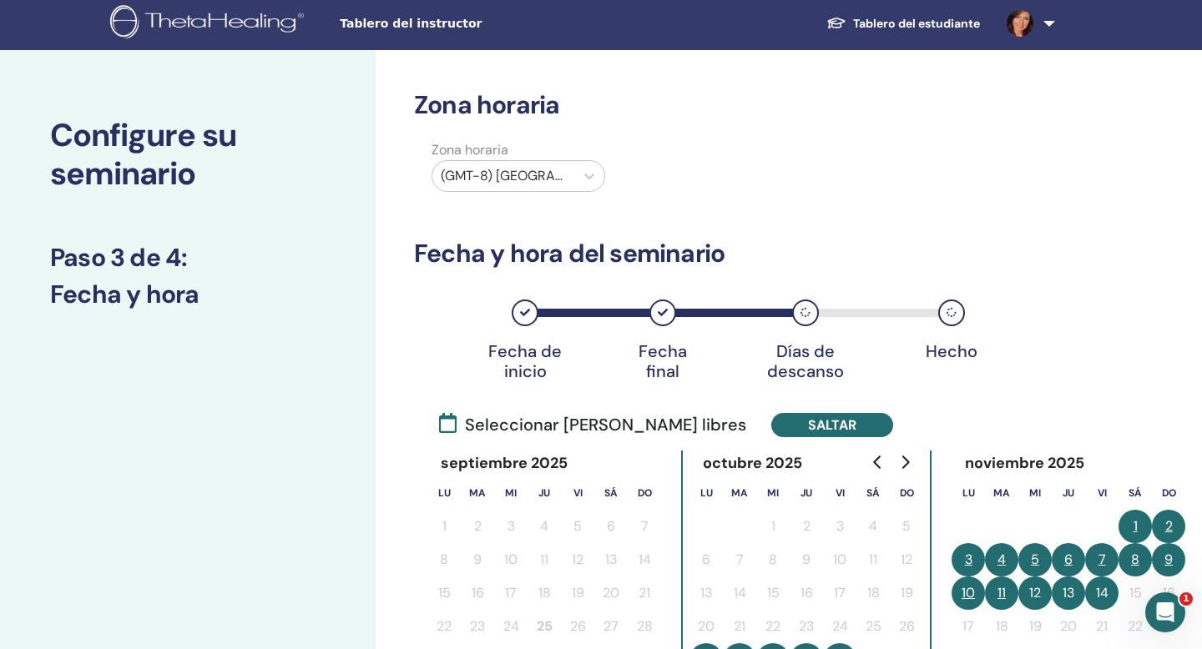
scroll to position [3, 0]
click at [590, 174] on icon at bounding box center [589, 177] width 17 height 17
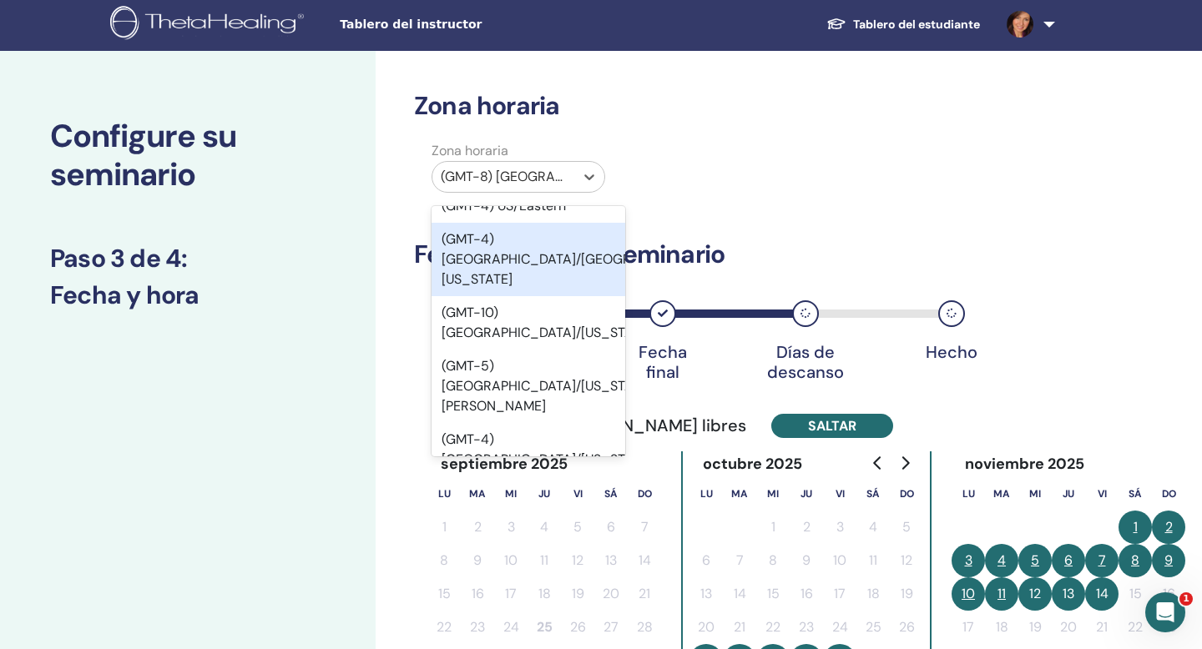
scroll to position [199, 0]
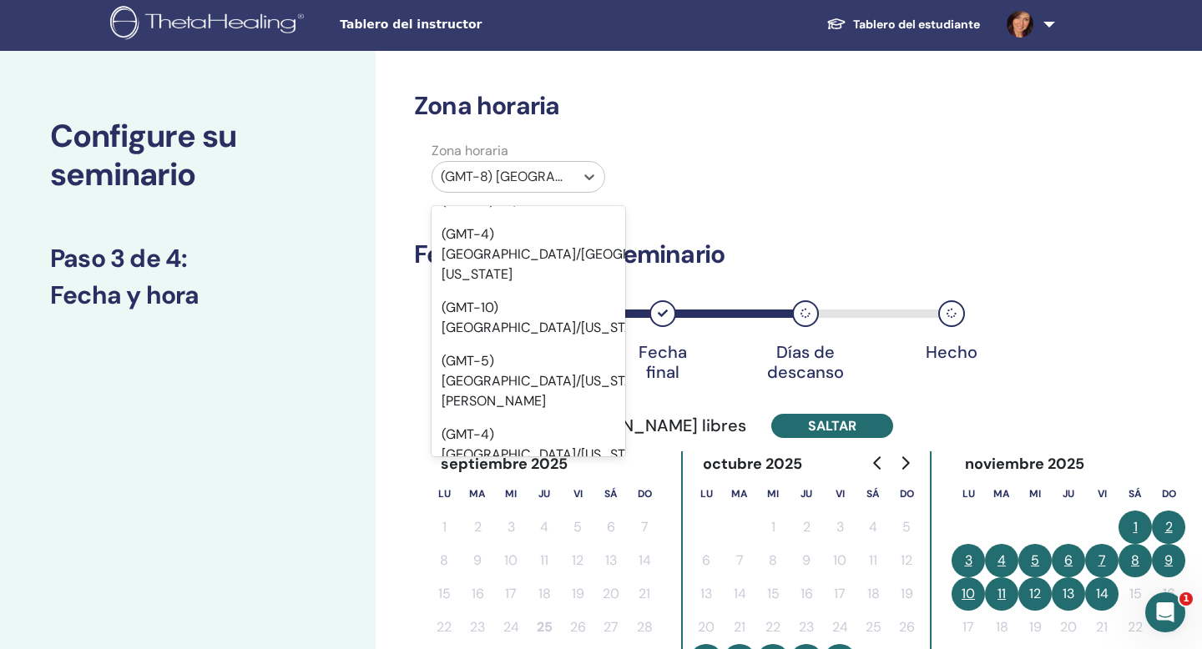
click at [496, 472] on div "(GMT-6) US/Mountain" at bounding box center [529, 488] width 194 height 33
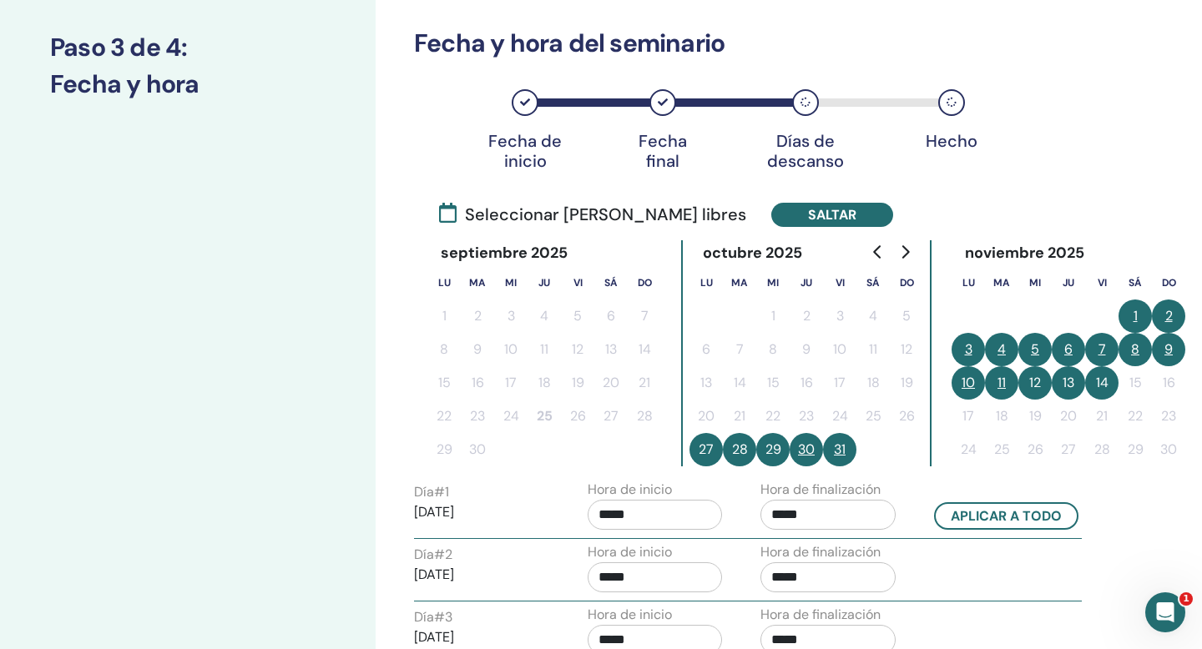
scroll to position [201, 0]
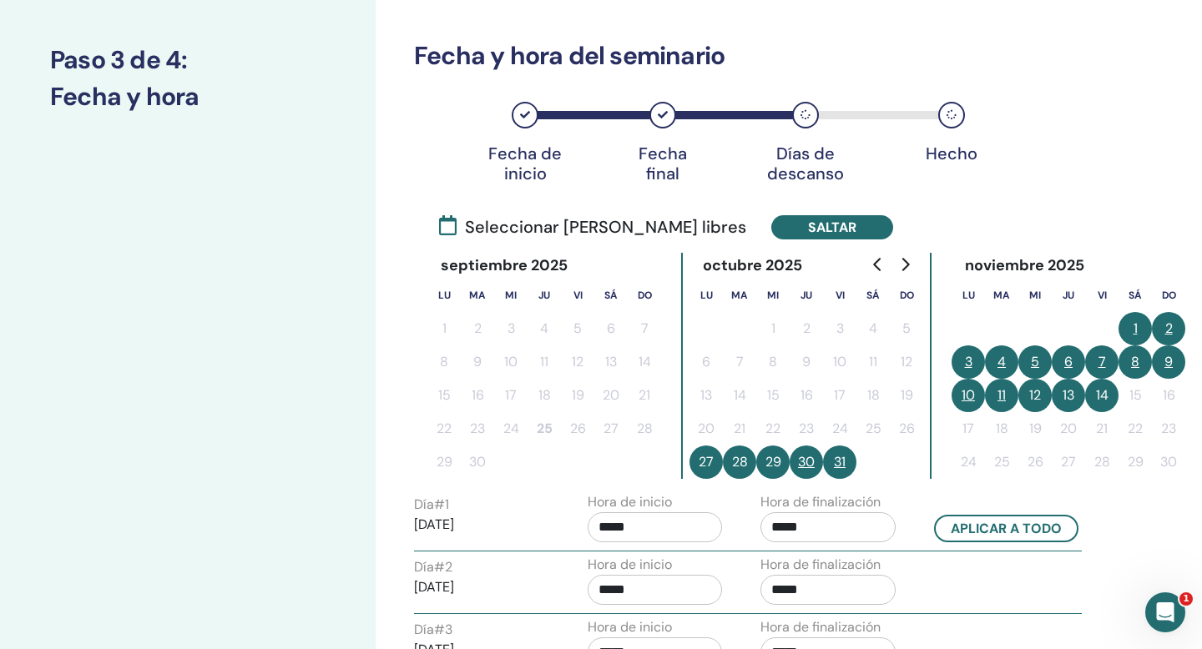
click at [804, 116] on icon at bounding box center [805, 115] width 10 height 10
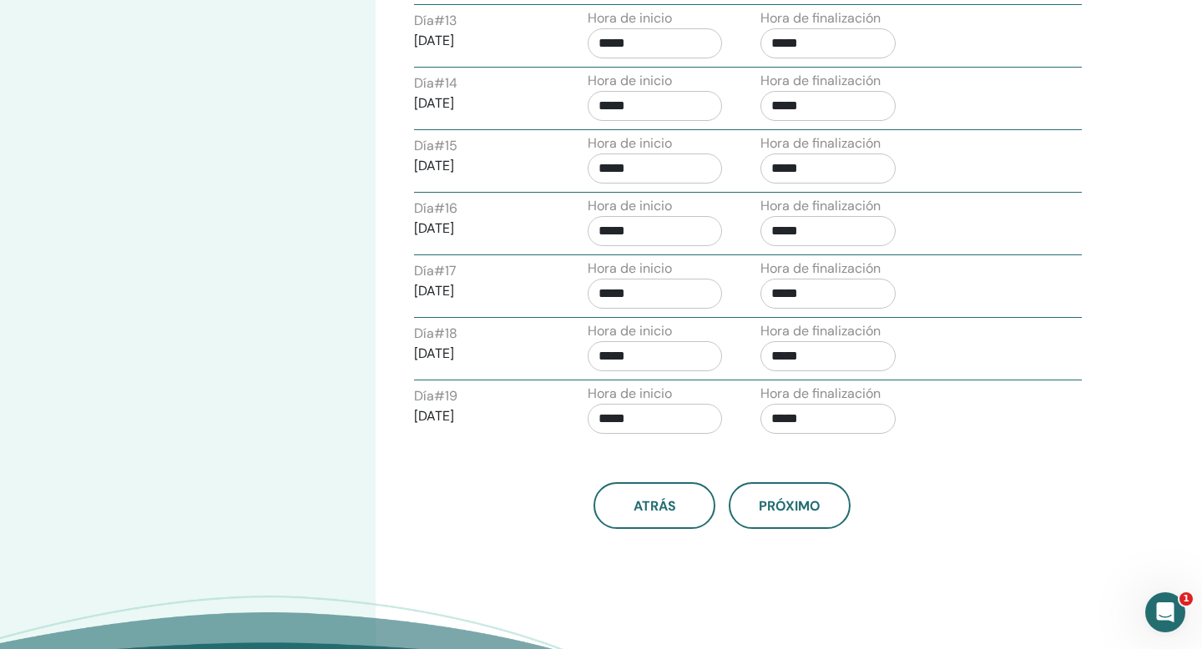
scroll to position [1437, 0]
click at [790, 509] on span "próximo" at bounding box center [790, 506] width 62 height 18
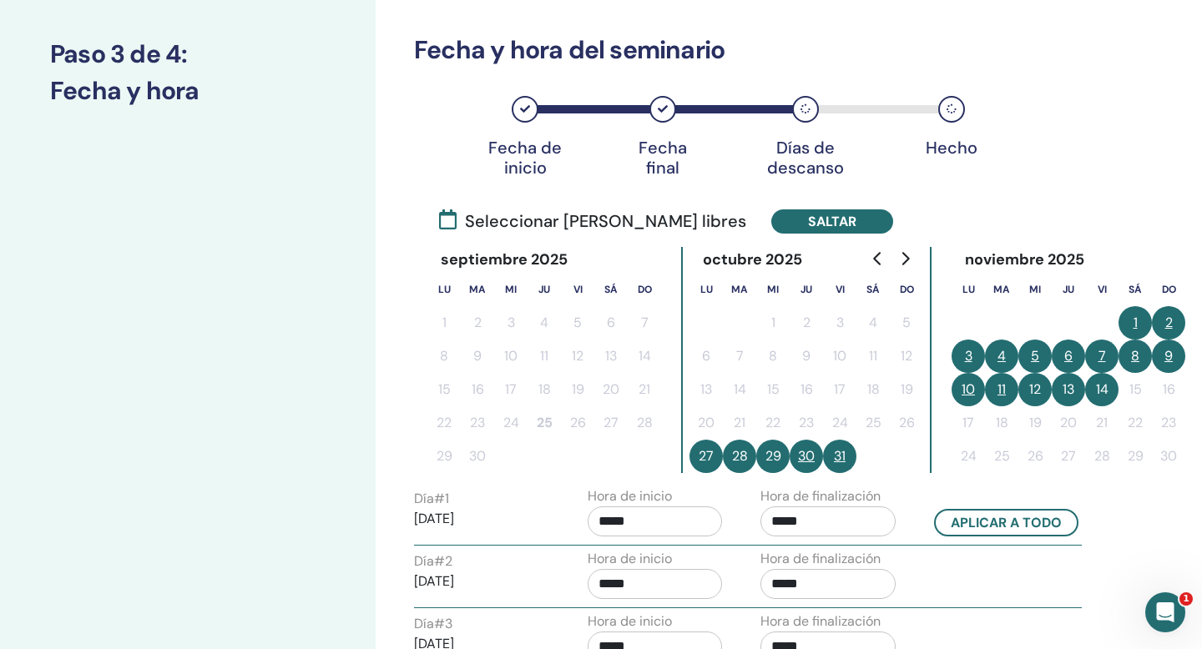
scroll to position [206, 0]
click at [1141, 321] on button "1" at bounding box center [1134, 323] width 33 height 33
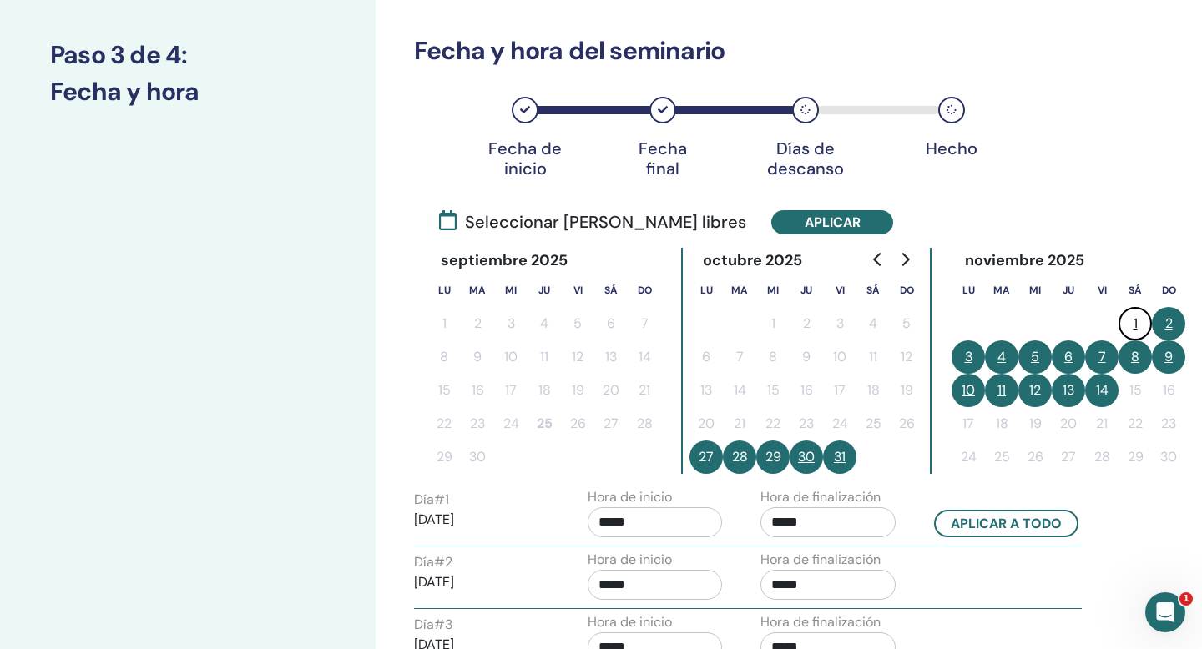
click at [1169, 322] on button "2" at bounding box center [1168, 323] width 33 height 33
click at [1136, 357] on button "8" at bounding box center [1134, 357] width 33 height 33
click at [1173, 356] on button "9" at bounding box center [1168, 357] width 33 height 33
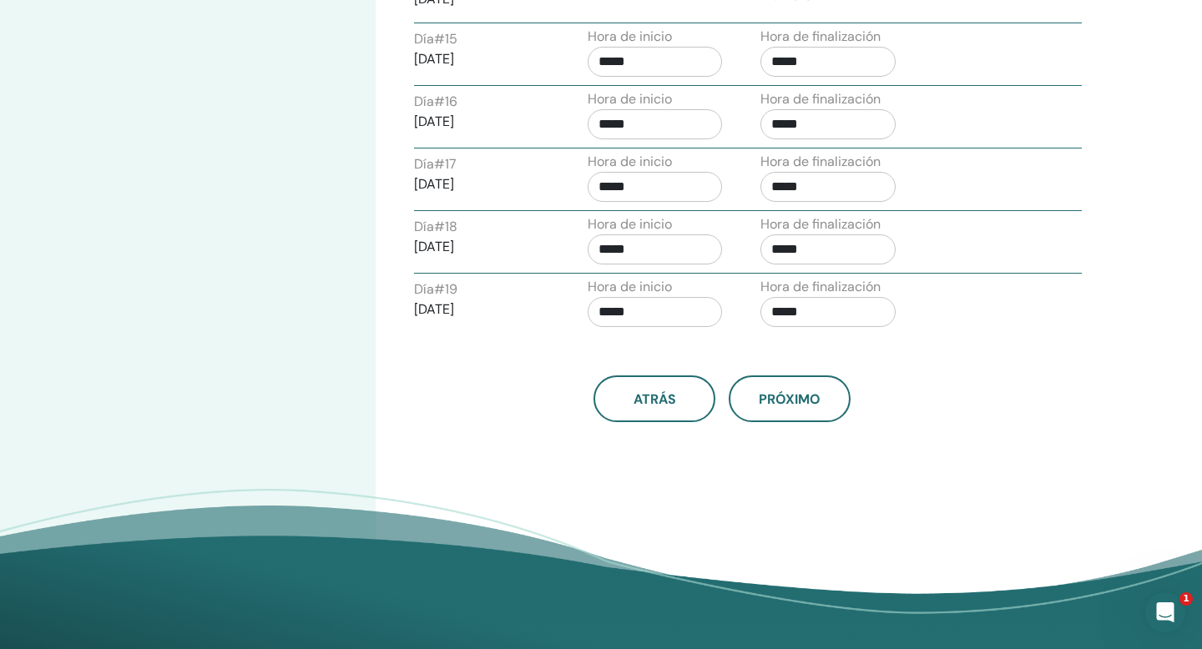
scroll to position [1527, 0]
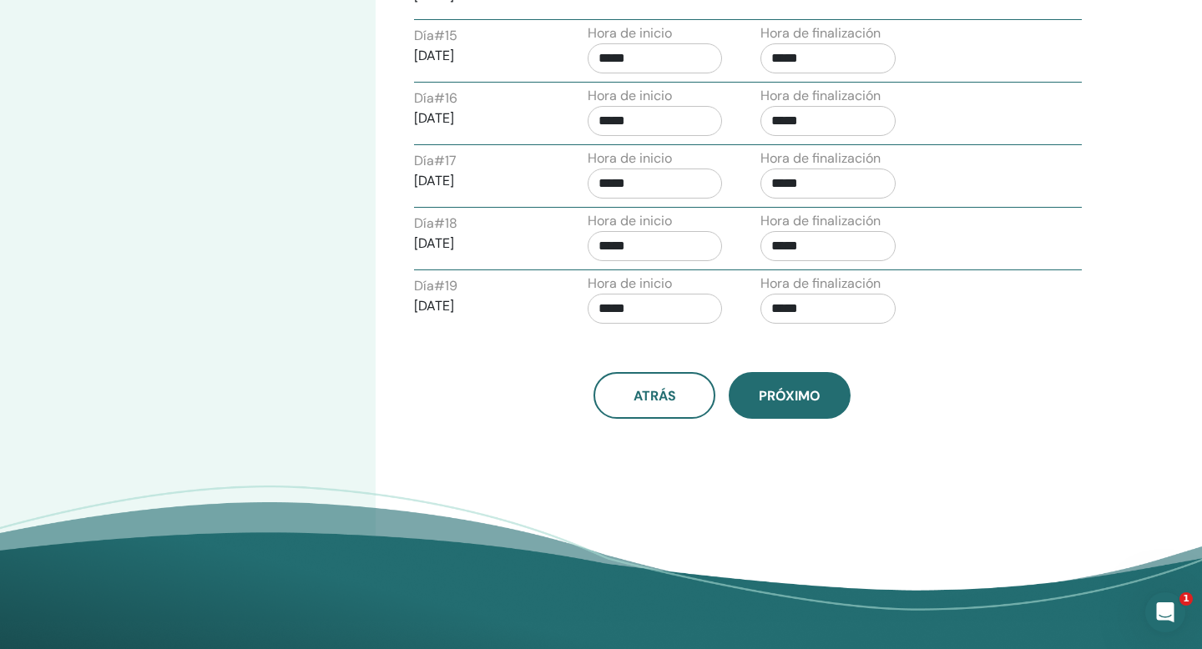
click at [781, 389] on span "próximo" at bounding box center [790, 396] width 62 height 18
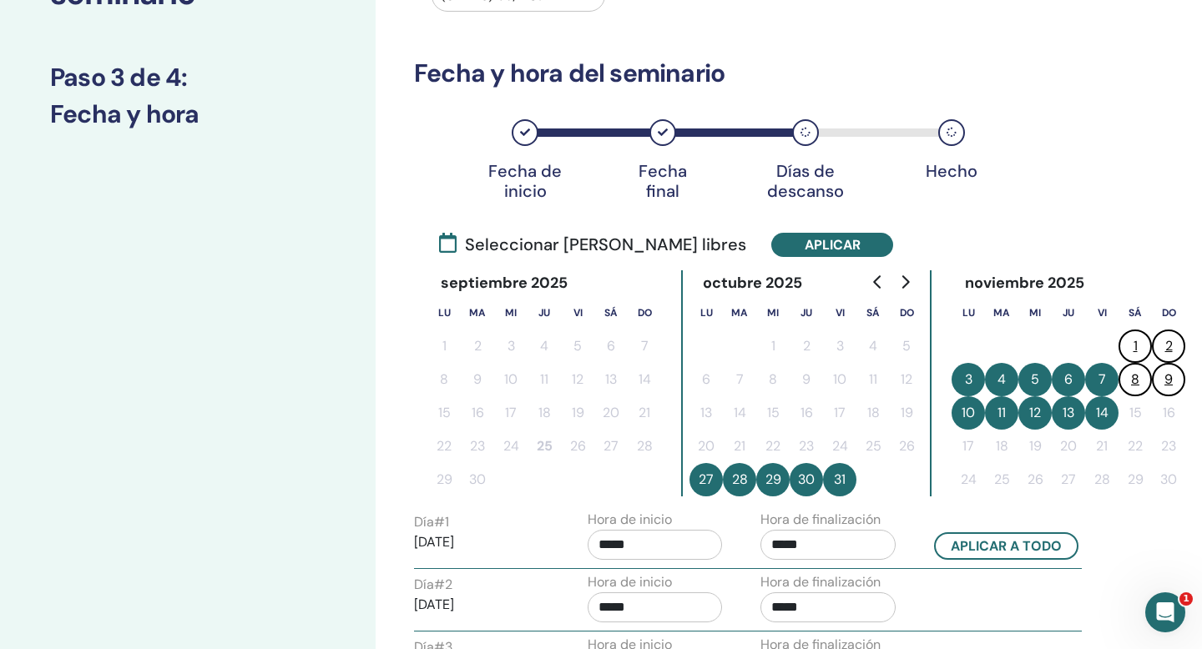
scroll to position [181, 0]
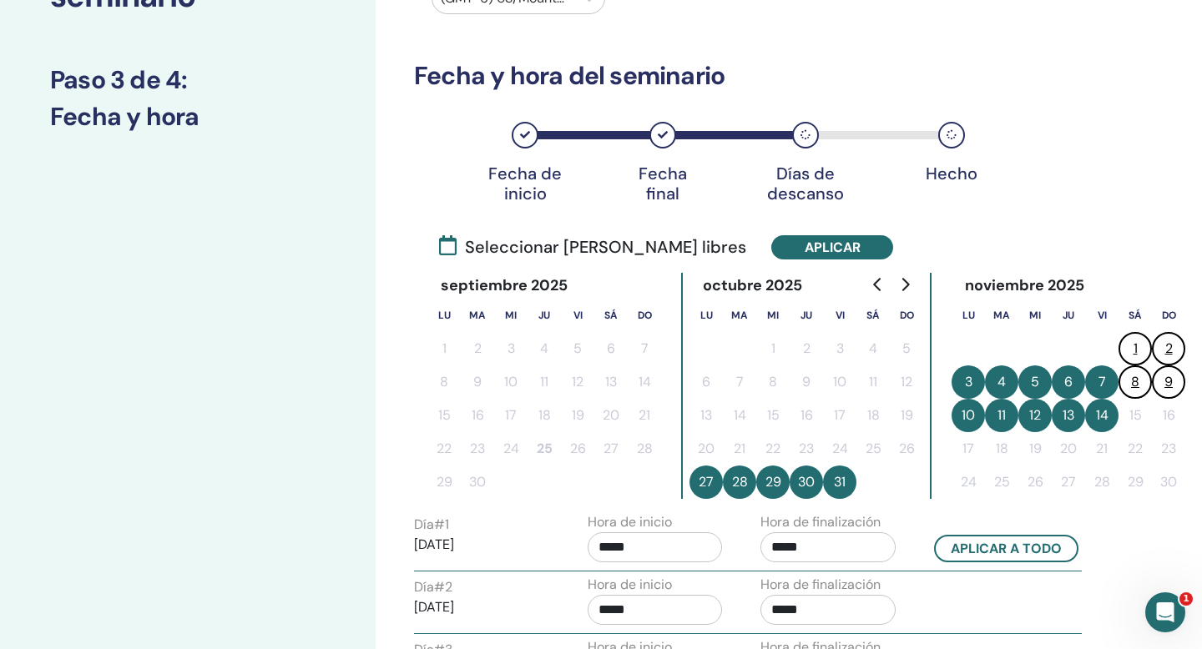
click at [448, 251] on icon at bounding box center [448, 245] width 18 height 20
click at [771, 241] on button "Aplicar" at bounding box center [832, 247] width 122 height 24
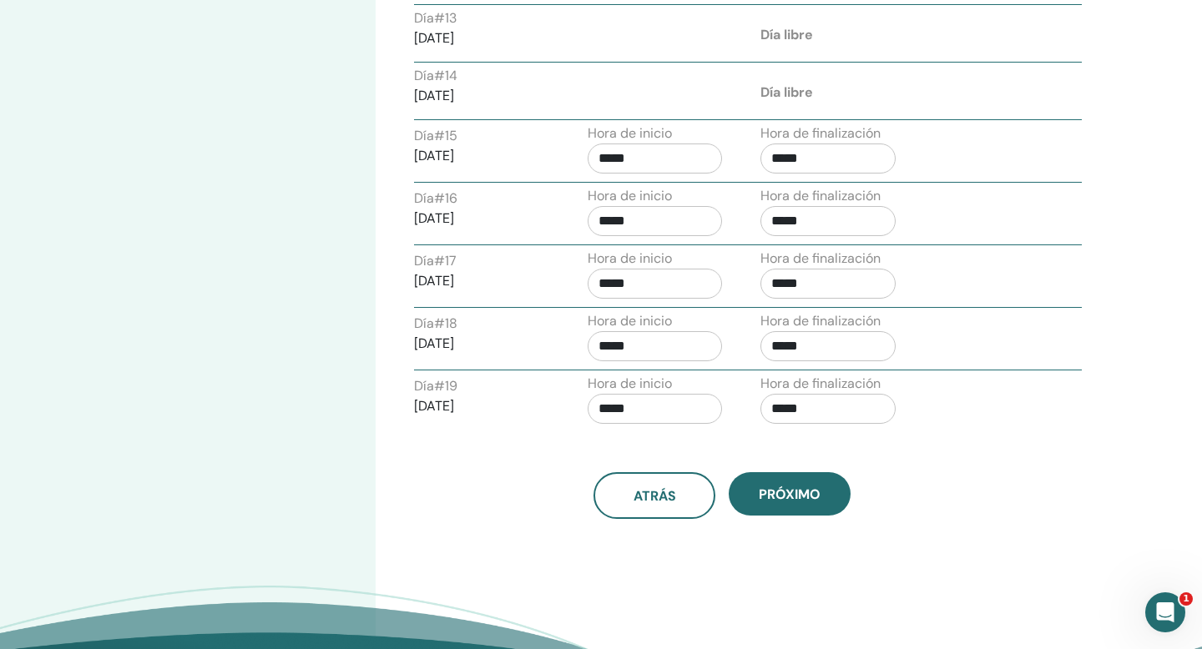
scroll to position [1437, 0]
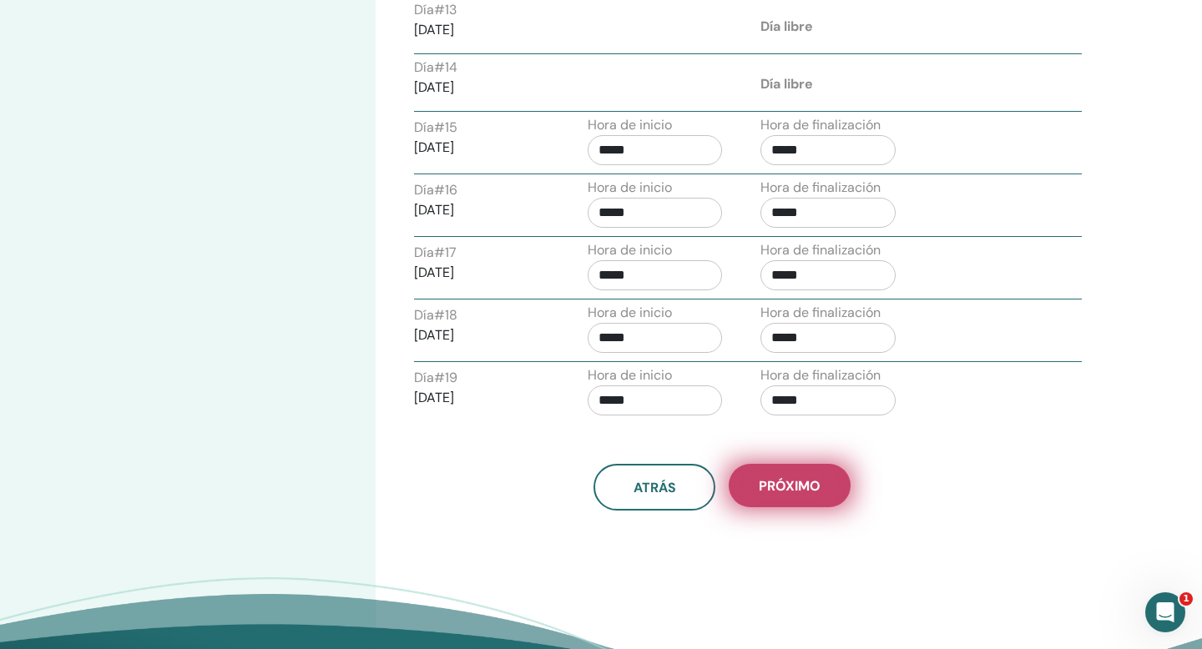
click at [801, 490] on span "próximo" at bounding box center [790, 486] width 62 height 18
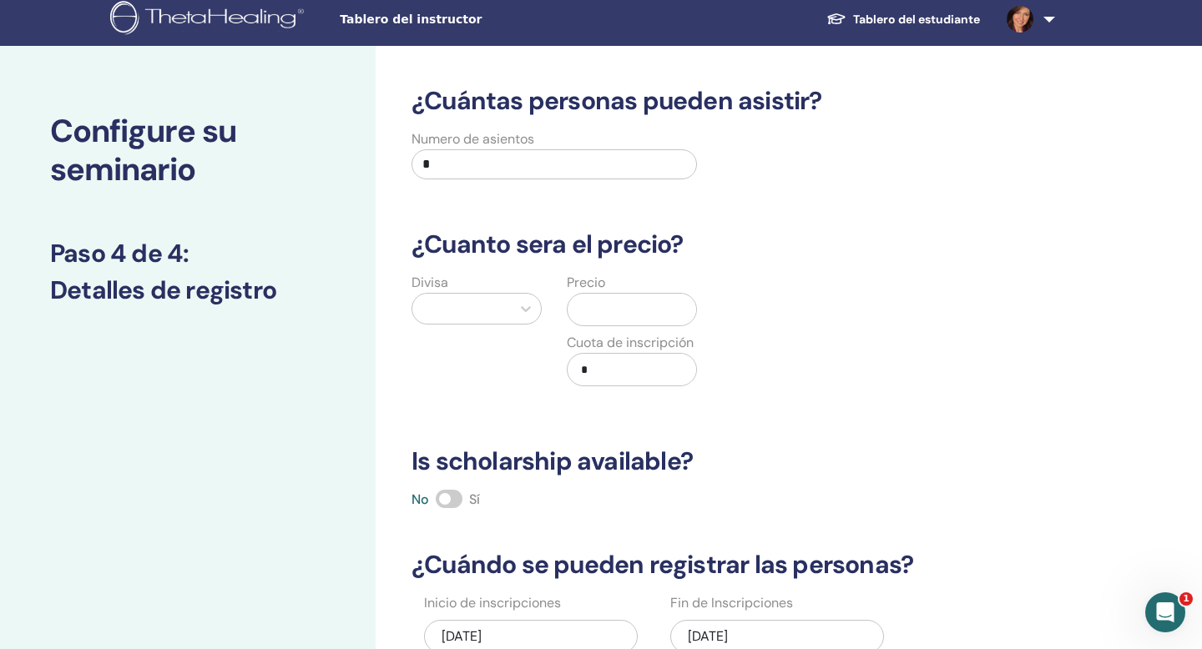
scroll to position [0, 0]
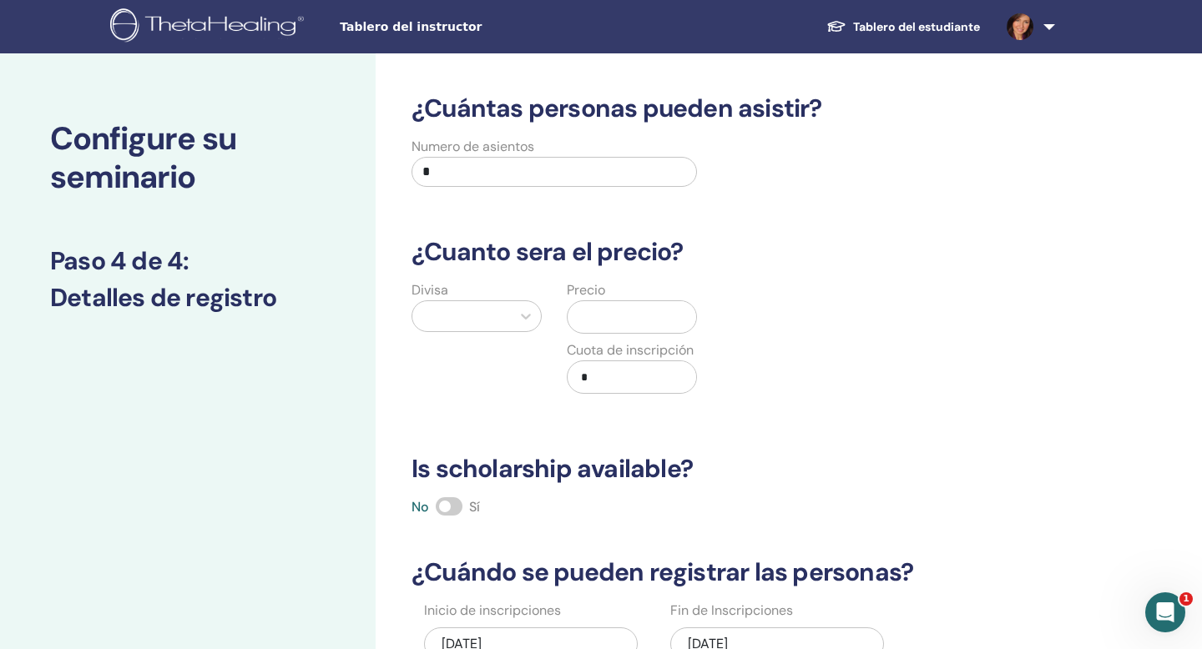
click at [450, 171] on input "*" at bounding box center [553, 172] width 285 height 30
type input "*"
click at [473, 314] on div at bounding box center [462, 316] width 82 height 23
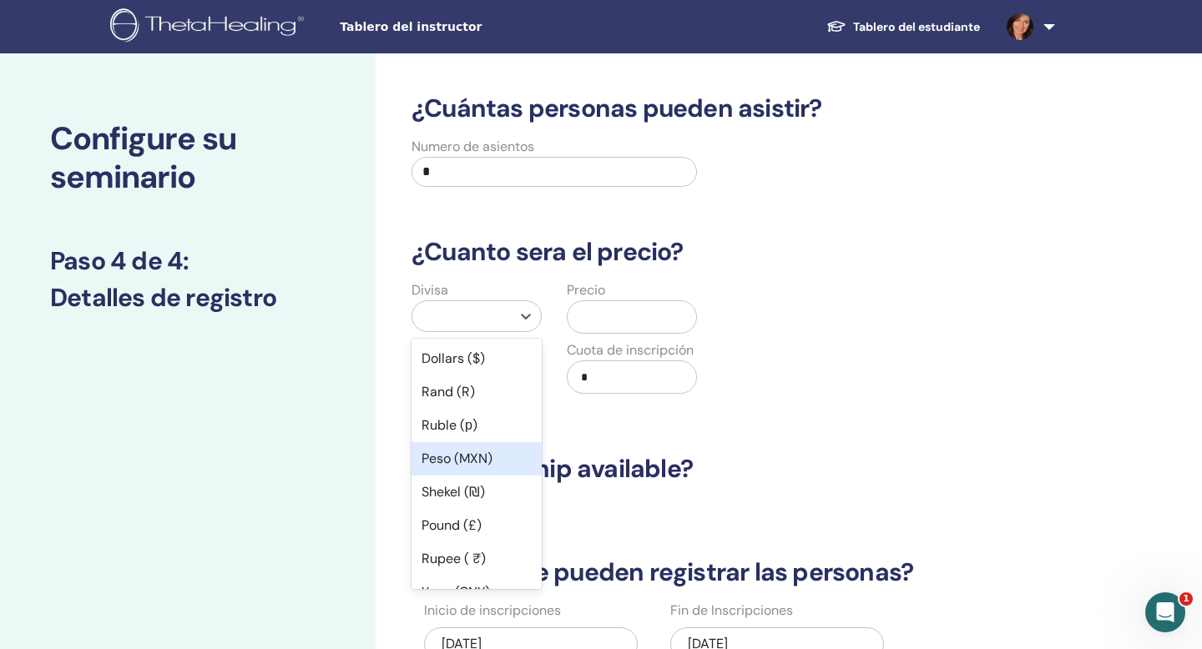
click at [456, 459] on div "Peso (MXN)" at bounding box center [476, 458] width 130 height 33
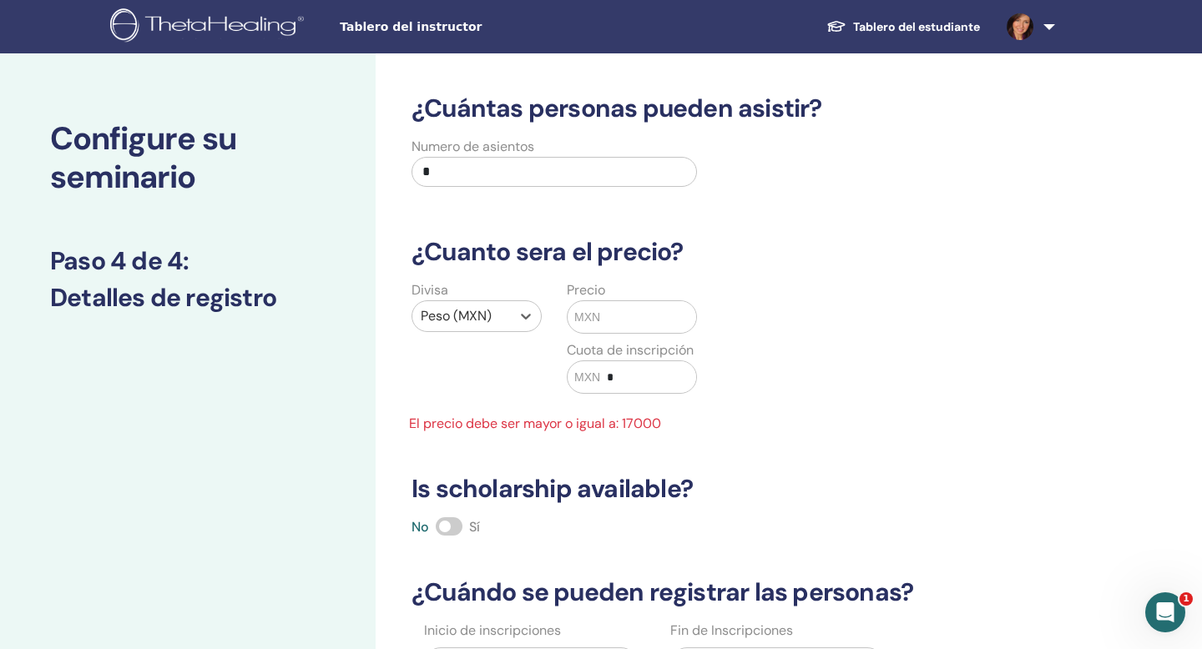
click at [604, 319] on input "text" at bounding box center [648, 317] width 96 height 32
click at [608, 374] on input "*" at bounding box center [648, 377] width 96 height 32
type input "****"
click at [600, 311] on input "text" at bounding box center [648, 317] width 96 height 32
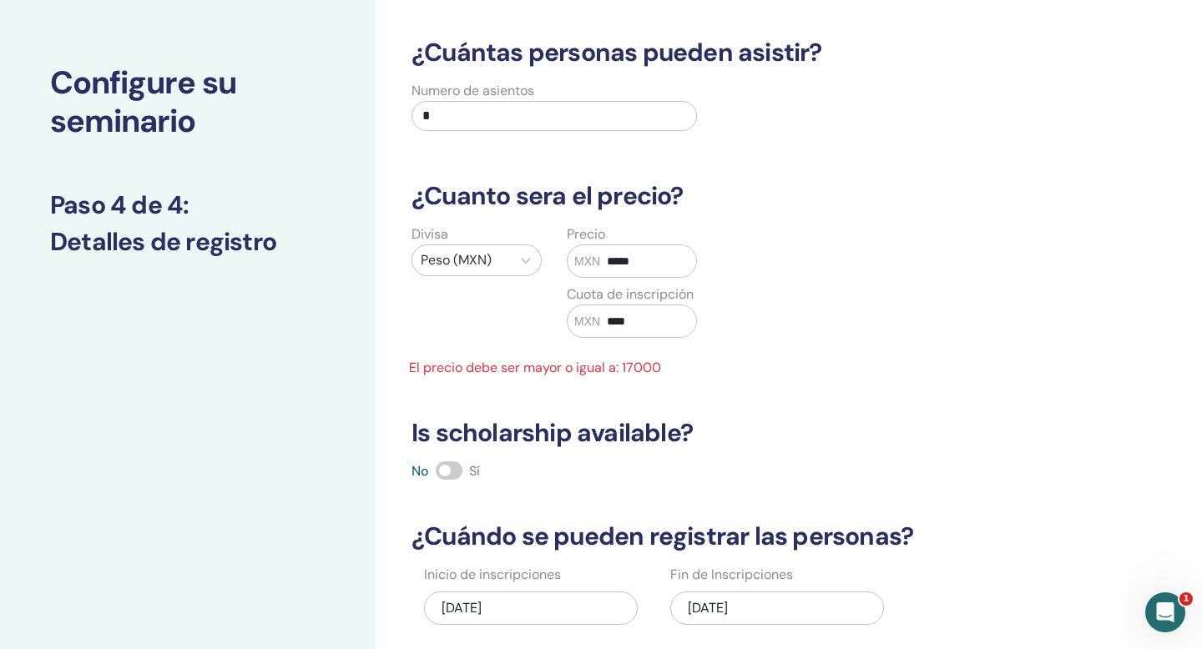
scroll to position [58, 0]
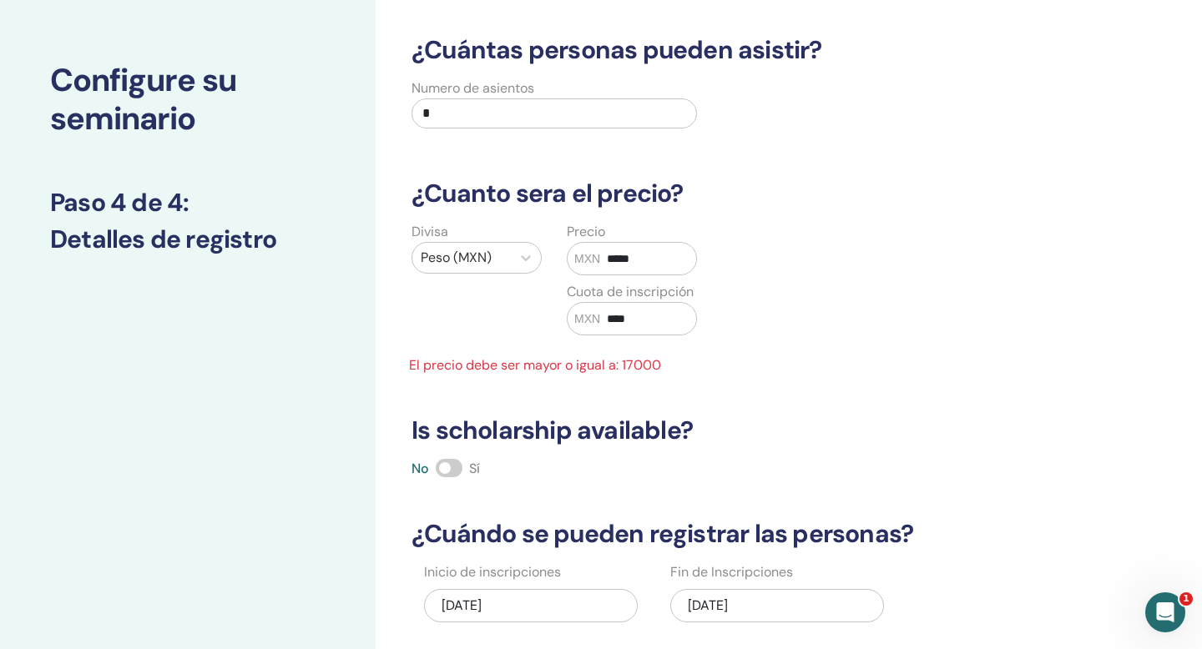
click at [798, 449] on div "¿Cuántas personas pueden asistir? Numero de asientos * ¿Cuanto sera el precio? …" at bounding box center [721, 378] width 641 height 686
click at [456, 467] on span at bounding box center [449, 468] width 27 height 18
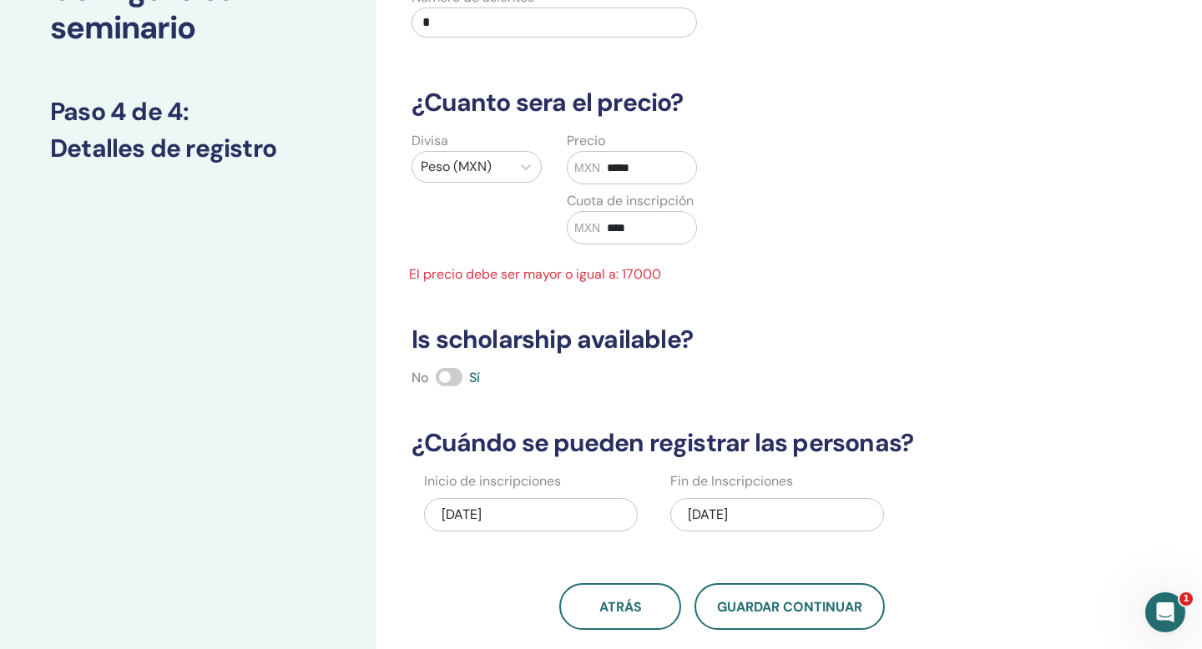
scroll to position [153, 0]
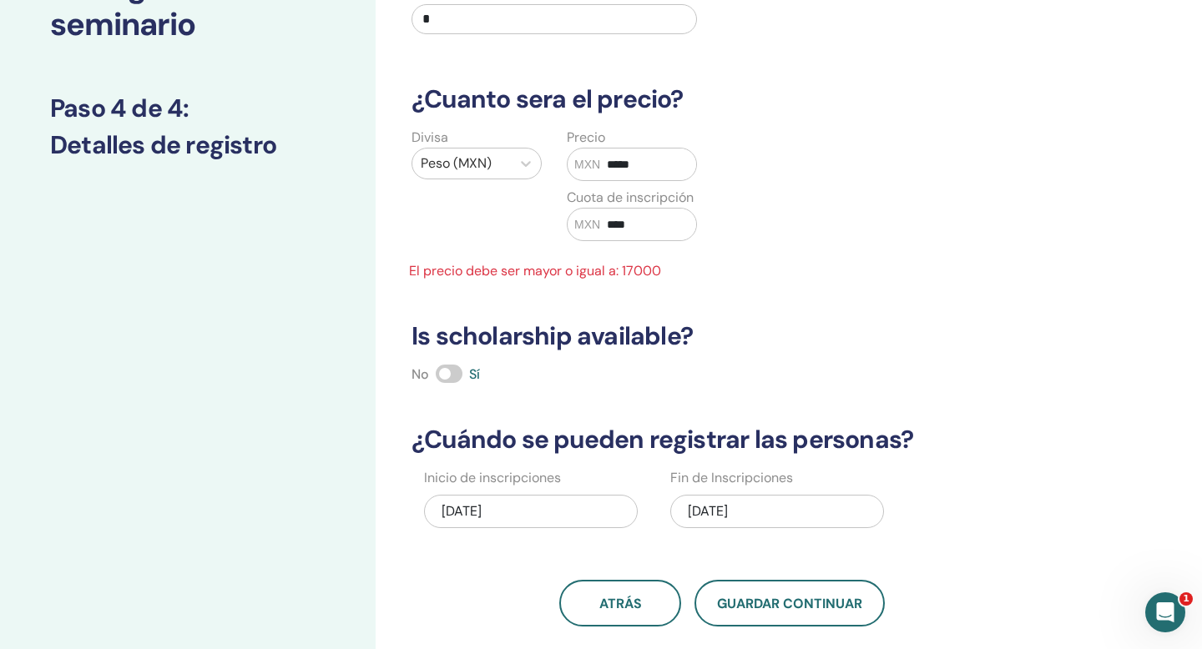
click at [643, 163] on input "*****" at bounding box center [648, 165] width 96 height 32
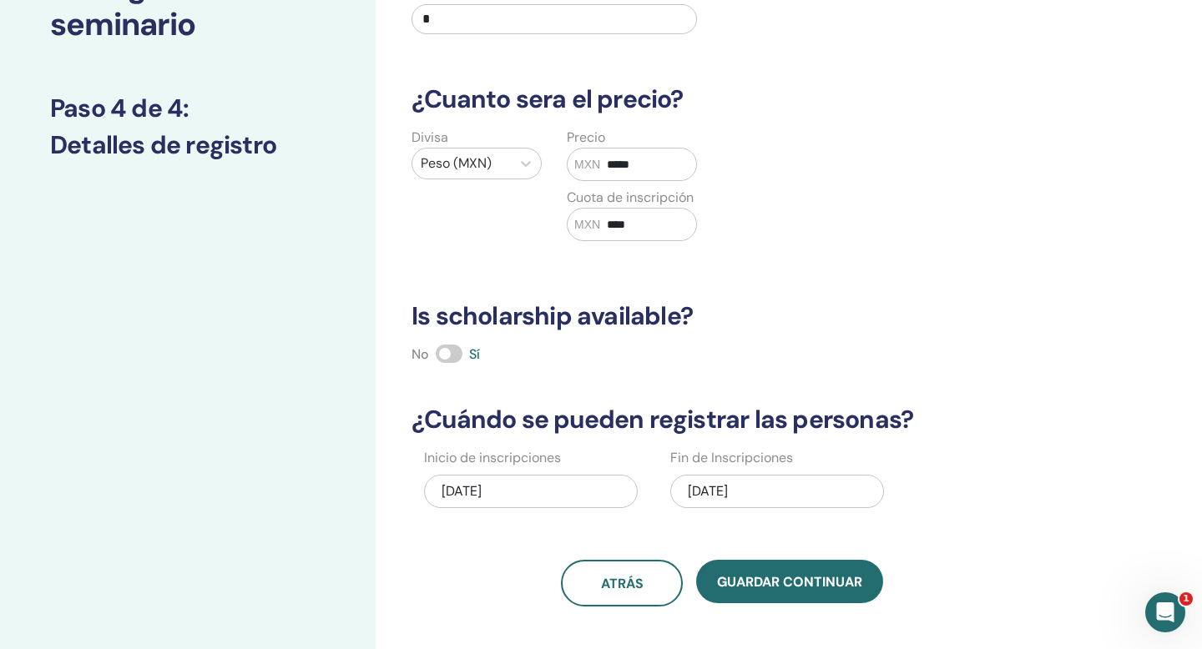
type input "*****"
click at [639, 225] on input "****" at bounding box center [648, 225] width 96 height 32
type input "*"
type input "****"
click at [929, 274] on div "¿Cuántas personas pueden asistir? Numero de asientos * ¿Cuanto sera el precio? …" at bounding box center [721, 274] width 641 height 666
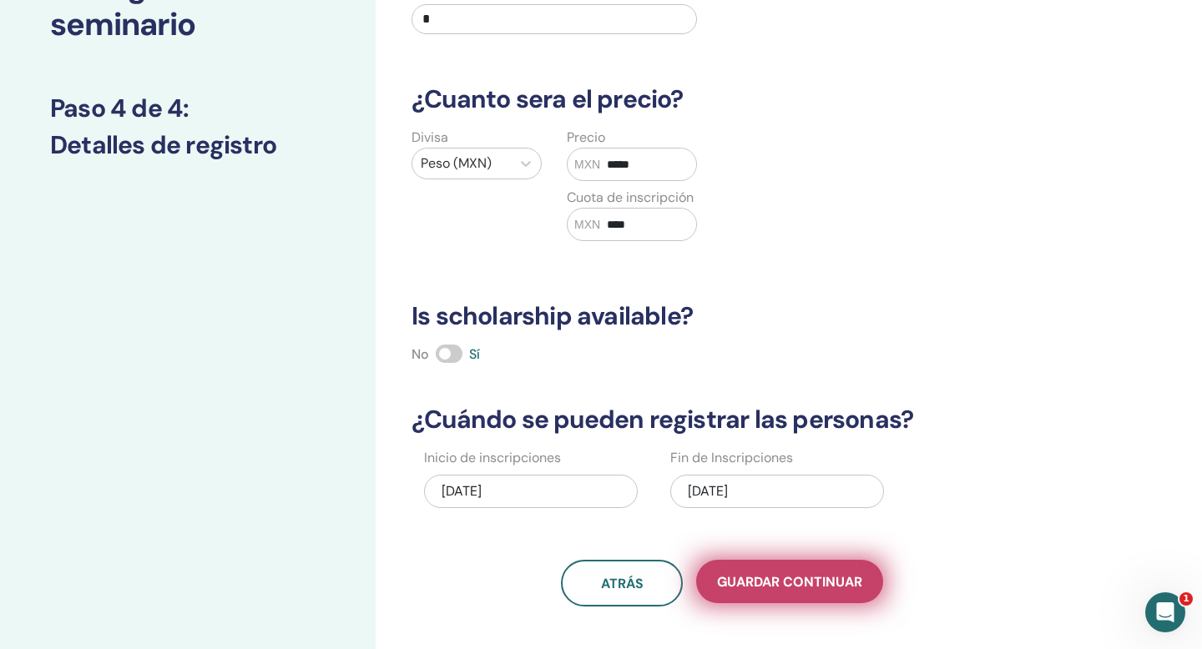
click at [770, 583] on span "Guardar Continuar" at bounding box center [789, 582] width 145 height 18
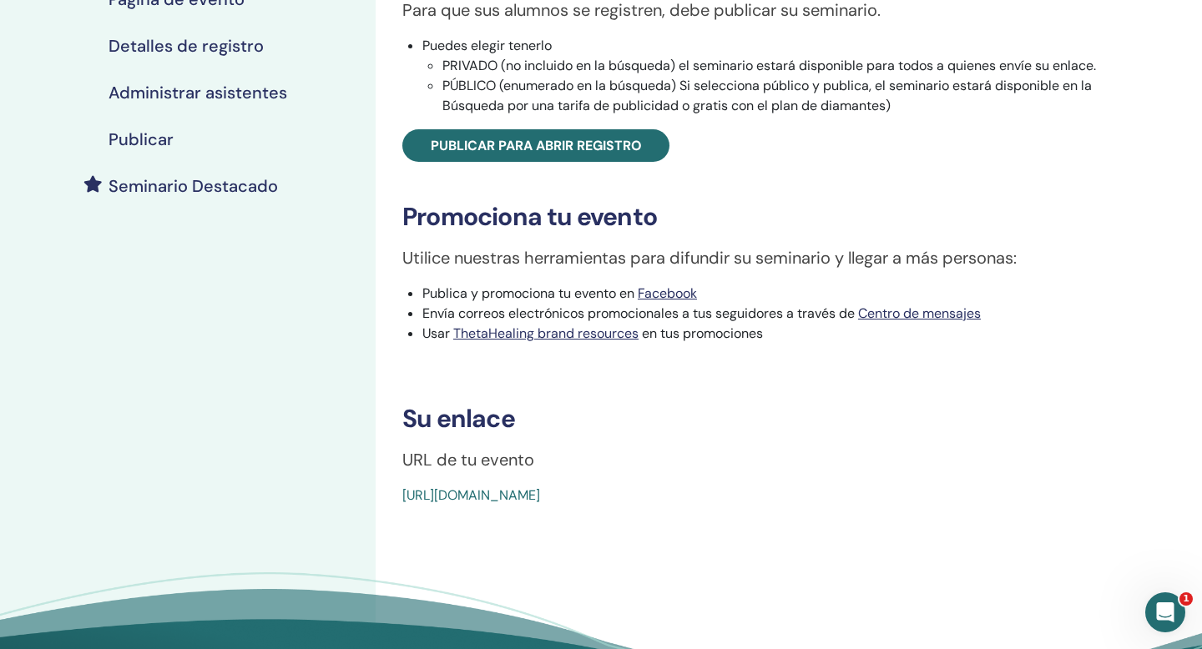
scroll to position [311, 0]
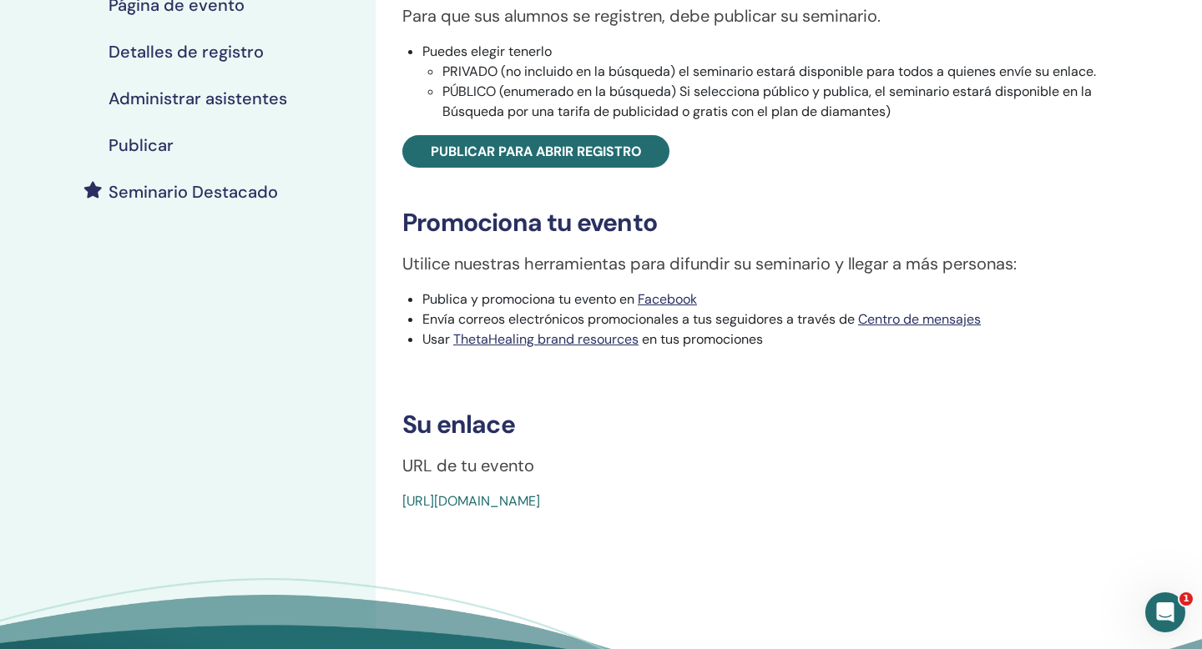
click at [402, 465] on p "URL de tu evento" at bounding box center [776, 465] width 748 height 25
drag, startPoint x: 401, startPoint y: 465, endPoint x: 824, endPoint y: 517, distance: 425.5
click at [824, 517] on div "Intuitive Anatomy Tipo de evento En persona Estado del evento No publicado Insc…" at bounding box center [776, 244] width 801 height 1002
copy body "URL de tu evento https://www.thetahealing.com/seminar-378478-details.html"
click at [496, 505] on link "https://www.thetahealing.com/seminar-378478-details.html" at bounding box center [471, 501] width 138 height 18
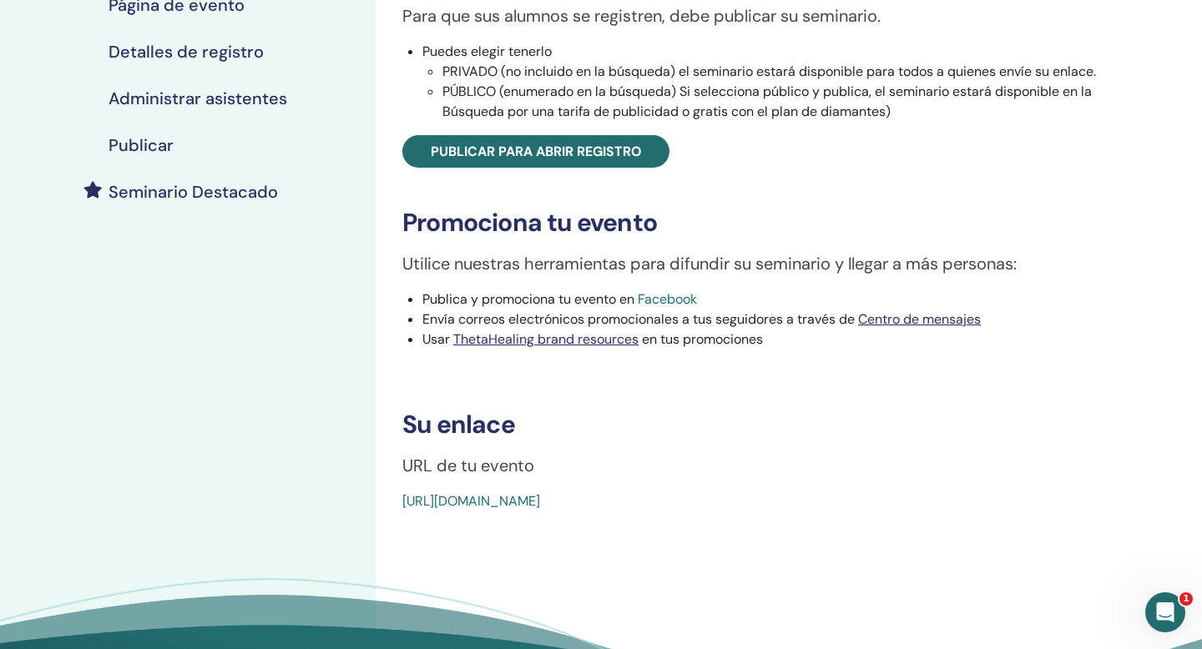
click at [676, 299] on link "Facebook" at bounding box center [667, 299] width 59 height 18
click at [540, 499] on link "https://www.thetahealing.com/seminar-378478-details.html" at bounding box center [471, 501] width 138 height 18
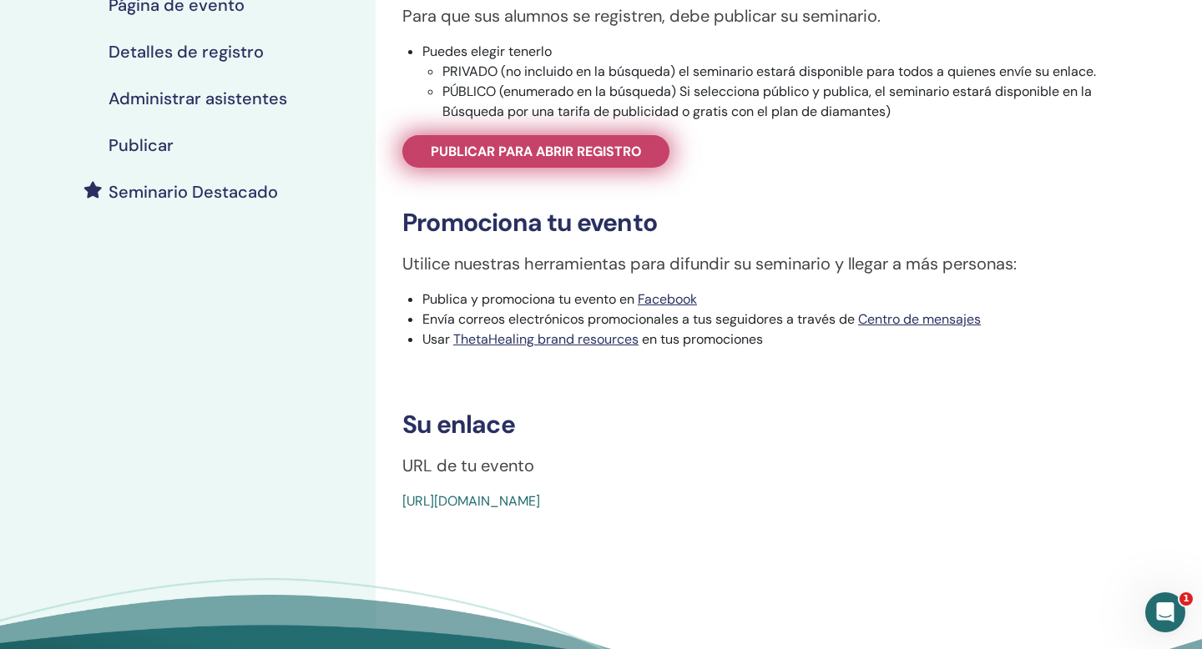
click at [535, 153] on span "Publicar para abrir registro" at bounding box center [536, 152] width 211 height 18
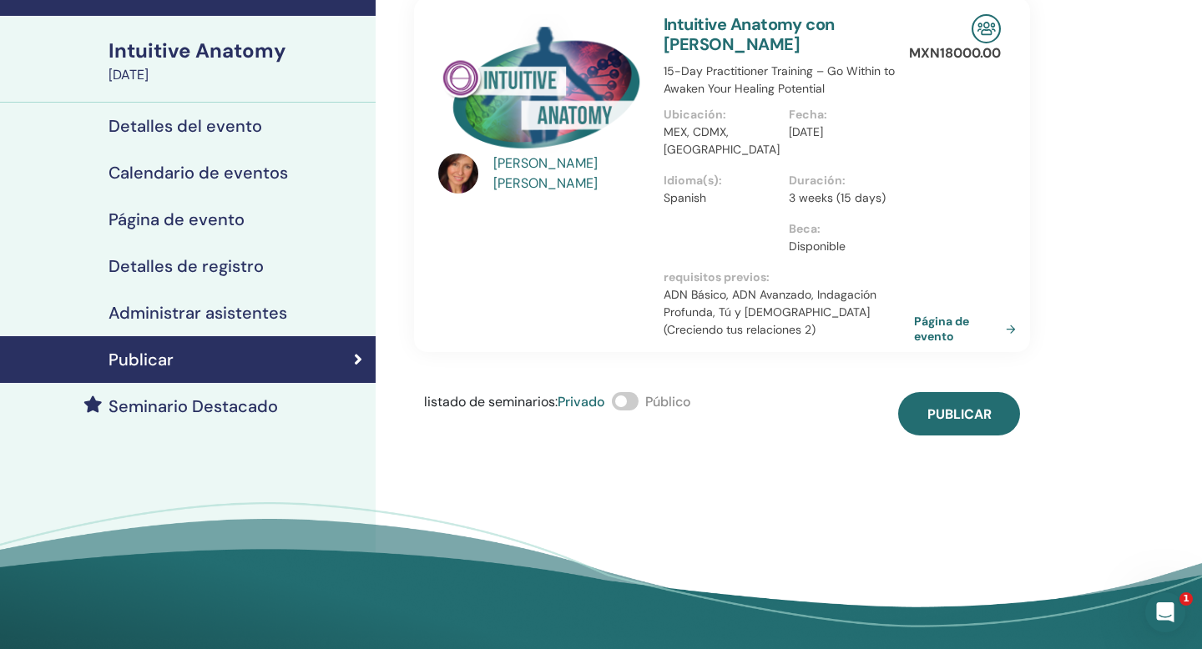
scroll to position [93, 0]
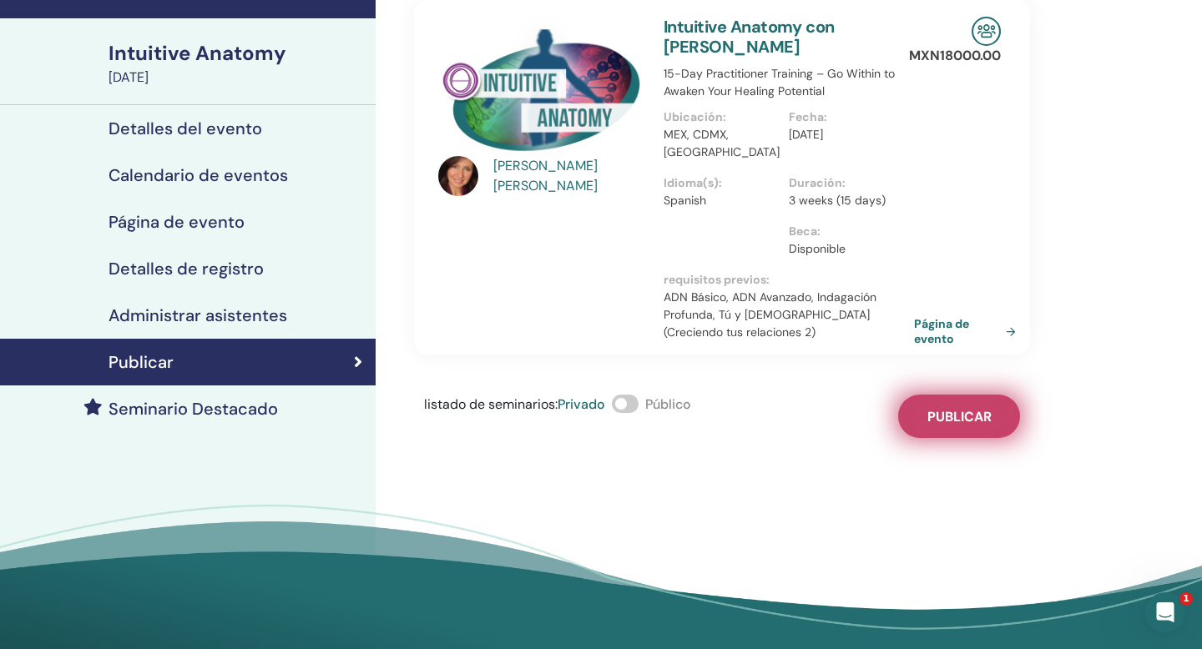
click at [957, 408] on span "Publicar" at bounding box center [959, 417] width 64 height 18
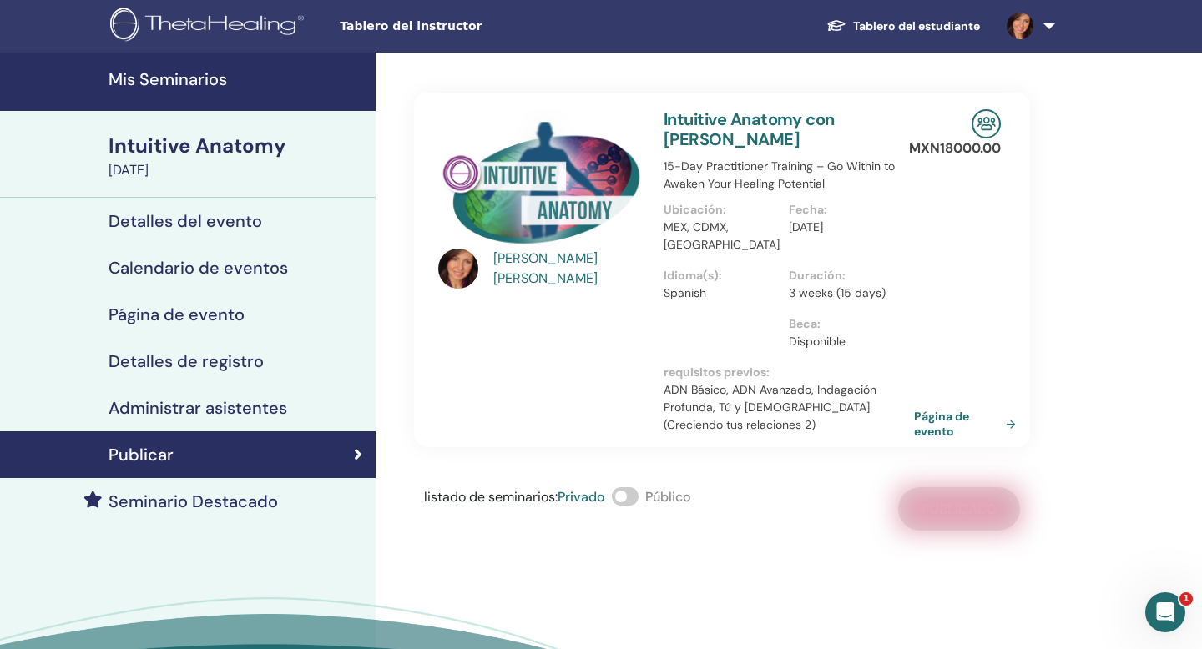
scroll to position [0, 0]
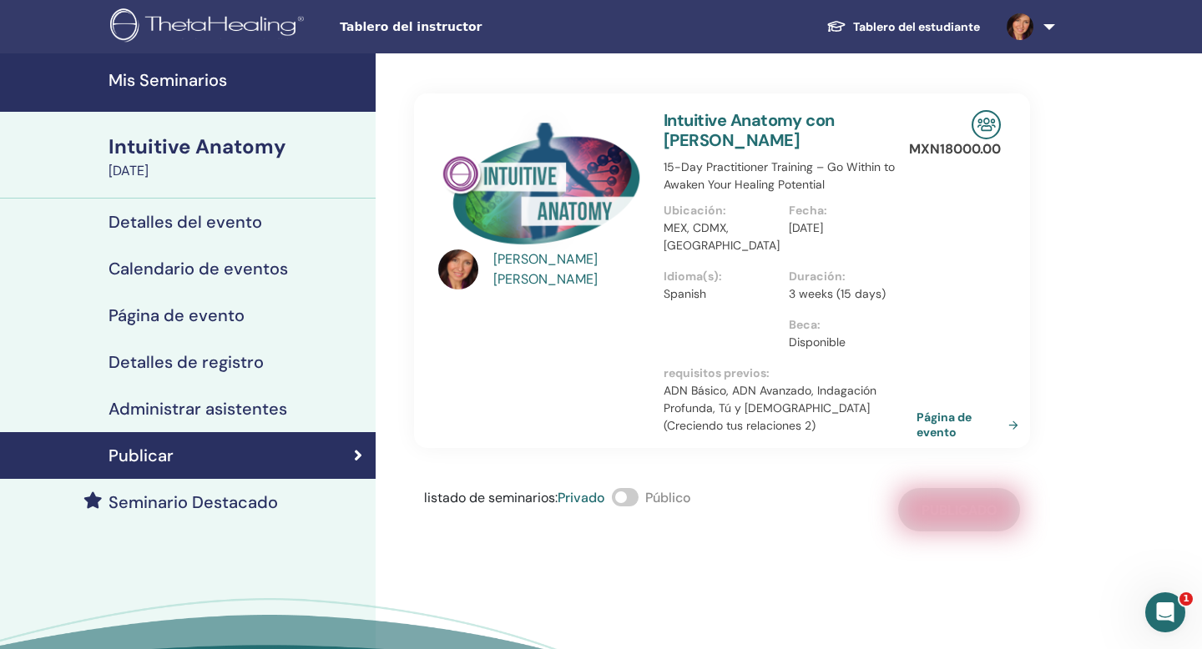
click at [940, 410] on link "Página de evento" at bounding box center [970, 425] width 109 height 30
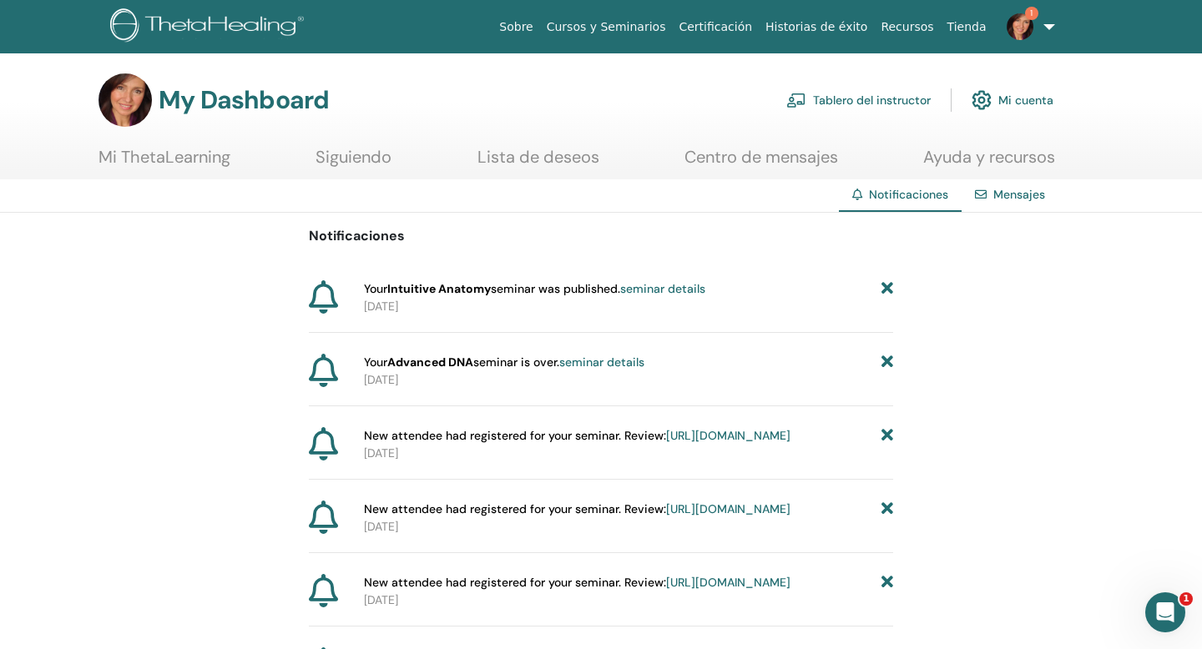
click at [658, 290] on link "seminar details" at bounding box center [662, 288] width 85 height 15
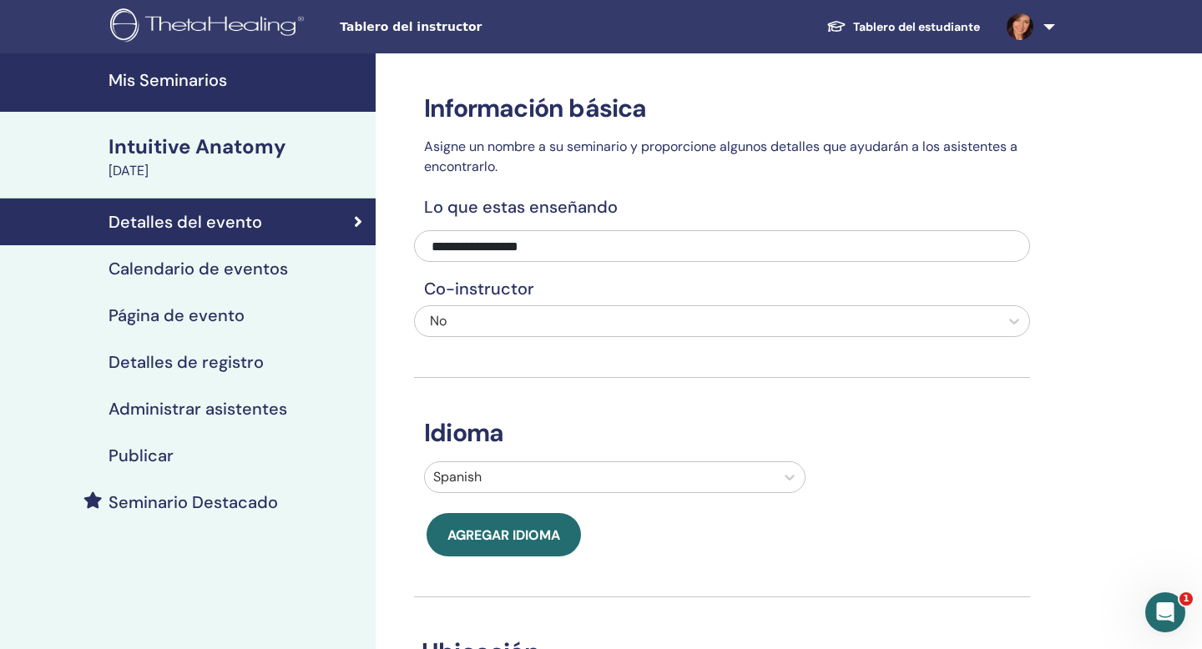
click at [947, 28] on link "Tablero del estudiante" at bounding box center [903, 27] width 180 height 31
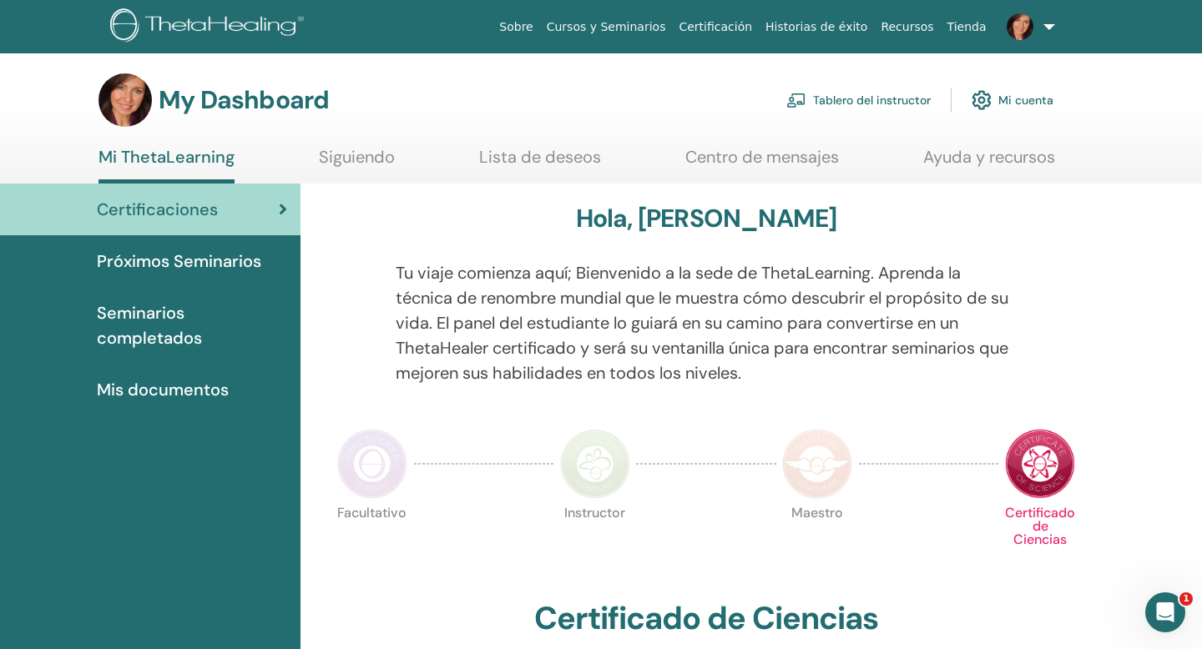
click at [1050, 22] on link at bounding box center [1027, 26] width 68 height 53
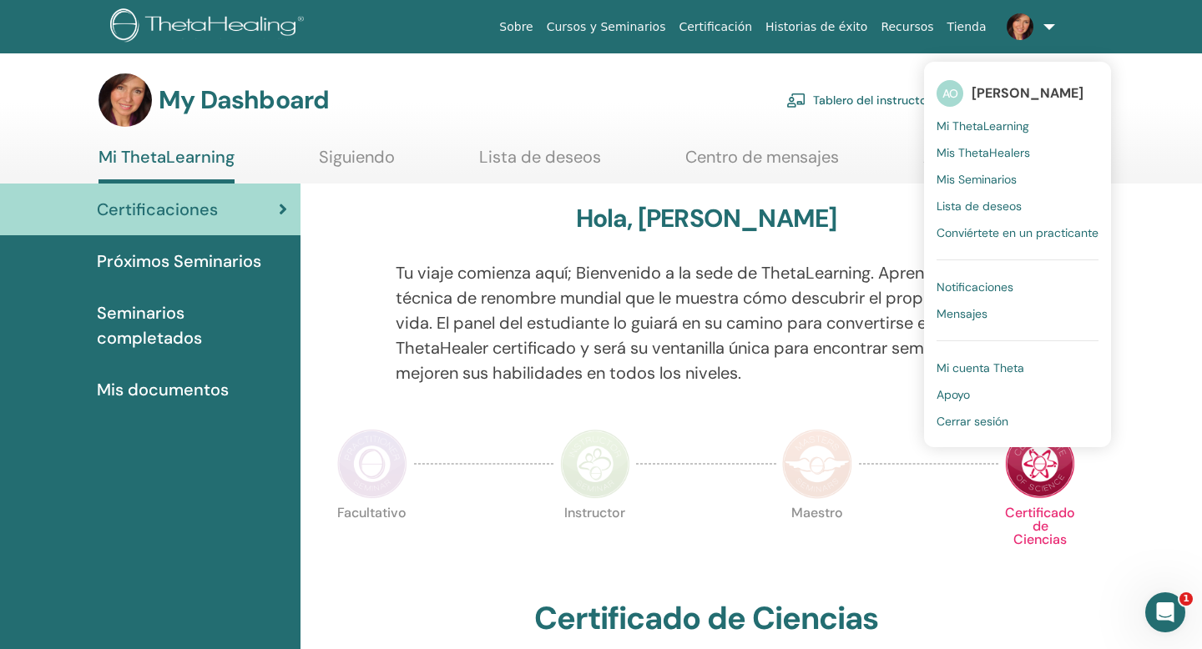
click at [952, 426] on span "Cerrar sesión" at bounding box center [973, 421] width 72 height 15
